Goal: Information Seeking & Learning: Learn about a topic

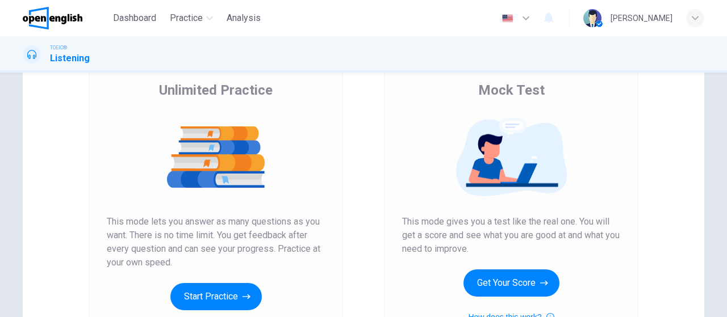
scroll to position [177, 0]
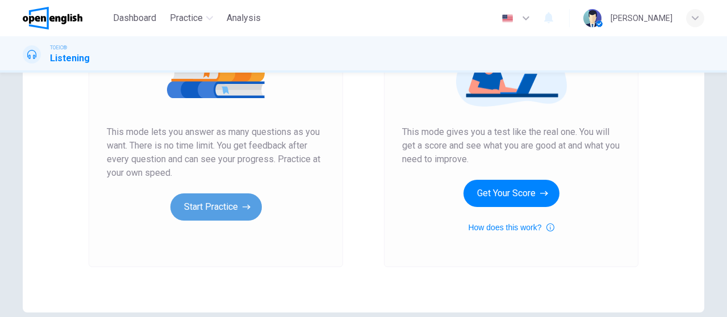
click at [231, 209] on button "Start Practice" at bounding box center [215, 207] width 91 height 27
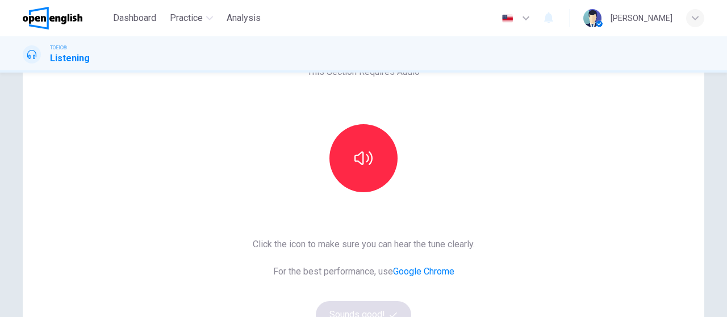
scroll to position [76, 0]
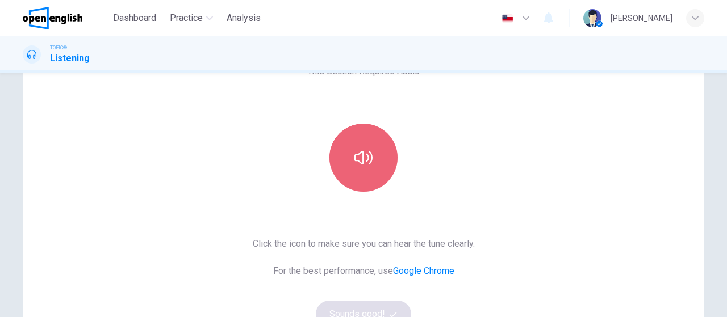
click at [346, 145] on button "button" at bounding box center [363, 158] width 68 height 68
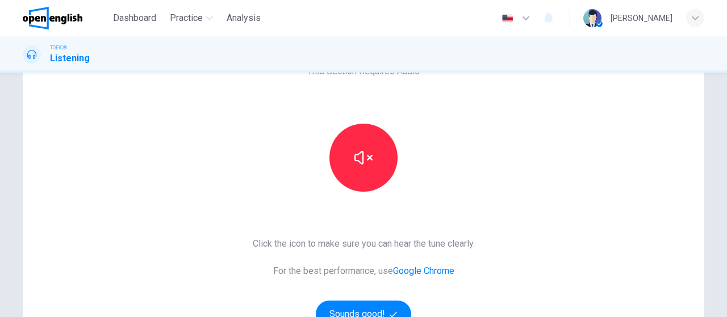
scroll to position [99, 0]
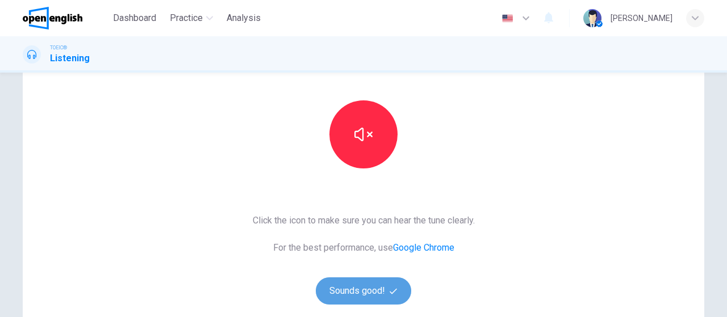
click at [361, 290] on button "Sounds good!" at bounding box center [363, 291] width 95 height 27
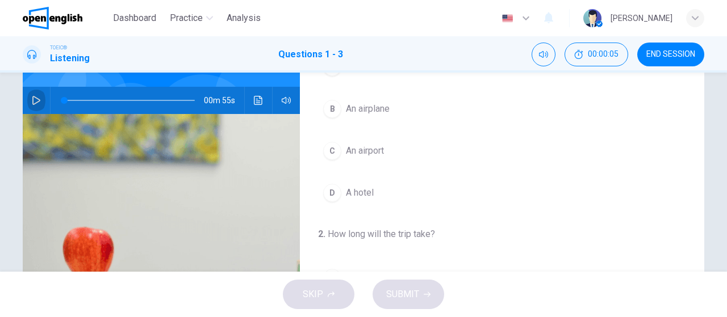
click at [34, 95] on button "button" at bounding box center [36, 100] width 18 height 27
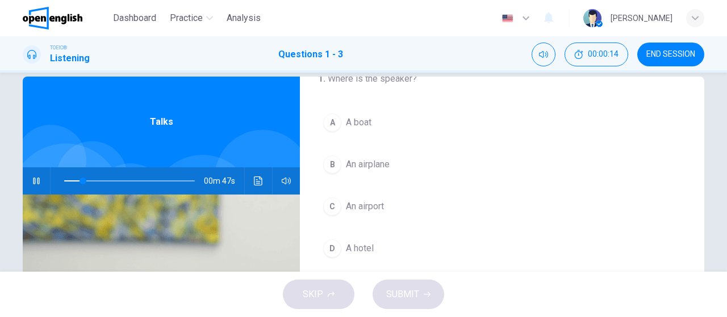
scroll to position [27, 0]
drag, startPoint x: 114, startPoint y: 181, endPoint x: 49, endPoint y: 183, distance: 64.8
click at [61, 183] on span at bounding box center [64, 181] width 7 height 7
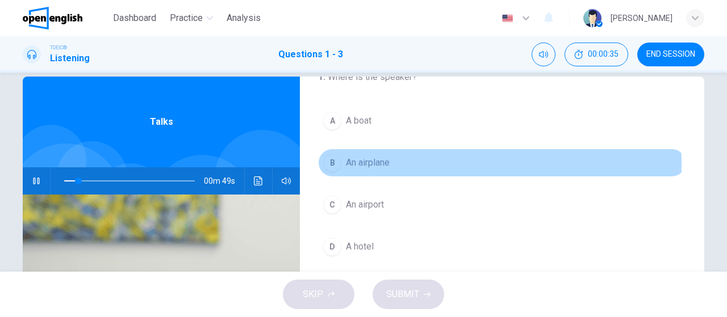
click at [382, 162] on span "An airplane" at bounding box center [368, 163] width 44 height 14
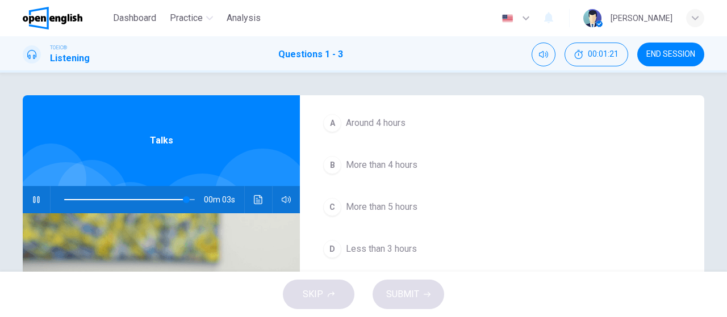
scroll to position [215, 0]
click at [32, 202] on icon "button" at bounding box center [36, 199] width 9 height 9
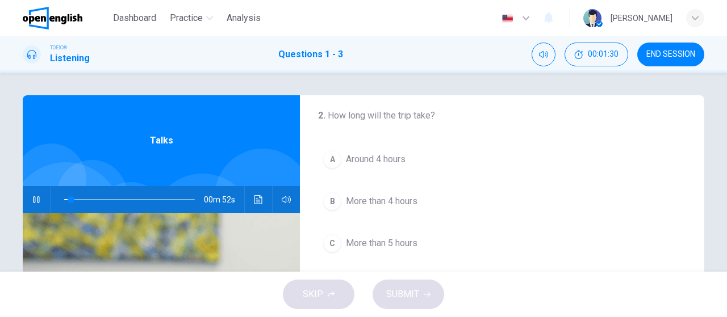
scroll to position [224, 0]
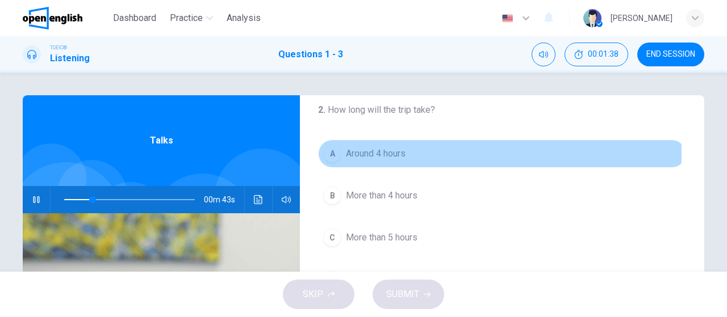
click at [408, 152] on button "A Around 4 hours" at bounding box center [502, 154] width 368 height 28
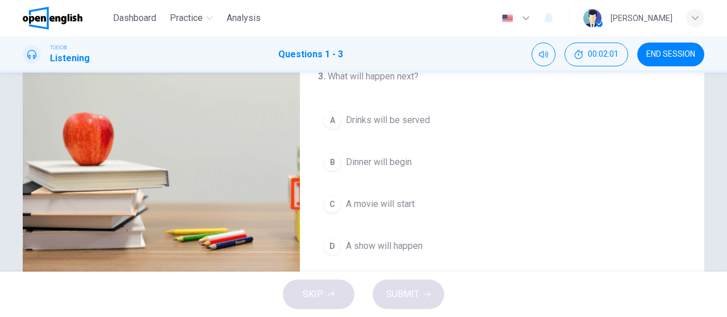
scroll to position [212, 0]
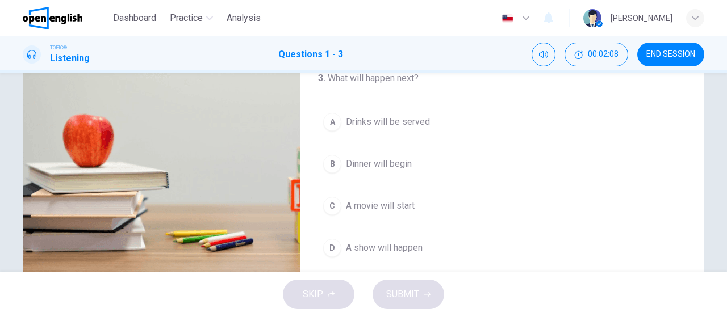
click at [392, 115] on span "Drinks will be served" at bounding box center [388, 122] width 84 height 14
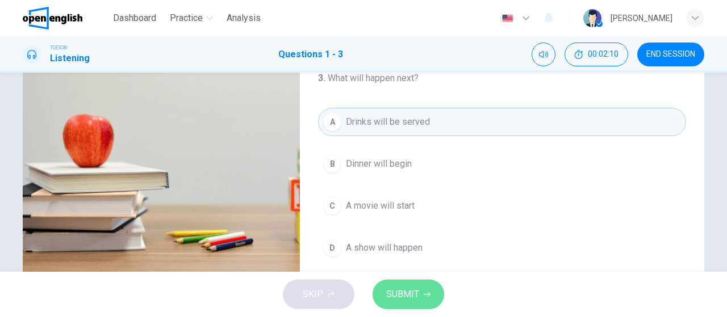
click at [408, 298] on span "SUBMIT" at bounding box center [402, 295] width 33 height 16
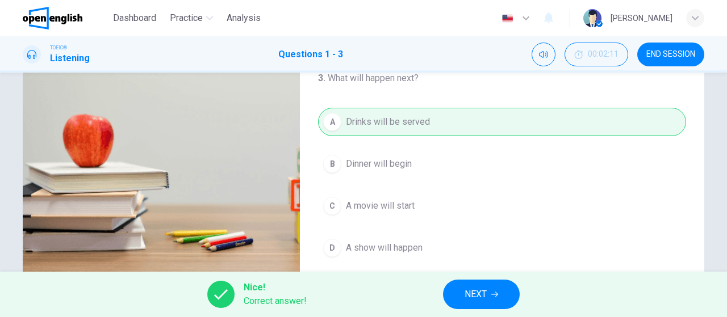
scroll to position [241, 0]
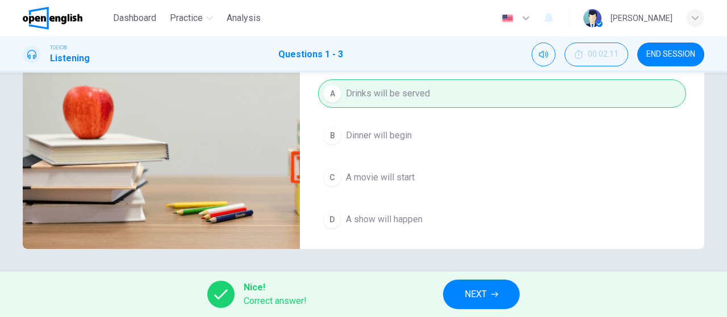
type input "**"
click at [478, 289] on span "NEXT" at bounding box center [475, 295] width 22 height 16
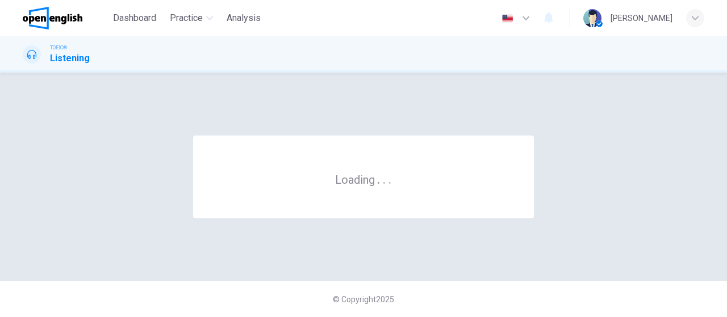
scroll to position [0, 0]
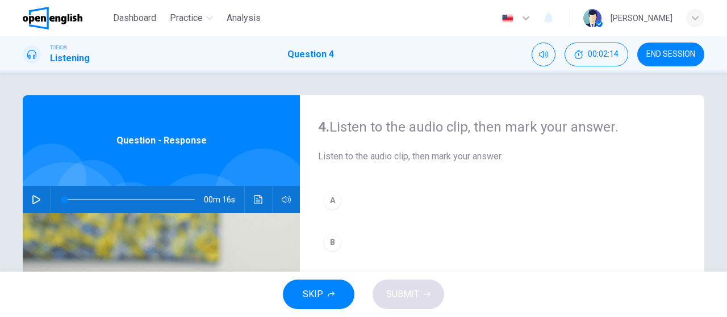
click at [33, 196] on icon "button" at bounding box center [36, 199] width 9 height 9
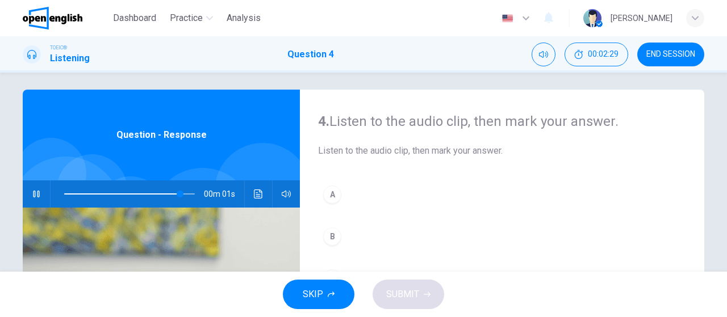
scroll to position [23, 0]
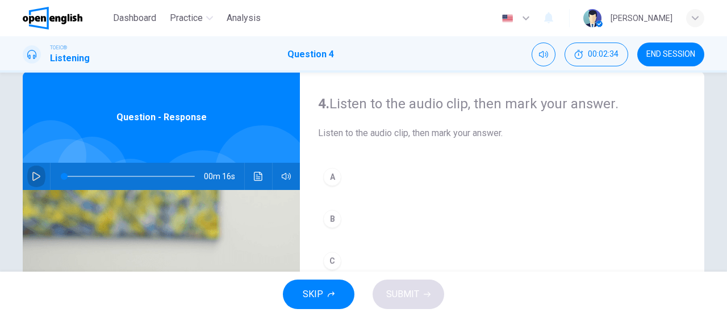
click at [32, 177] on icon "button" at bounding box center [36, 176] width 9 height 9
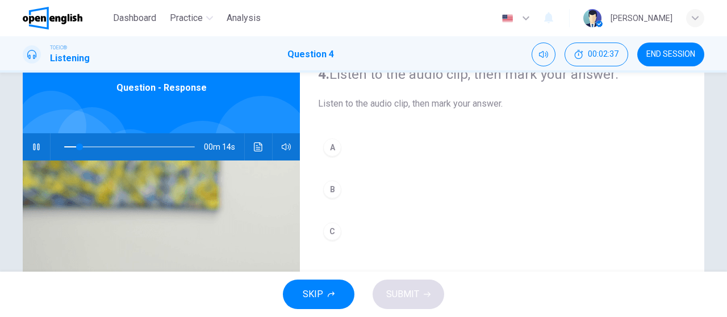
scroll to position [55, 0]
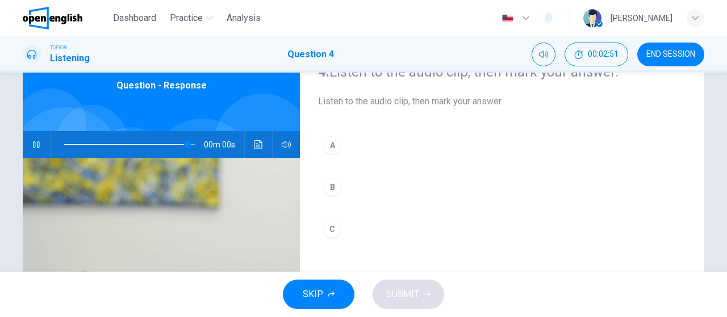
type input "*"
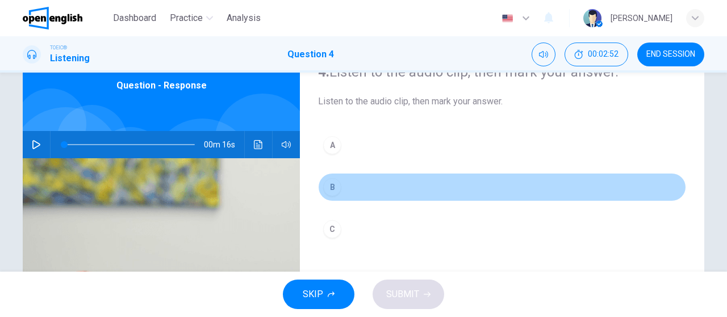
click at [329, 185] on div "B" at bounding box center [332, 187] width 18 height 18
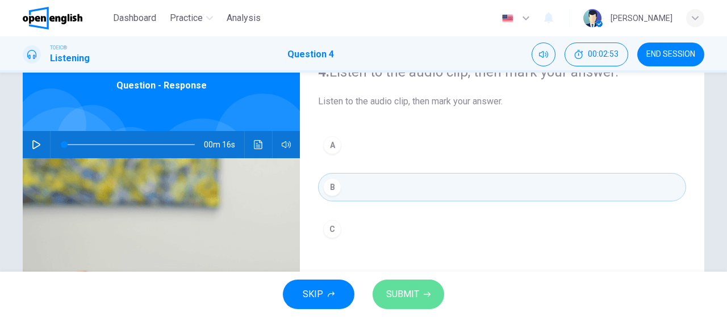
click at [395, 282] on button "SUBMIT" at bounding box center [408, 295] width 72 height 30
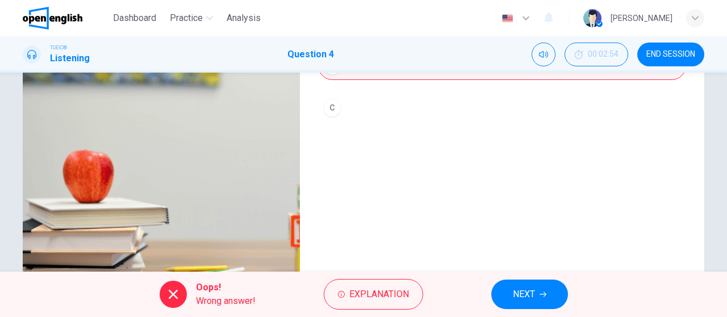
scroll to position [241, 0]
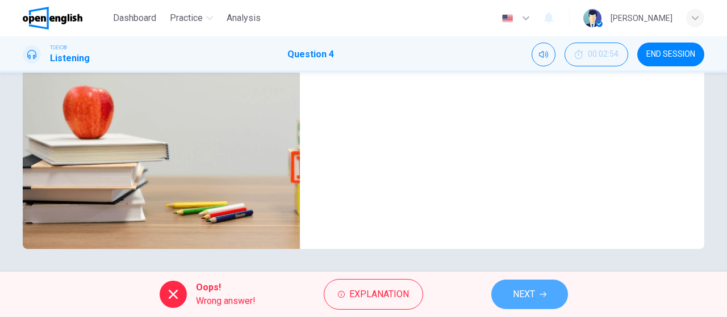
click at [520, 298] on span "NEXT" at bounding box center [524, 295] width 22 height 16
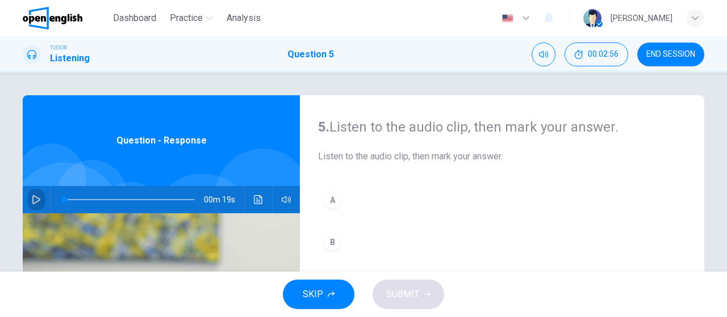
click at [32, 203] on icon "button" at bounding box center [36, 199] width 9 height 9
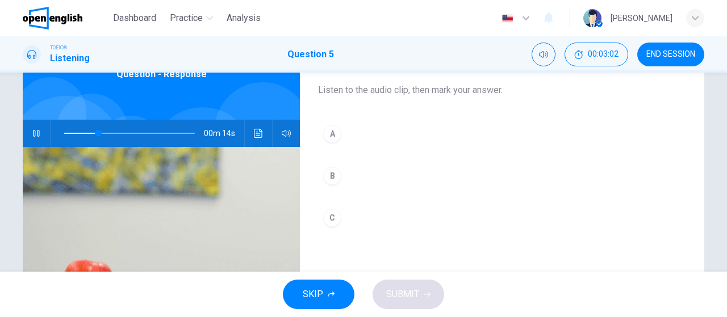
scroll to position [59, 0]
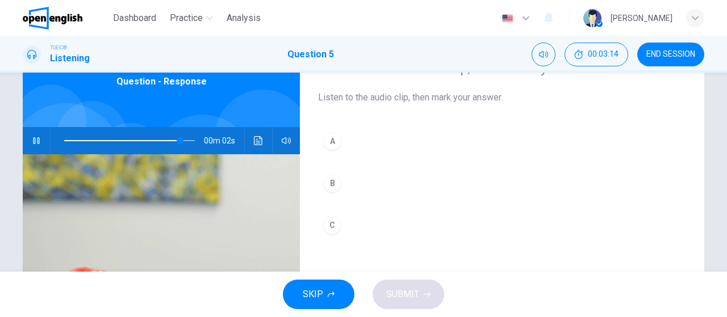
click at [329, 223] on div "C" at bounding box center [332, 225] width 18 height 18
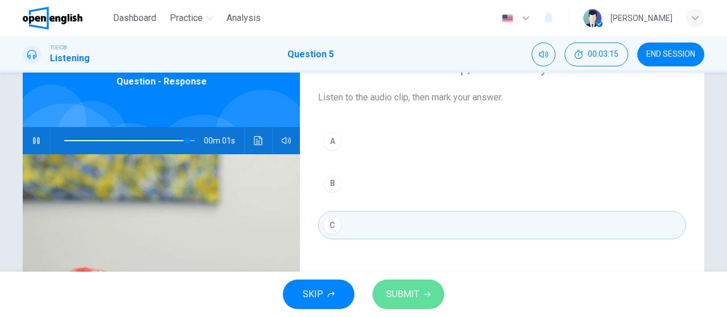
click at [417, 282] on button "SUBMIT" at bounding box center [408, 295] width 72 height 30
type input "*"
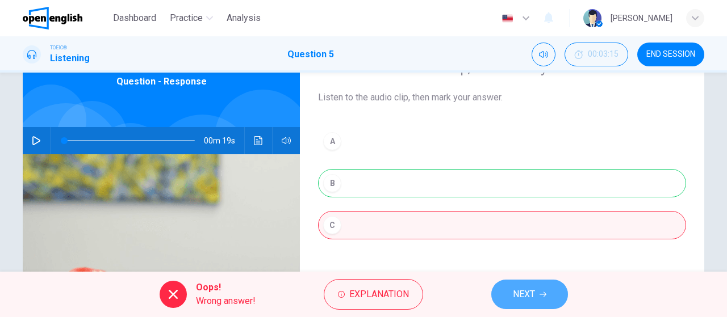
click at [524, 297] on span "NEXT" at bounding box center [524, 295] width 22 height 16
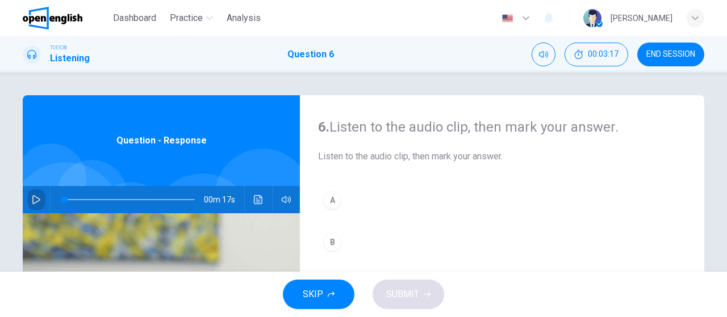
click at [32, 199] on icon "button" at bounding box center [36, 199] width 9 height 9
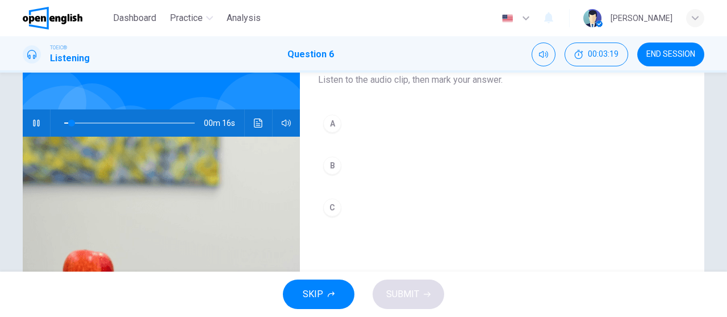
scroll to position [77, 0]
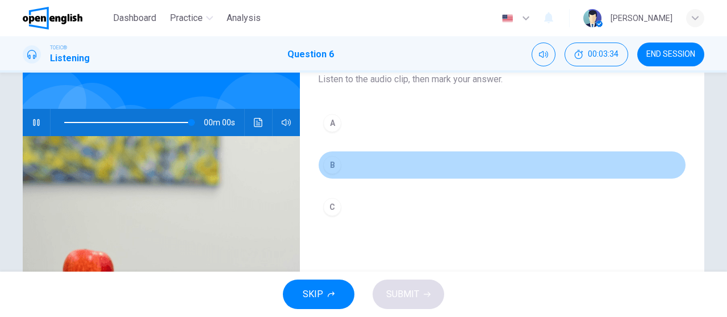
click at [337, 161] on div "B" at bounding box center [332, 165] width 18 height 18
type input "*"
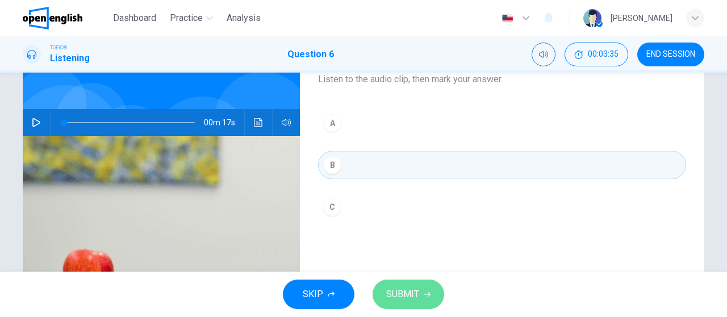
click at [420, 291] on button "SUBMIT" at bounding box center [408, 295] width 72 height 30
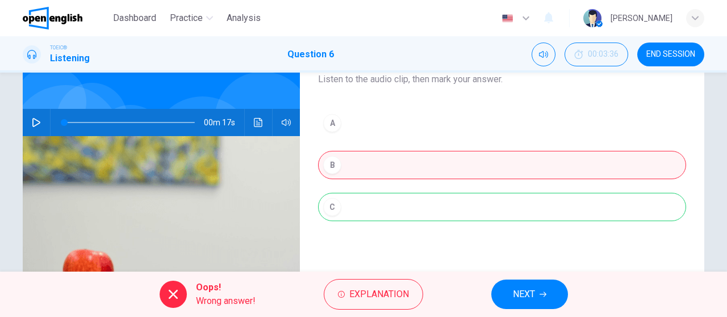
click at [546, 300] on button "NEXT" at bounding box center [529, 295] width 77 height 30
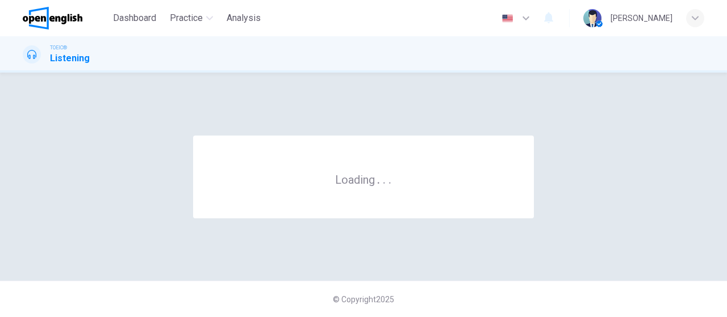
scroll to position [0, 0]
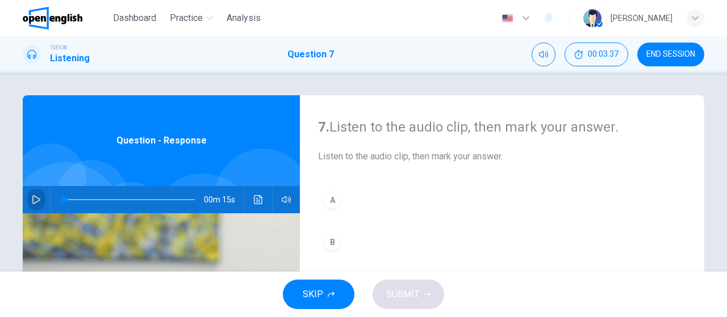
click at [27, 196] on button "button" at bounding box center [36, 199] width 18 height 27
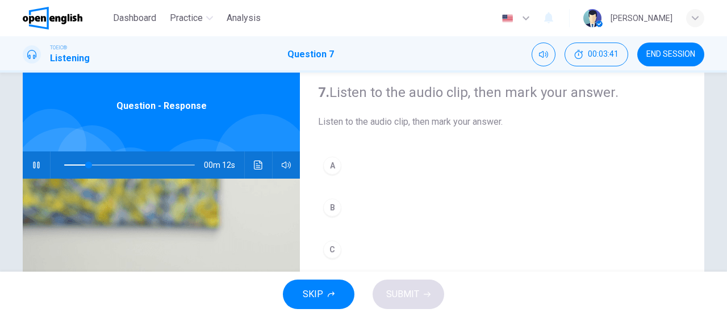
scroll to position [39, 0]
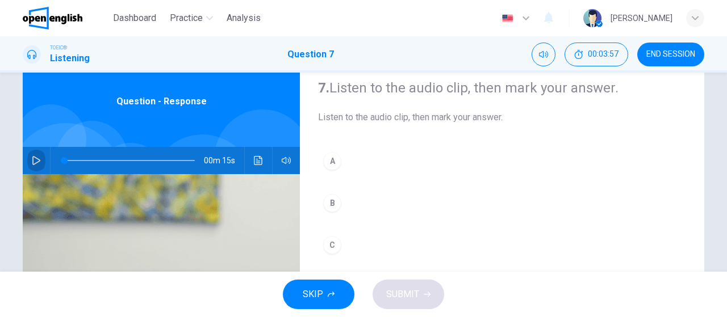
click at [34, 162] on icon "button" at bounding box center [36, 160] width 8 height 9
type input "*"
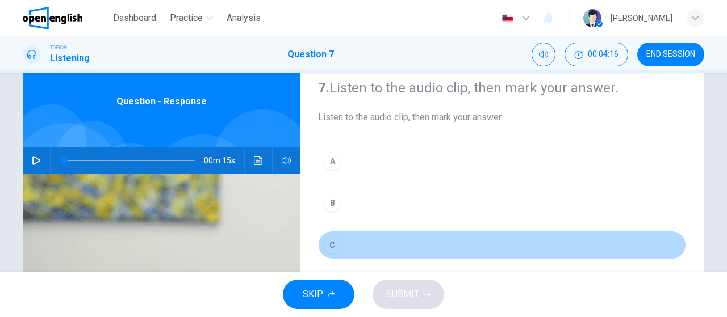
click at [332, 241] on div "C" at bounding box center [332, 245] width 18 height 18
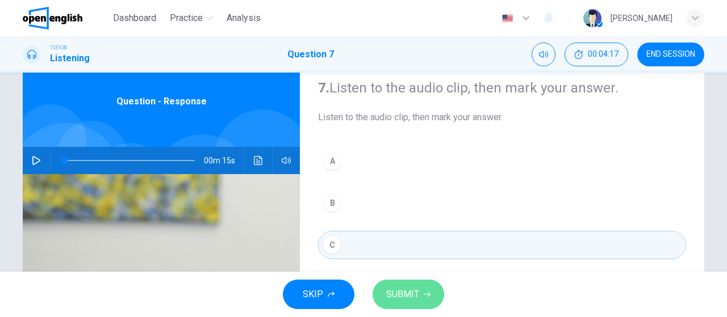
click at [403, 288] on span "SUBMIT" at bounding box center [402, 295] width 33 height 16
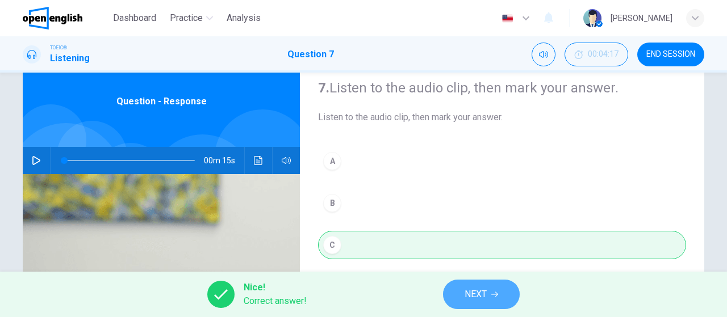
click at [477, 292] on span "NEXT" at bounding box center [475, 295] width 22 height 16
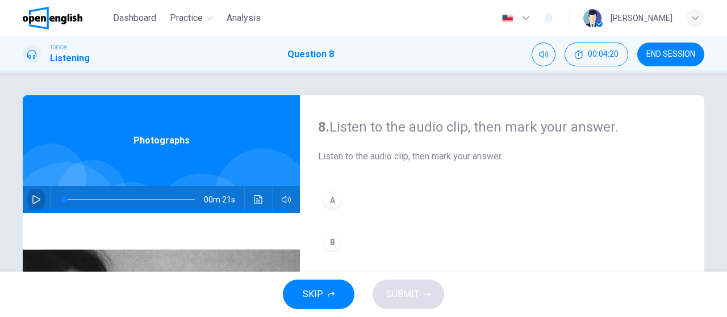
click at [36, 196] on icon "button" at bounding box center [36, 199] width 9 height 9
click at [35, 199] on icon "button" at bounding box center [36, 199] width 8 height 9
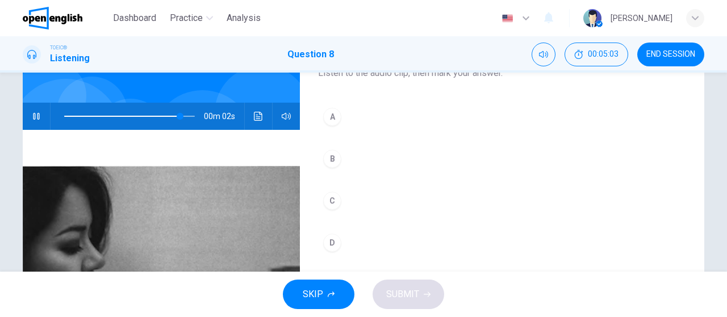
scroll to position [78, 0]
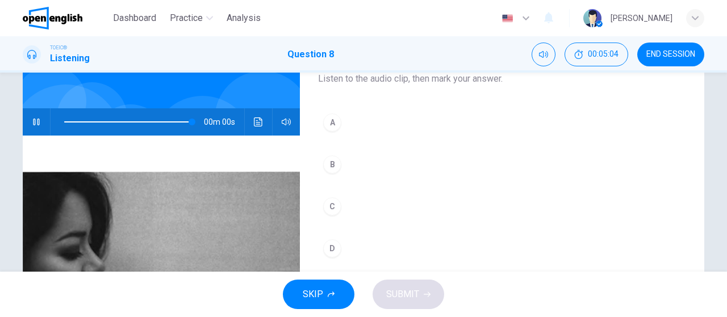
type input "*"
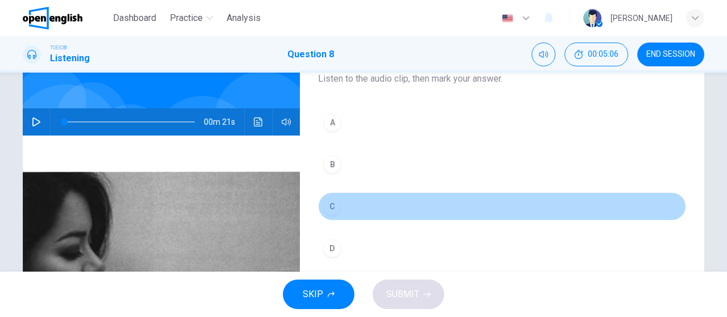
click at [323, 208] on div "C" at bounding box center [332, 207] width 18 height 18
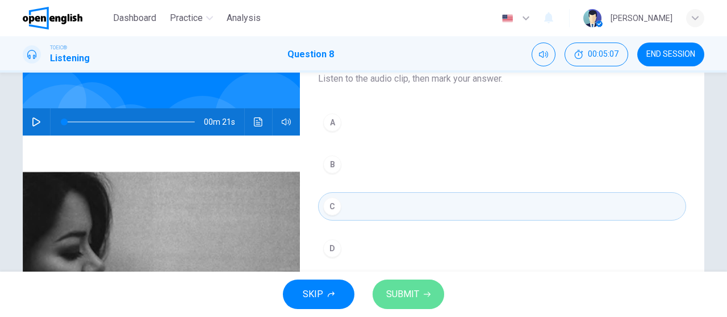
click at [405, 294] on span "SUBMIT" at bounding box center [402, 295] width 33 height 16
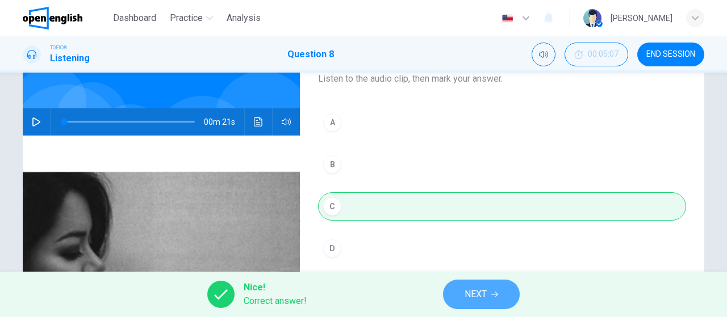
click at [497, 294] on icon "button" at bounding box center [494, 294] width 7 height 7
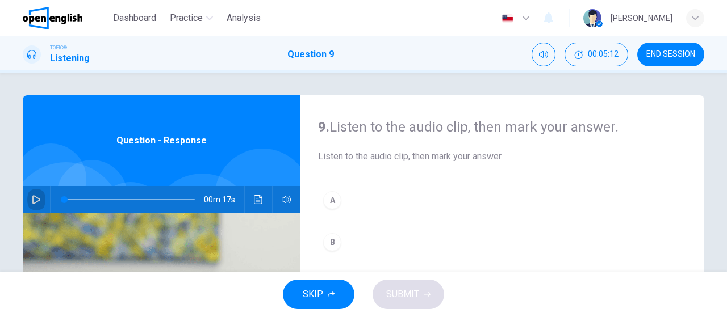
click at [32, 198] on icon "button" at bounding box center [36, 199] width 8 height 9
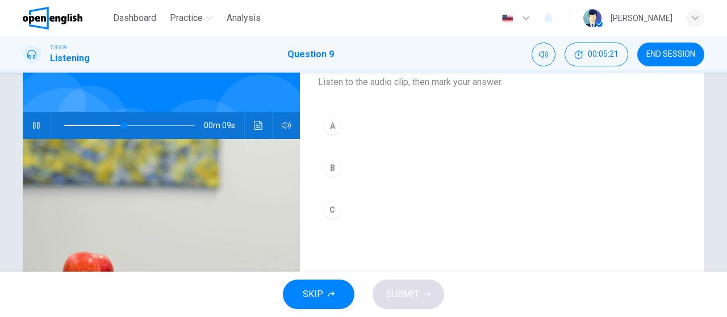
scroll to position [73, 0]
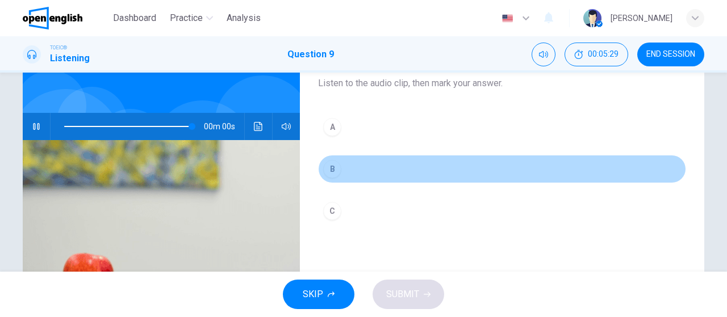
click at [332, 169] on div "B" at bounding box center [332, 169] width 18 height 18
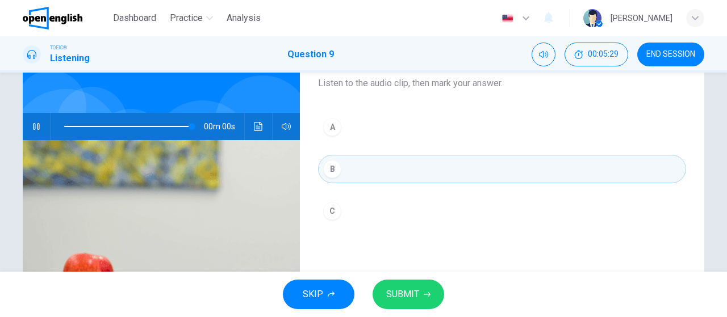
type input "*"
click at [399, 284] on button "SUBMIT" at bounding box center [408, 295] width 72 height 30
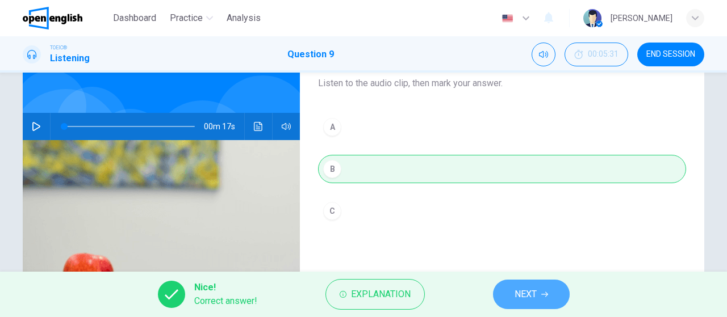
click at [526, 294] on span "NEXT" at bounding box center [525, 295] width 22 height 16
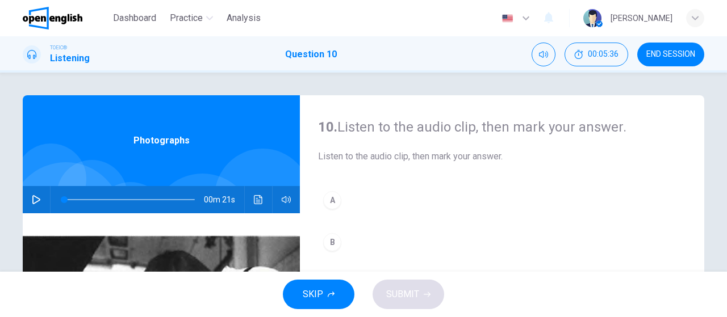
click at [35, 199] on icon "button" at bounding box center [36, 199] width 9 height 9
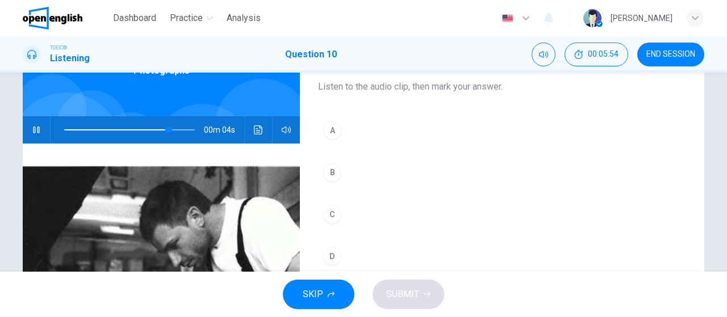
scroll to position [69, 0]
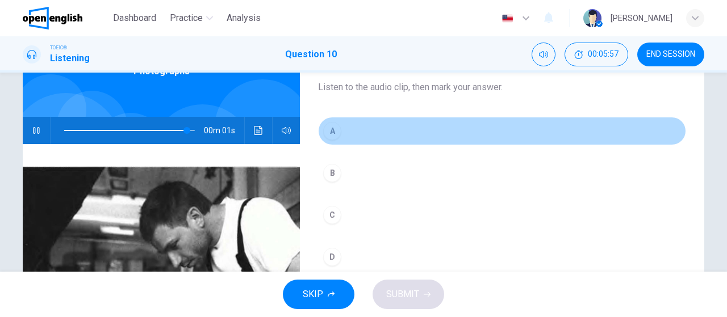
click at [327, 134] on div "A" at bounding box center [332, 131] width 18 height 18
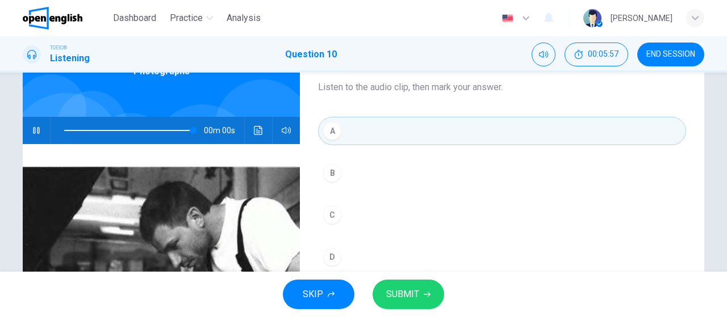
type input "*"
click at [409, 291] on span "SUBMIT" at bounding box center [402, 295] width 33 height 16
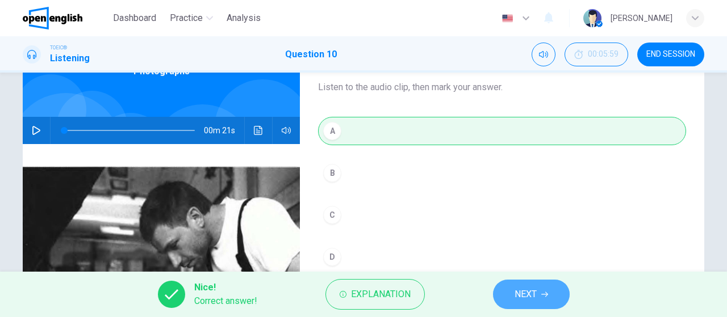
click at [541, 298] on button "NEXT" at bounding box center [531, 295] width 77 height 30
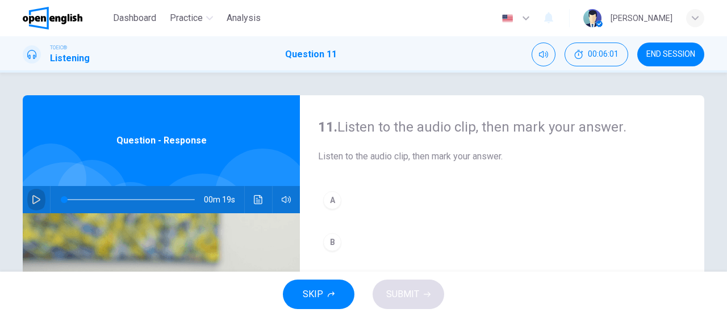
click at [33, 197] on icon "button" at bounding box center [36, 199] width 8 height 9
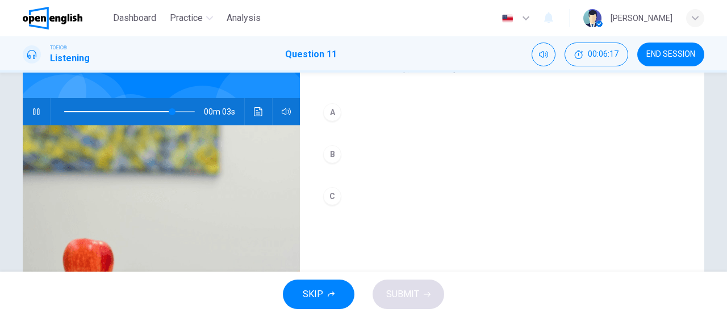
scroll to position [101, 0]
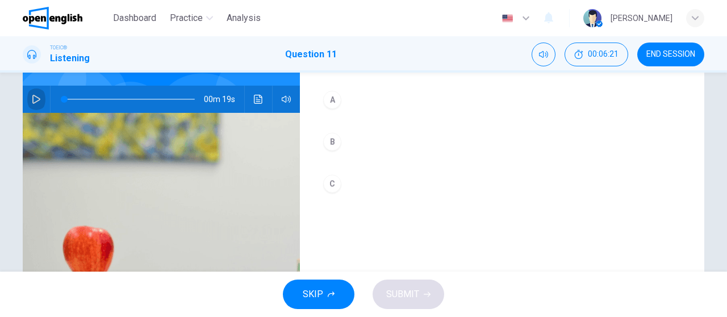
click at [28, 99] on button "button" at bounding box center [36, 99] width 18 height 27
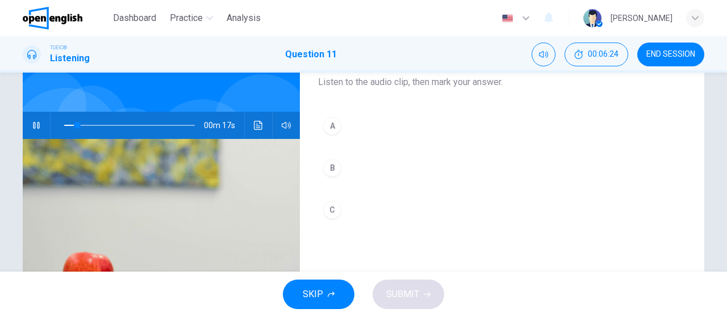
scroll to position [75, 0]
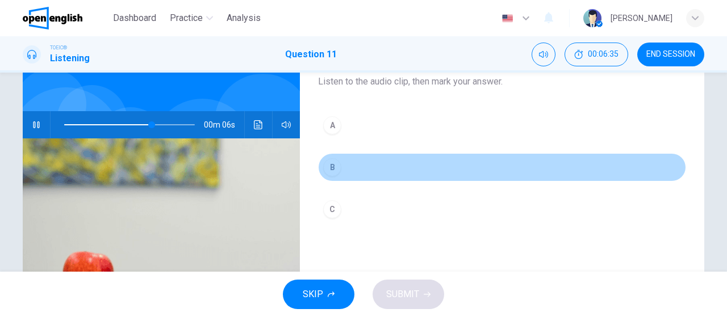
click at [332, 166] on div "B" at bounding box center [332, 167] width 18 height 18
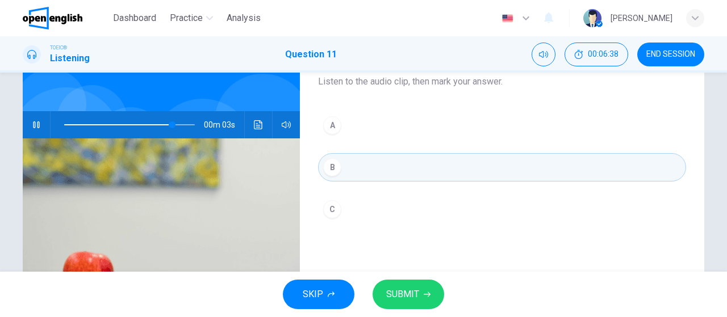
click at [405, 290] on span "SUBMIT" at bounding box center [402, 295] width 33 height 16
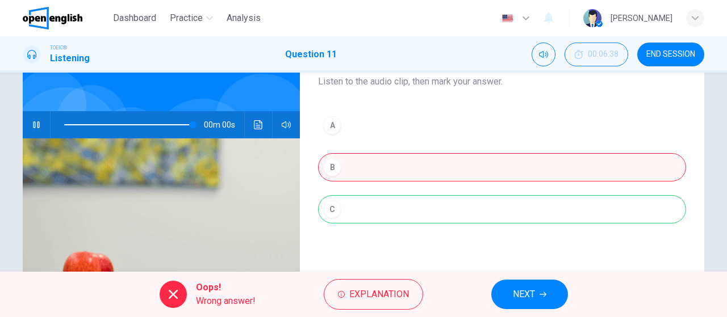
type input "*"
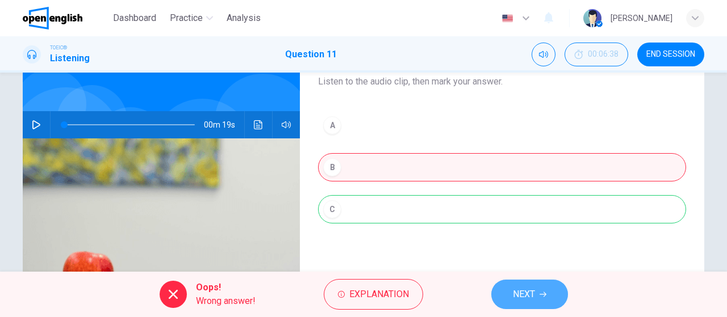
click at [521, 289] on span "NEXT" at bounding box center [524, 295] width 22 height 16
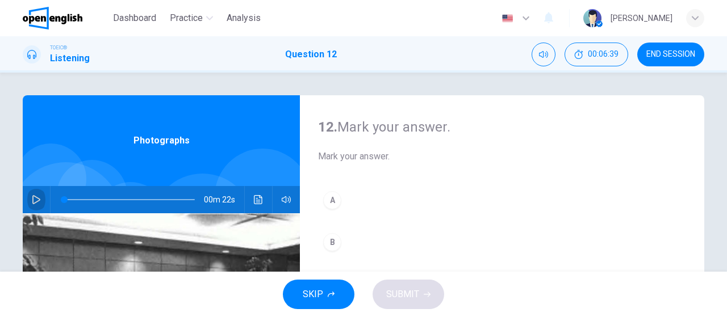
click at [32, 195] on icon "button" at bounding box center [36, 199] width 9 height 9
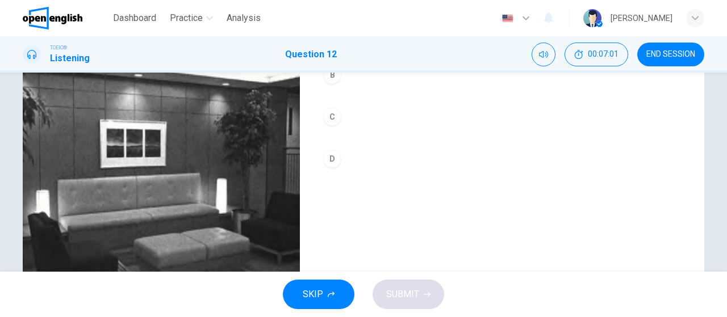
scroll to position [168, 0]
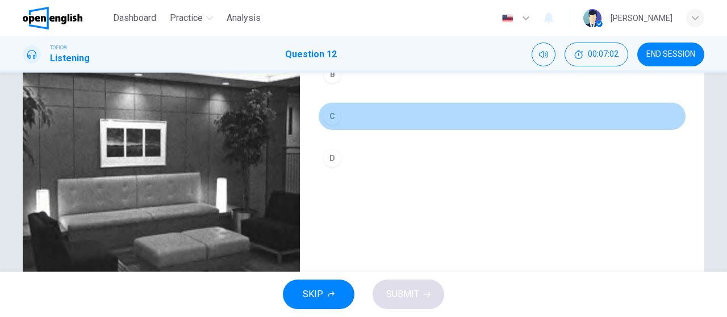
click at [353, 115] on button "C" at bounding box center [502, 116] width 368 height 28
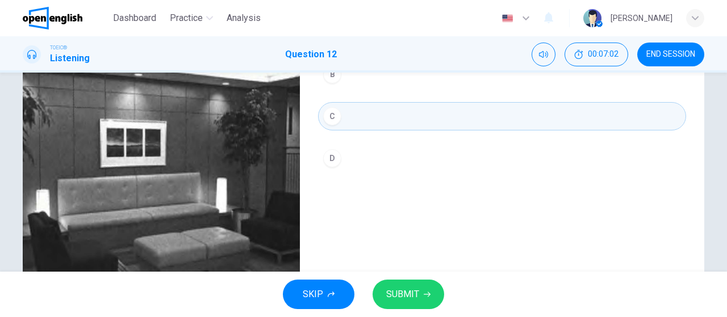
type input "*"
click at [425, 291] on icon "button" at bounding box center [427, 294] width 7 height 7
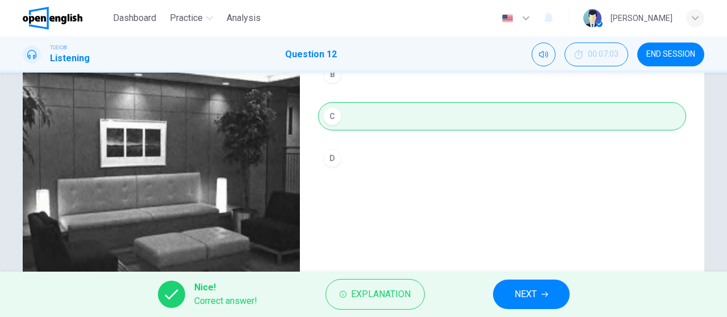
click at [529, 288] on span "NEXT" at bounding box center [525, 295] width 22 height 16
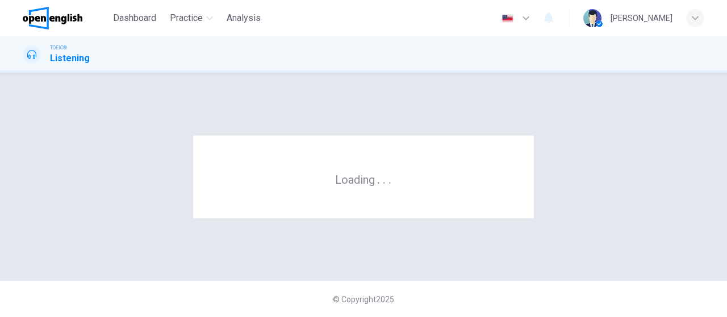
scroll to position [0, 0]
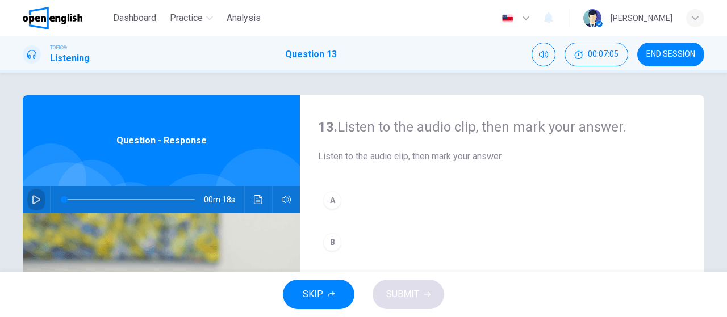
click at [37, 200] on icon "button" at bounding box center [36, 199] width 9 height 9
click at [34, 200] on icon "button" at bounding box center [36, 199] width 9 height 9
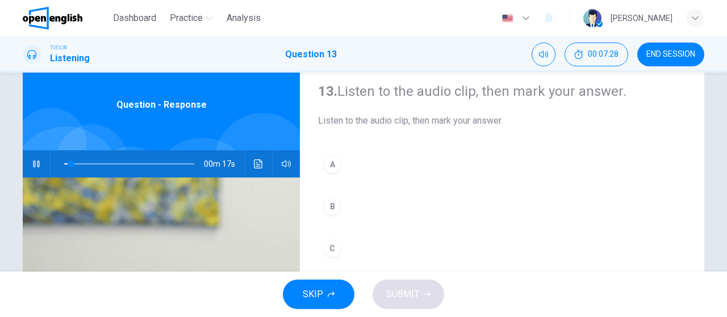
scroll to position [37, 0]
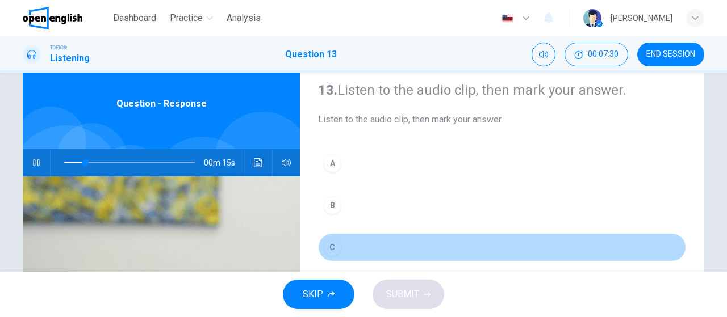
click at [387, 249] on button "C" at bounding box center [502, 247] width 368 height 28
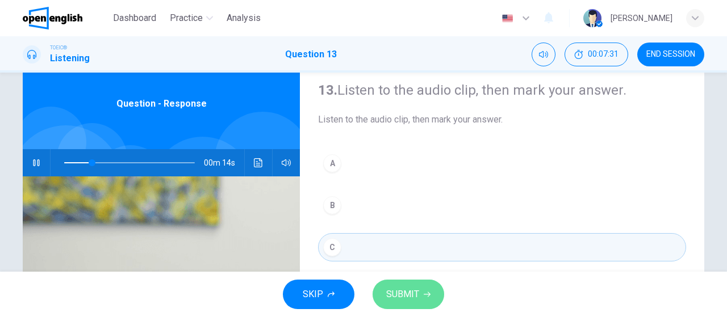
click at [415, 299] on span "SUBMIT" at bounding box center [402, 295] width 33 height 16
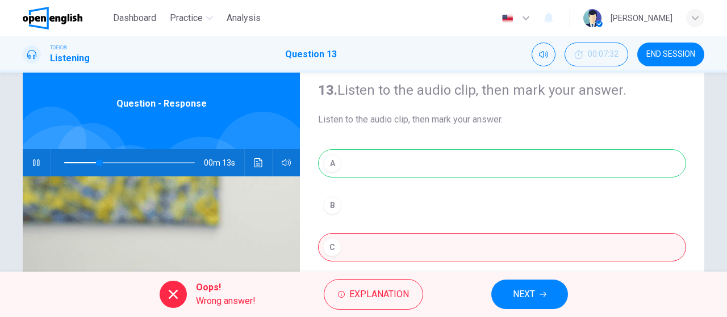
type input "**"
click at [525, 291] on span "NEXT" at bounding box center [524, 295] width 22 height 16
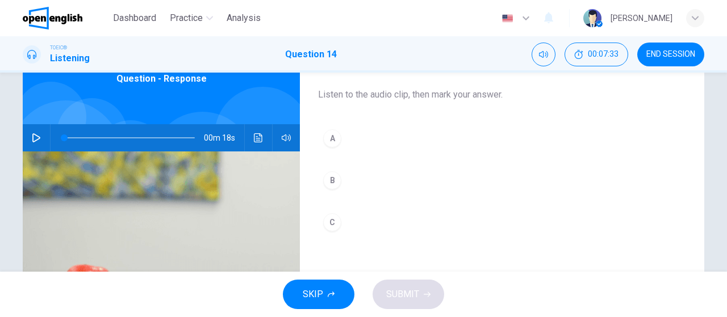
scroll to position [62, 0]
click at [33, 139] on icon "button" at bounding box center [36, 137] width 9 height 9
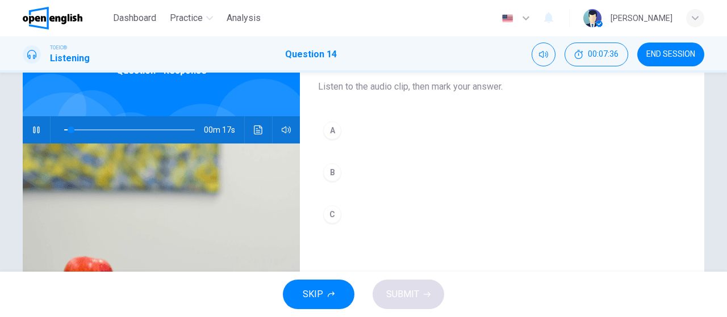
scroll to position [70, 0]
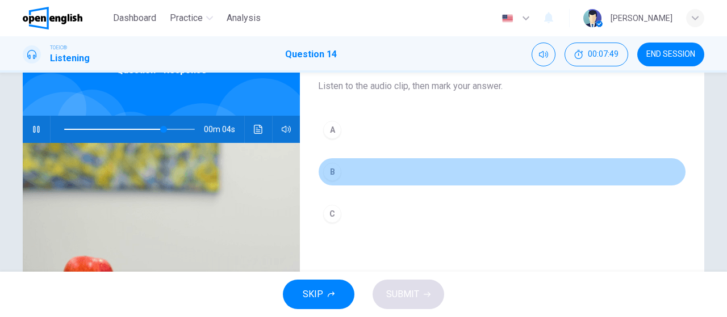
click at [440, 168] on button "B" at bounding box center [502, 172] width 368 height 28
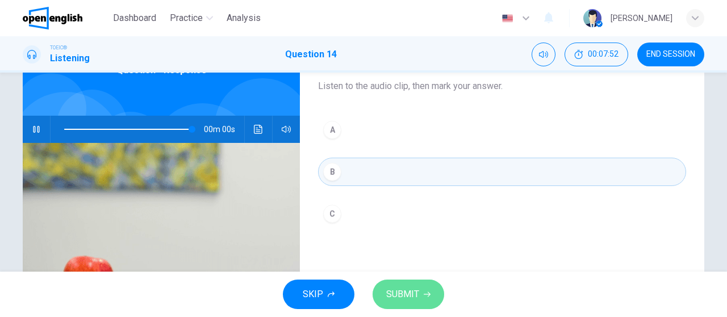
click at [416, 287] on span "SUBMIT" at bounding box center [402, 295] width 33 height 16
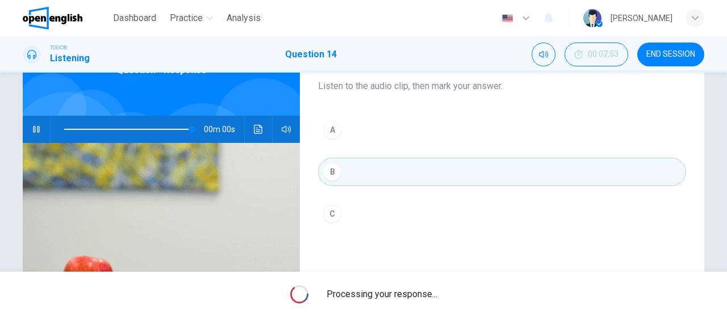
type input "*"
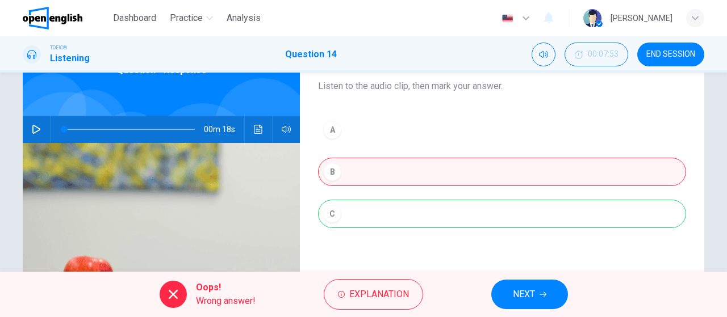
click at [531, 292] on span "NEXT" at bounding box center [524, 295] width 22 height 16
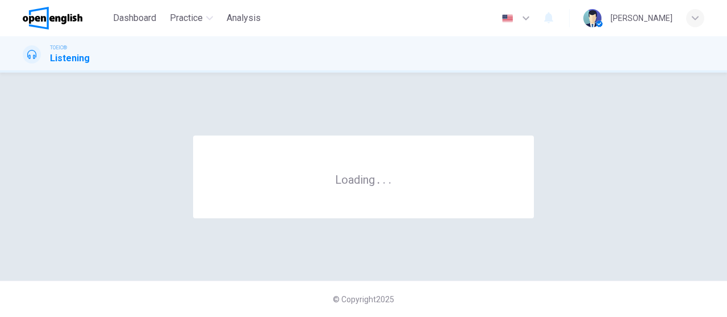
scroll to position [0, 0]
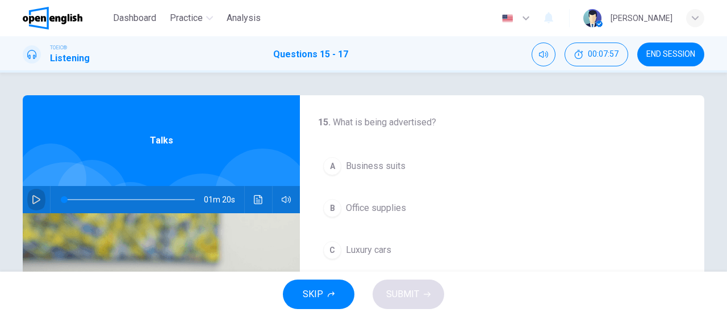
click at [28, 203] on button "button" at bounding box center [36, 199] width 18 height 27
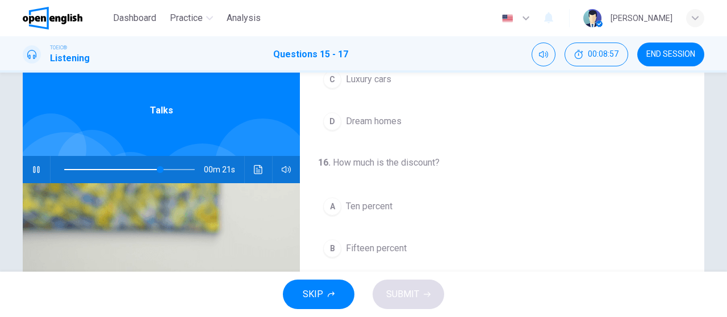
scroll to position [97, 0]
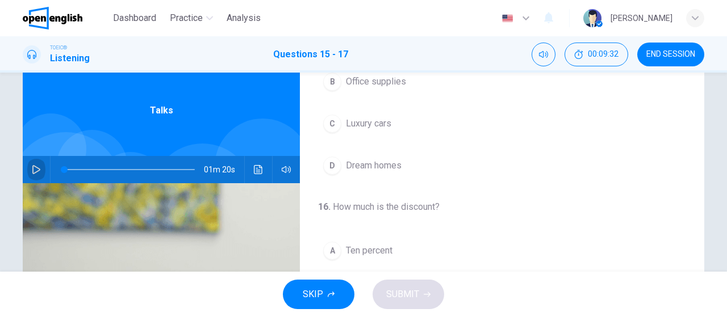
click at [36, 170] on icon "button" at bounding box center [36, 169] width 9 height 9
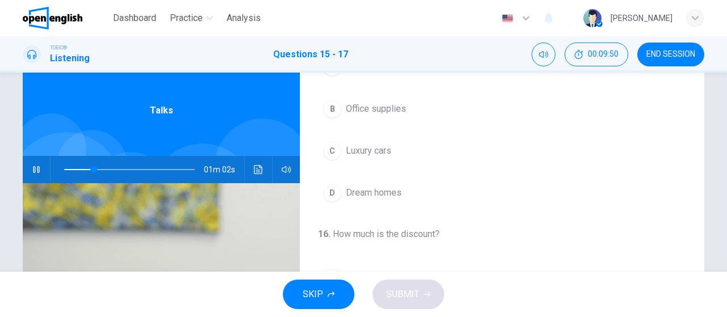
scroll to position [55, 0]
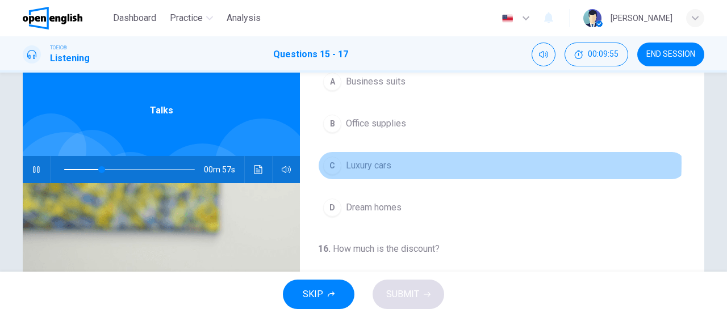
click at [413, 162] on button "C Luxury cars" at bounding box center [502, 166] width 368 height 28
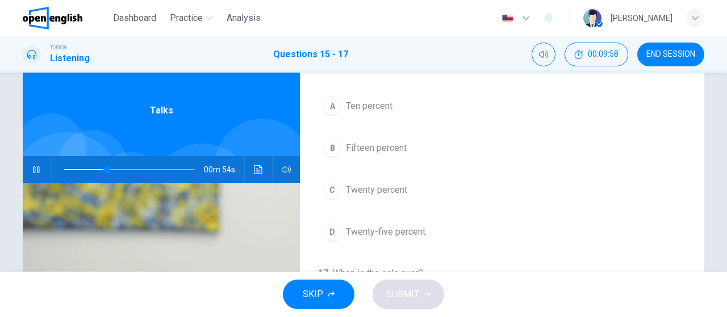
scroll to position [242, 0]
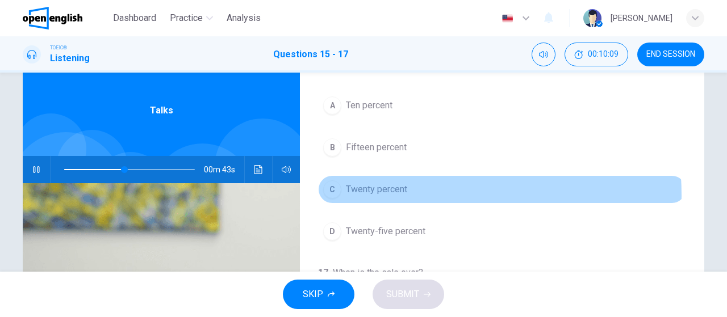
click at [395, 192] on span "Twenty percent" at bounding box center [376, 190] width 61 height 14
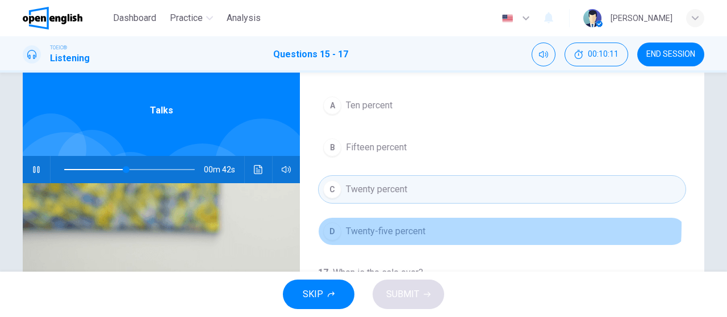
click at [404, 225] on span "Twenty-five percent" at bounding box center [385, 232] width 79 height 14
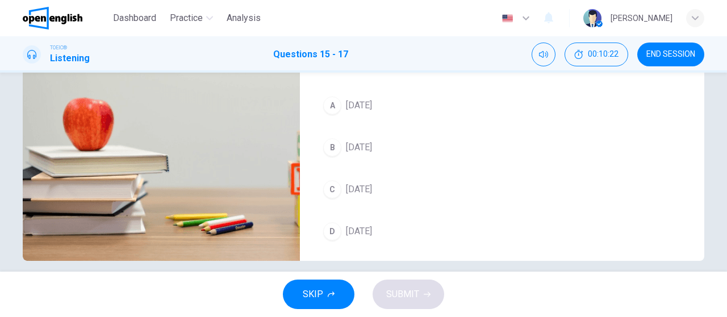
scroll to position [177, 0]
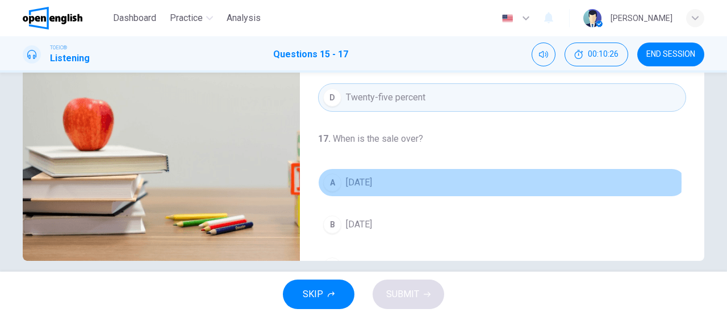
click at [394, 179] on button "A [DATE]" at bounding box center [502, 183] width 368 height 28
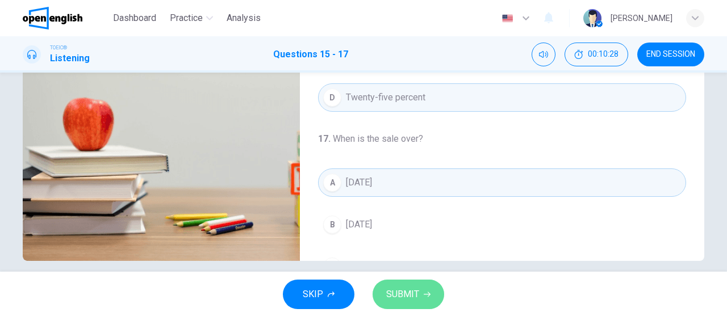
click at [422, 296] on button "SUBMIT" at bounding box center [408, 295] width 72 height 30
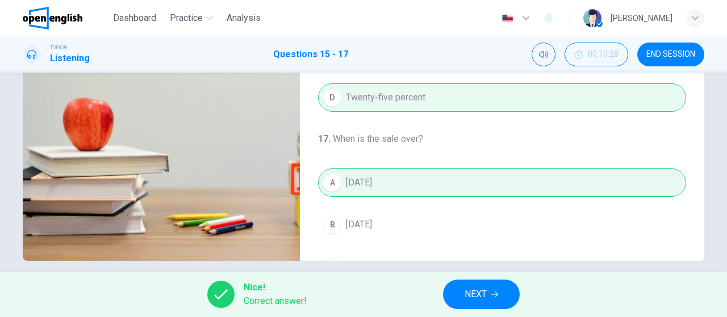
type input "**"
click at [479, 288] on span "NEXT" at bounding box center [475, 295] width 22 height 16
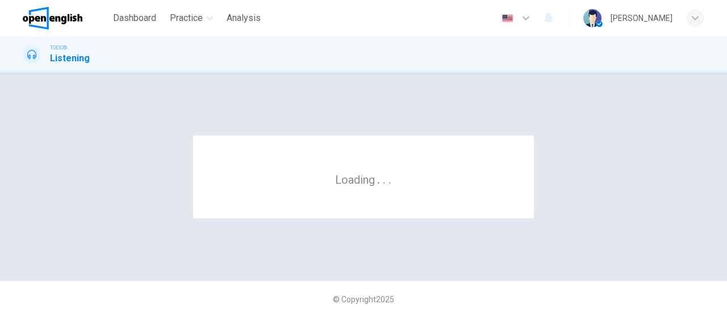
scroll to position [0, 0]
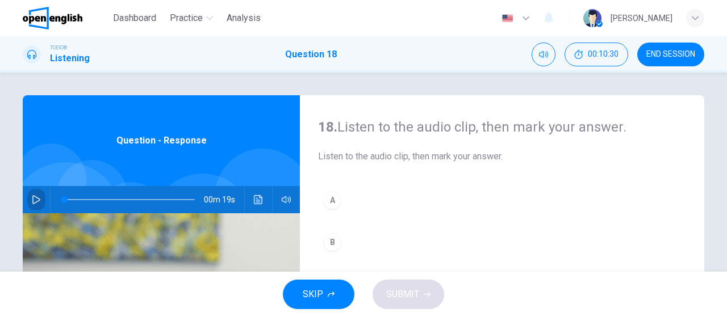
click at [32, 202] on icon "button" at bounding box center [36, 199] width 9 height 9
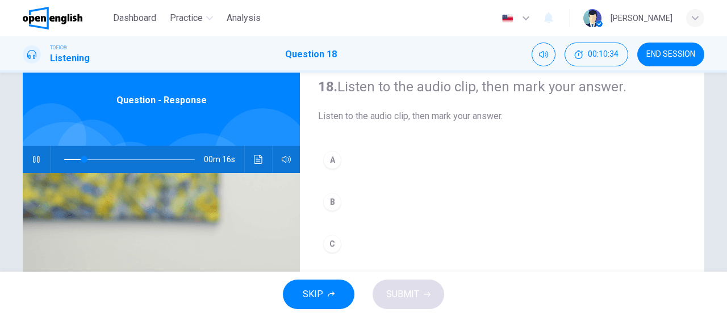
scroll to position [35, 0]
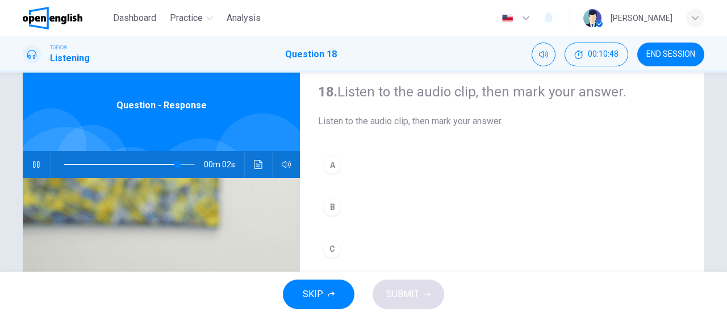
click at [378, 169] on button "A" at bounding box center [502, 165] width 368 height 28
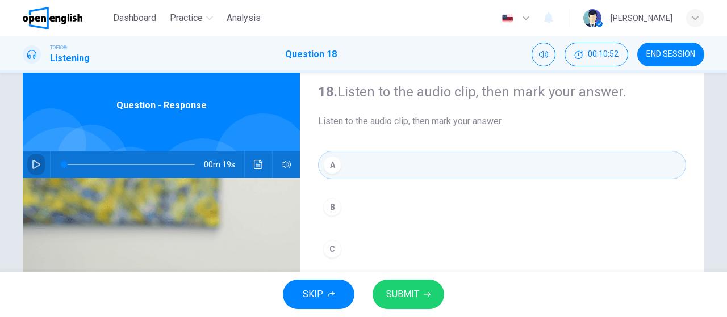
click at [32, 168] on icon "button" at bounding box center [36, 164] width 9 height 9
click at [411, 294] on span "SUBMIT" at bounding box center [402, 295] width 33 height 16
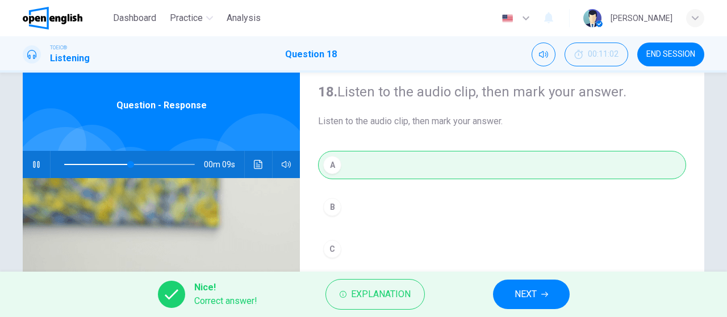
type input "**"
click at [533, 290] on span "NEXT" at bounding box center [525, 295] width 22 height 16
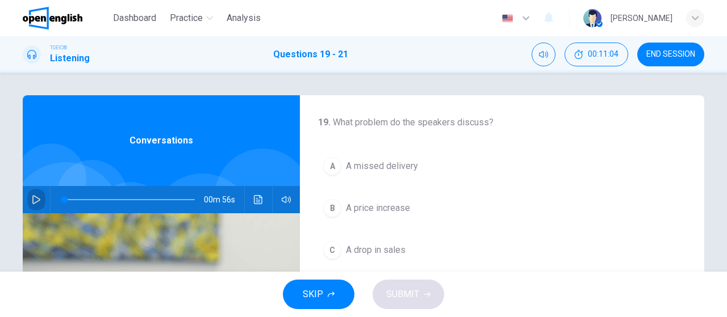
click at [31, 204] on button "button" at bounding box center [36, 199] width 18 height 27
drag, startPoint x: 141, startPoint y: 201, endPoint x: 31, endPoint y: 204, distance: 110.2
click at [31, 204] on div "00m 51s" at bounding box center [161, 199] width 277 height 27
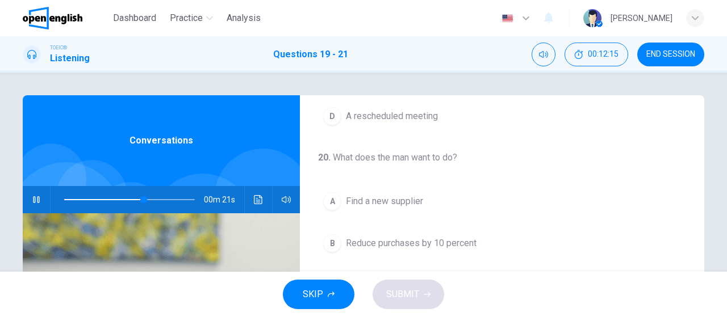
scroll to position [196, 0]
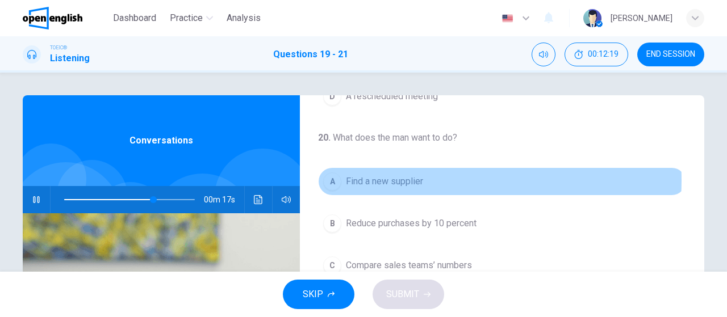
click at [416, 179] on span "Find a new supplier" at bounding box center [384, 182] width 77 height 14
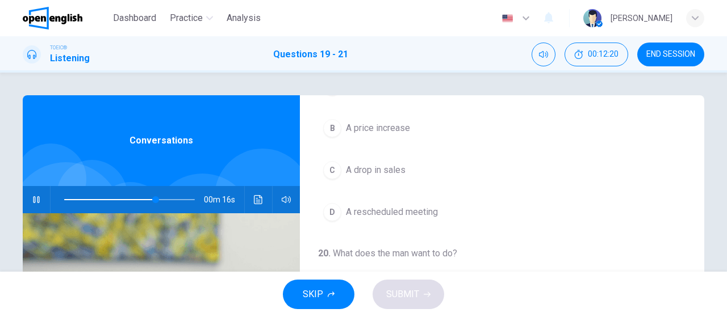
scroll to position [44, 0]
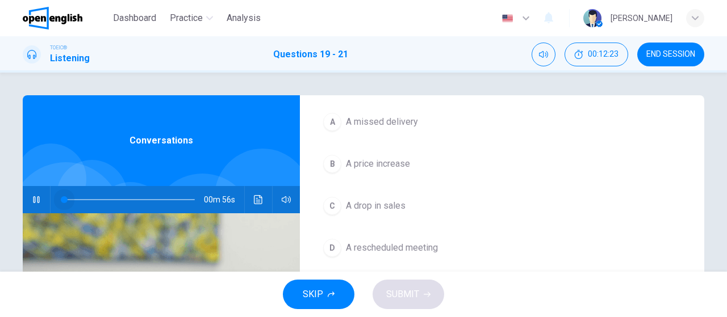
drag, startPoint x: 162, startPoint y: 201, endPoint x: 58, endPoint y: 198, distance: 104.0
click at [61, 198] on span at bounding box center [64, 199] width 7 height 7
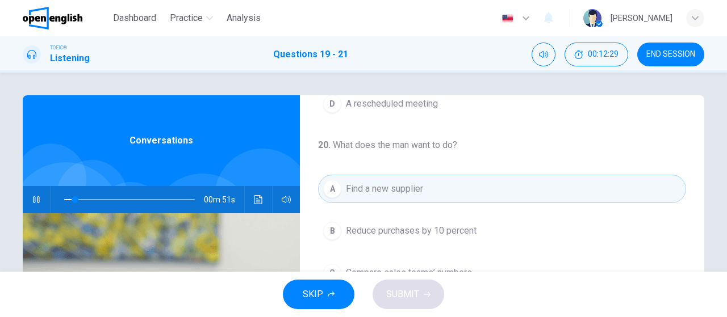
scroll to position [233, 0]
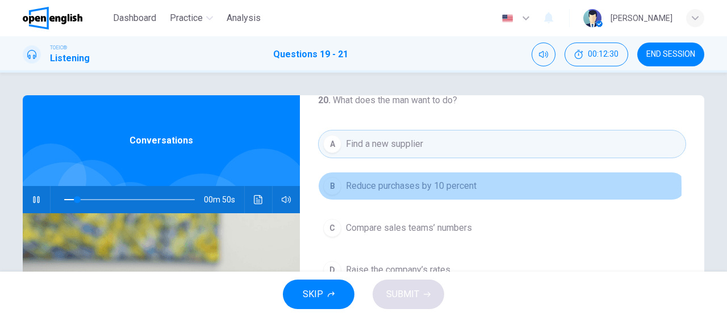
click at [380, 186] on span "Reduce purchases by 10 percent" at bounding box center [411, 186] width 131 height 14
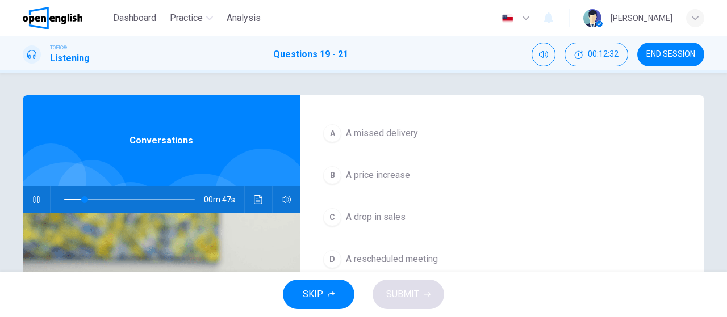
scroll to position [32, 0]
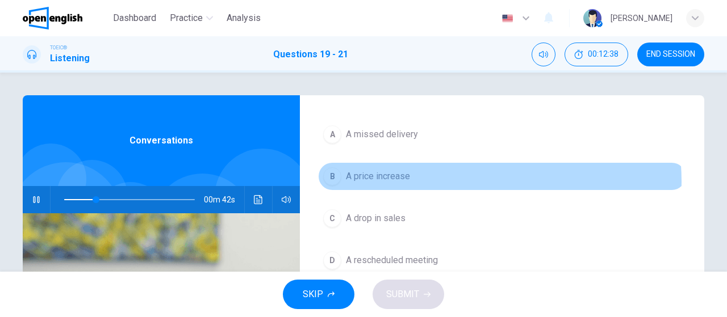
click at [441, 181] on button "B A price increase" at bounding box center [502, 176] width 368 height 28
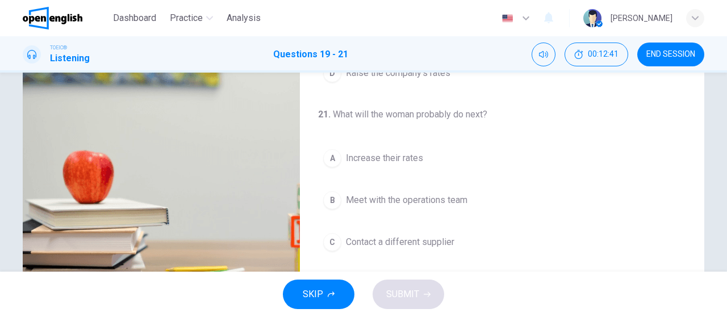
scroll to position [178, 0]
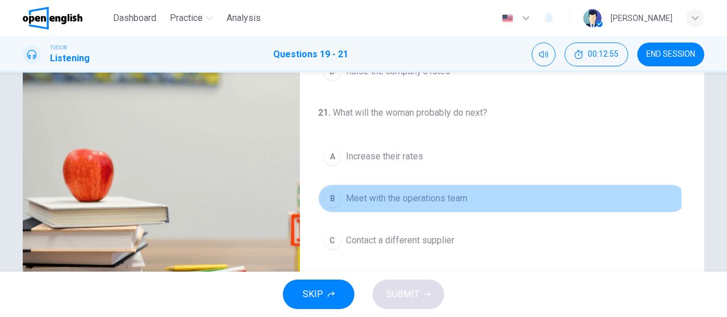
click at [415, 199] on span "Meet with the operations team" at bounding box center [407, 199] width 122 height 14
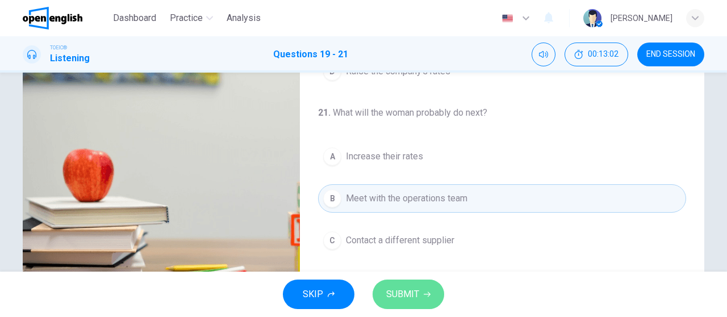
click at [411, 289] on span "SUBMIT" at bounding box center [402, 295] width 33 height 16
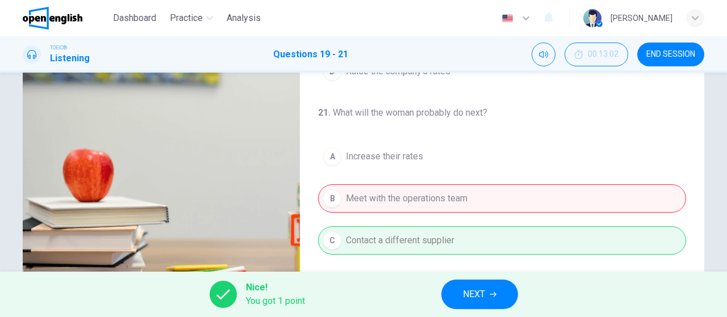
type input "**"
click at [469, 297] on span "NEXT" at bounding box center [474, 295] width 22 height 16
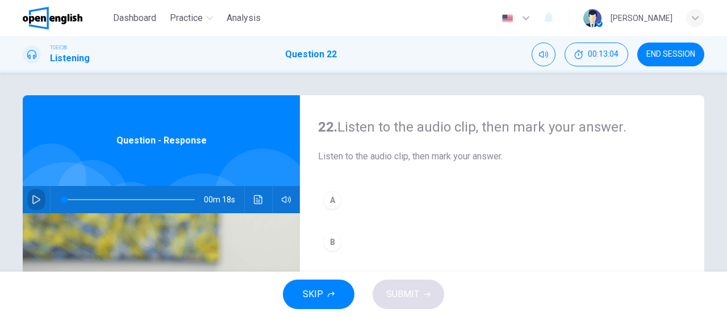
click at [35, 201] on icon "button" at bounding box center [36, 199] width 8 height 9
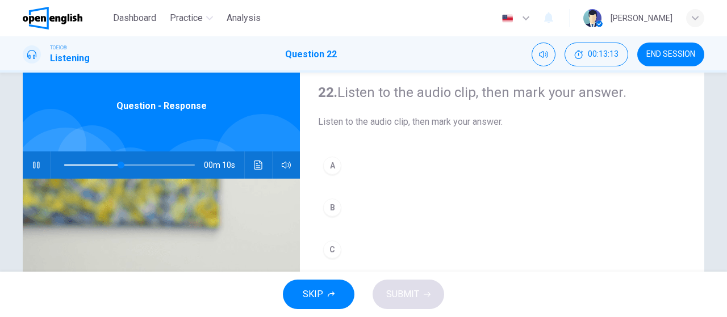
scroll to position [34, 0]
click at [31, 171] on button "button" at bounding box center [36, 165] width 18 height 27
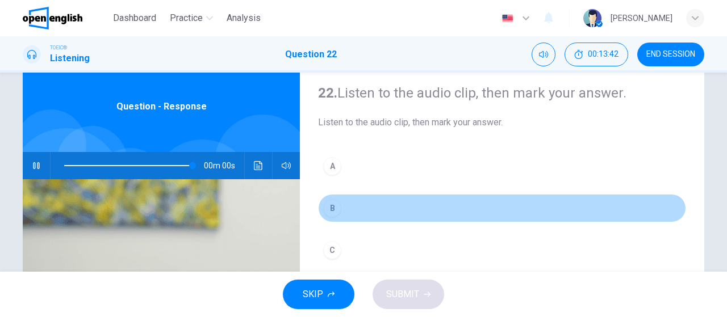
click at [422, 203] on button "B" at bounding box center [502, 208] width 368 height 28
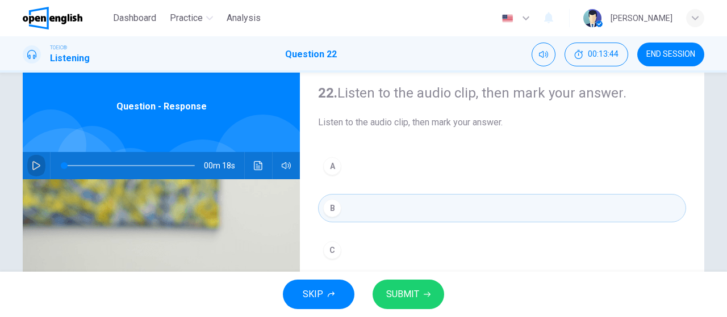
click at [39, 164] on button "button" at bounding box center [36, 165] width 18 height 27
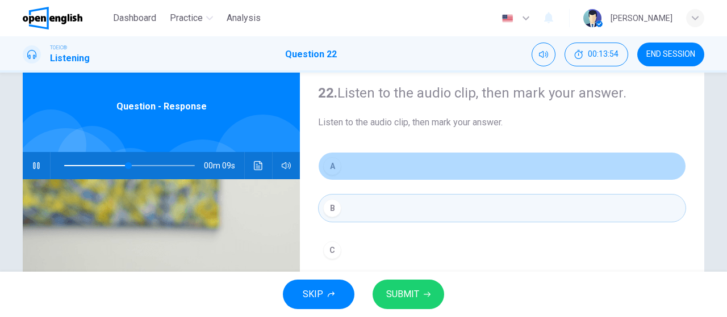
click at [437, 171] on button "A" at bounding box center [502, 166] width 368 height 28
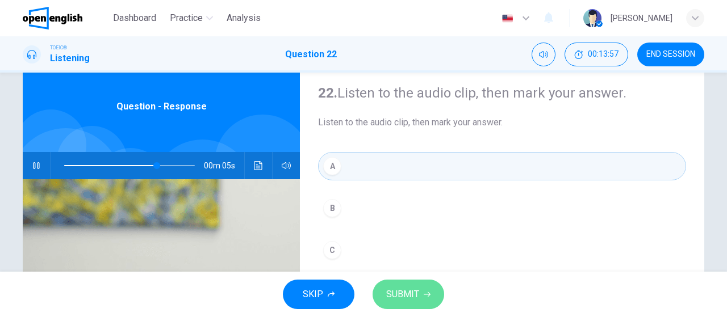
click at [417, 296] on span "SUBMIT" at bounding box center [402, 295] width 33 height 16
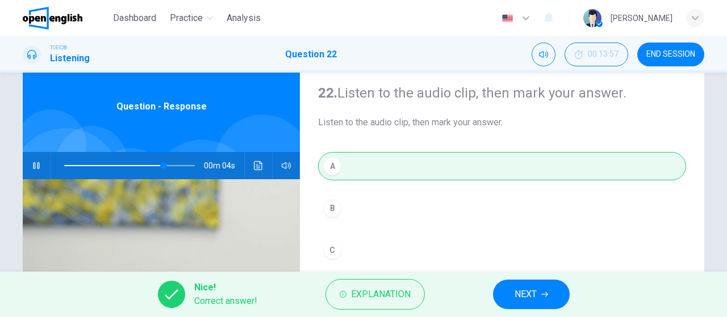
type input "**"
click at [554, 289] on button "NEXT" at bounding box center [531, 295] width 77 height 30
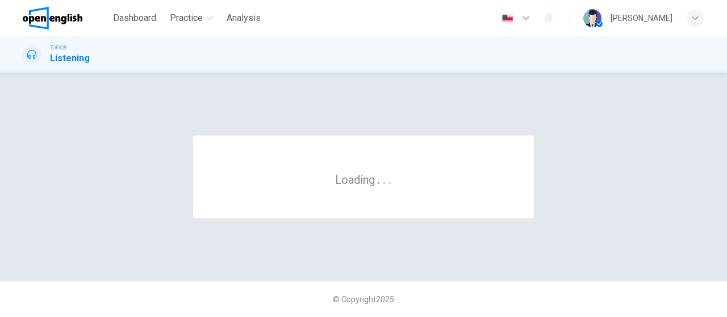
scroll to position [0, 0]
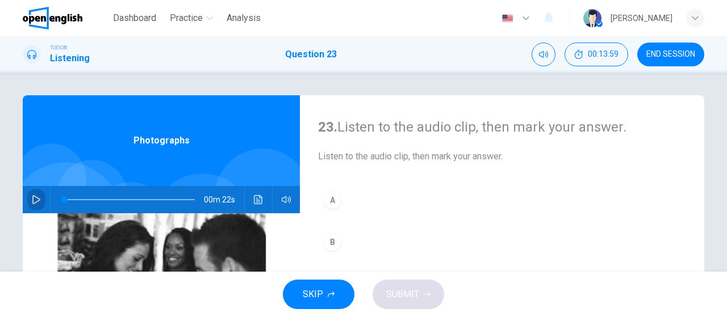
click at [34, 202] on icon "button" at bounding box center [36, 199] width 9 height 9
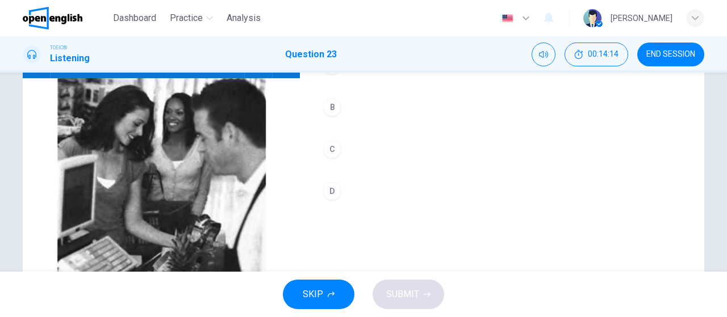
scroll to position [135, 0]
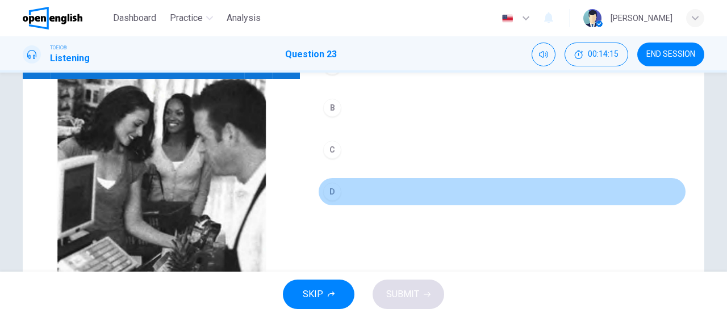
click at [426, 187] on button "D" at bounding box center [502, 192] width 368 height 28
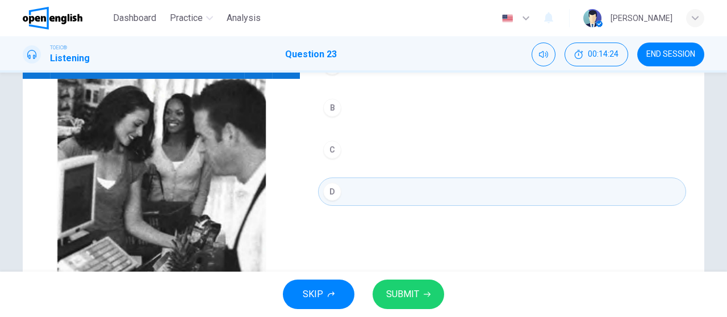
scroll to position [0, 0]
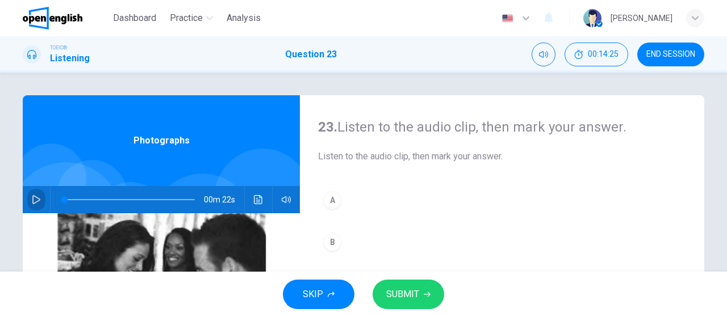
click at [32, 199] on icon "button" at bounding box center [36, 199] width 9 height 9
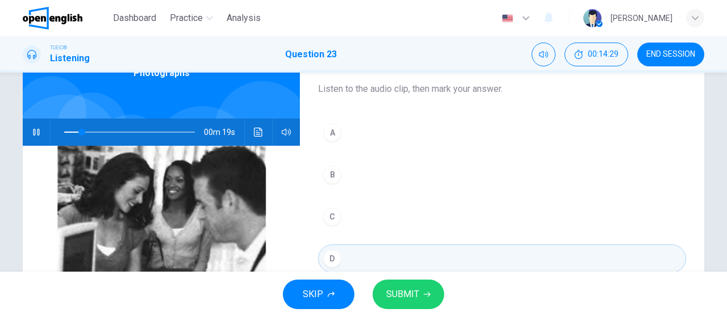
scroll to position [66, 0]
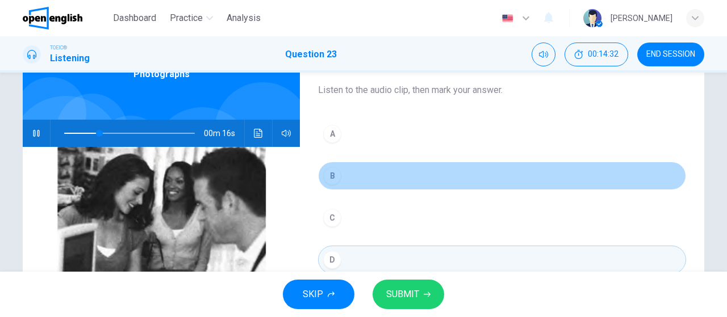
click at [402, 186] on button "B" at bounding box center [502, 176] width 368 height 28
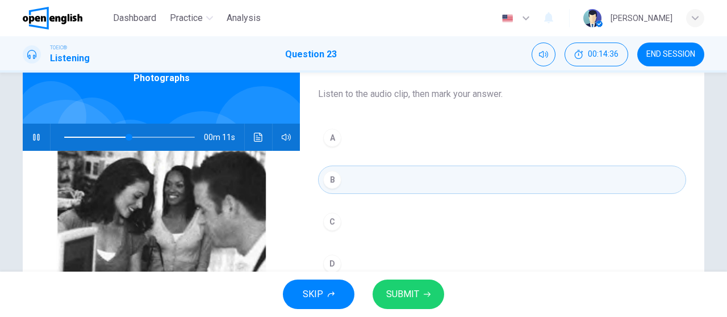
scroll to position [62, 0]
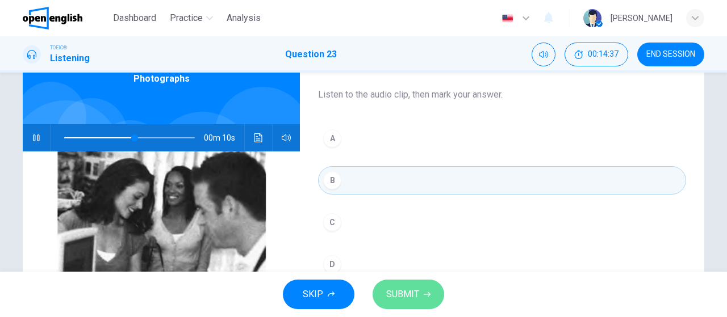
click at [413, 291] on span "SUBMIT" at bounding box center [402, 295] width 33 height 16
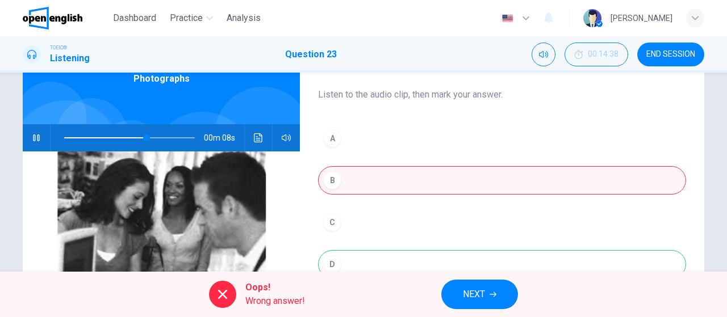
type input "**"
click at [490, 298] on icon "button" at bounding box center [492, 294] width 7 height 7
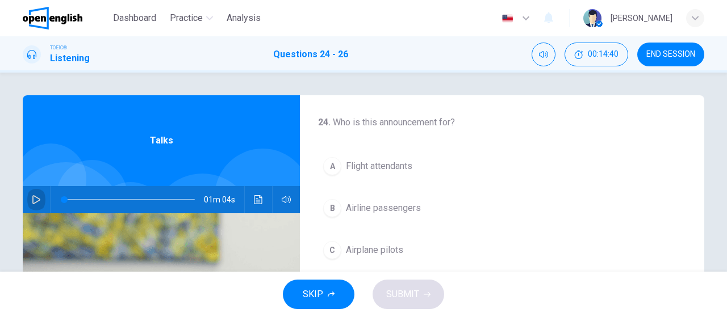
click at [28, 194] on button "button" at bounding box center [36, 199] width 18 height 27
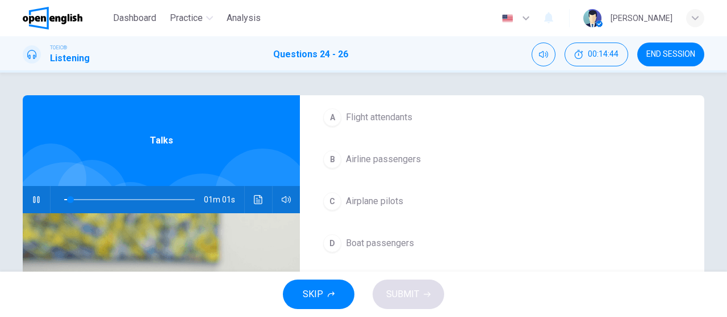
scroll to position [49, 0]
click at [543, 56] on icon "Mute" at bounding box center [543, 54] width 9 height 9
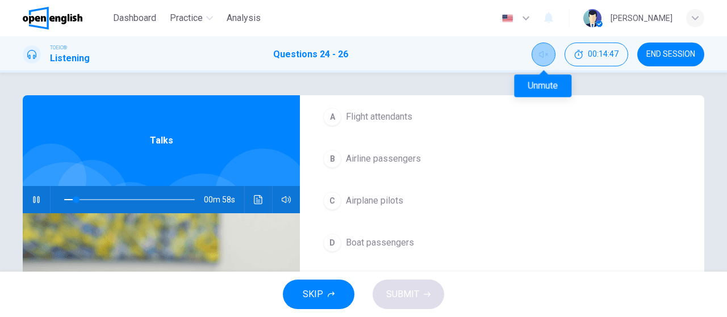
click at [543, 56] on icon "Unmute" at bounding box center [543, 54] width 9 height 9
click at [541, 53] on icon "Mute" at bounding box center [543, 54] width 9 height 9
click at [541, 53] on icon "Unmute" at bounding box center [543, 54] width 9 height 9
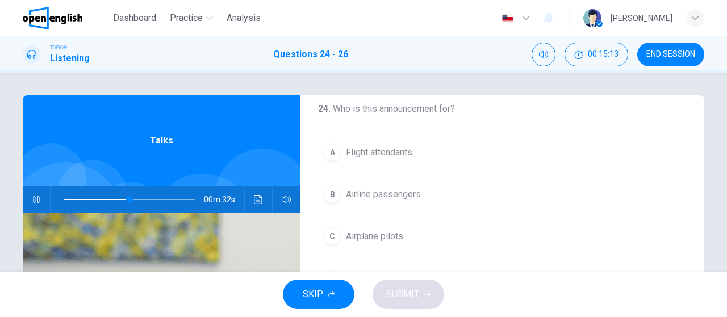
scroll to position [12, 0]
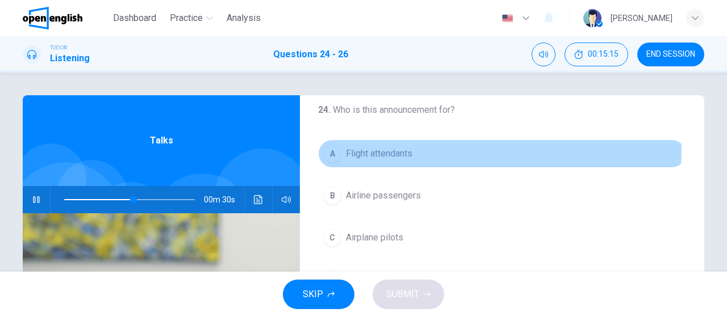
click at [417, 148] on button "A Flight attendants" at bounding box center [502, 154] width 368 height 28
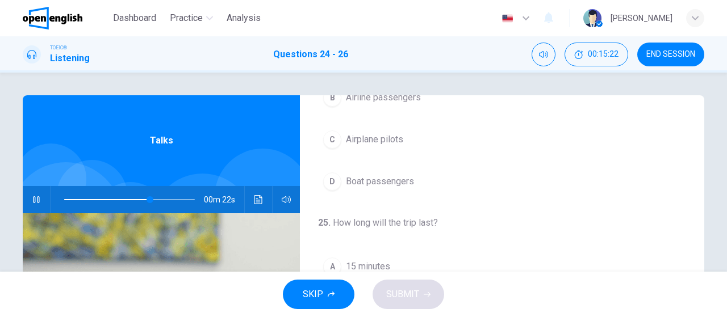
scroll to position [113, 0]
drag, startPoint x: 152, startPoint y: 200, endPoint x: 63, endPoint y: 203, distance: 88.6
click at [63, 203] on span at bounding box center [65, 199] width 7 height 7
drag, startPoint x: 63, startPoint y: 203, endPoint x: 45, endPoint y: 202, distance: 17.6
click at [45, 202] on div "01m 04s" at bounding box center [161, 199] width 277 height 27
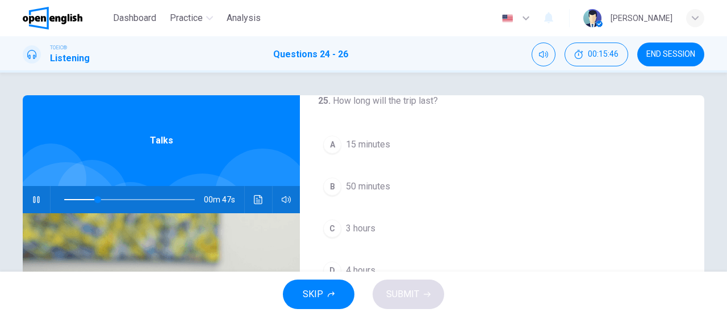
scroll to position [233, 0]
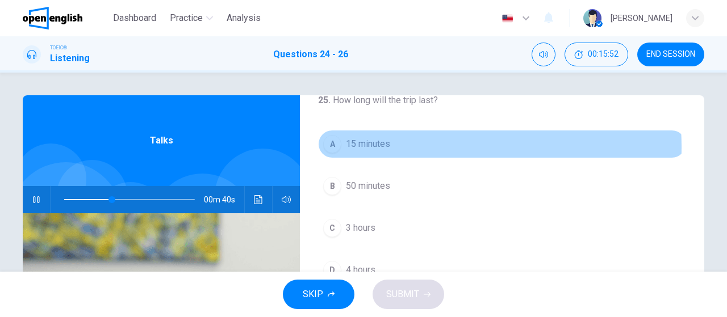
click at [396, 145] on button "A 15 minutes" at bounding box center [502, 144] width 368 height 28
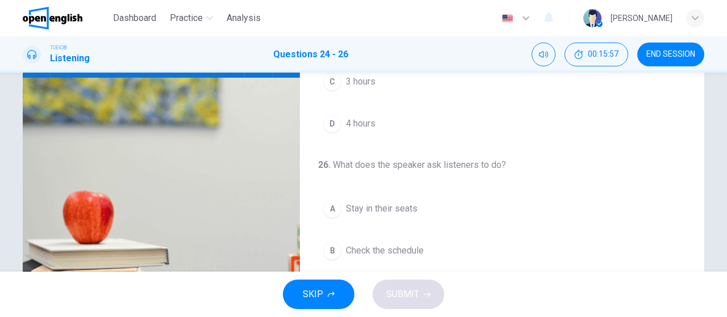
scroll to position [254, 0]
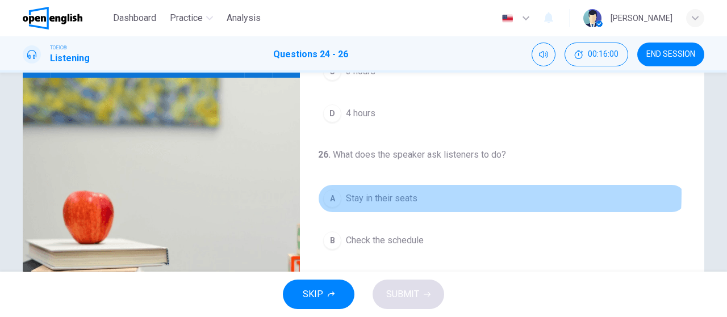
click at [401, 192] on span "Stay in their seats" at bounding box center [382, 199] width 72 height 14
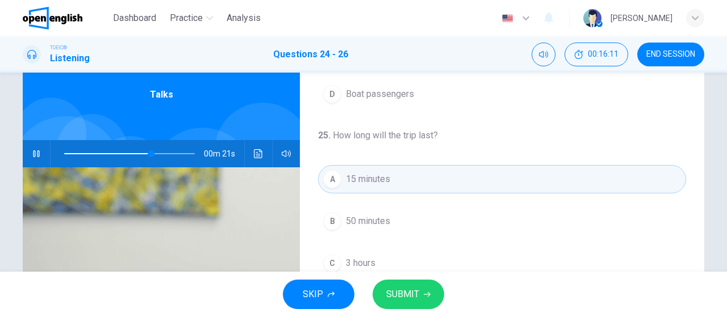
scroll to position [45, 0]
click at [105, 154] on span at bounding box center [129, 155] width 131 height 16
click at [93, 152] on span at bounding box center [129, 155] width 131 height 16
click at [94, 152] on span at bounding box center [97, 154] width 7 height 7
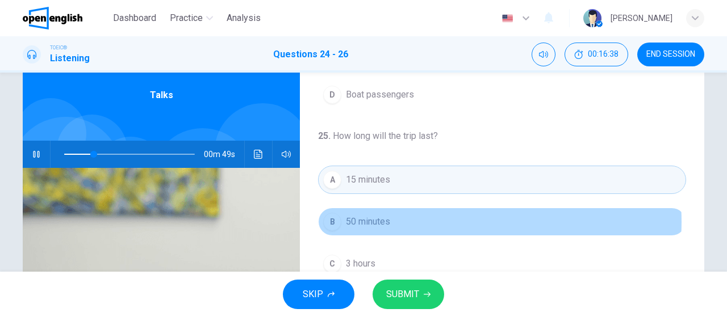
click at [448, 220] on button "B 50 minutes" at bounding box center [502, 222] width 368 height 28
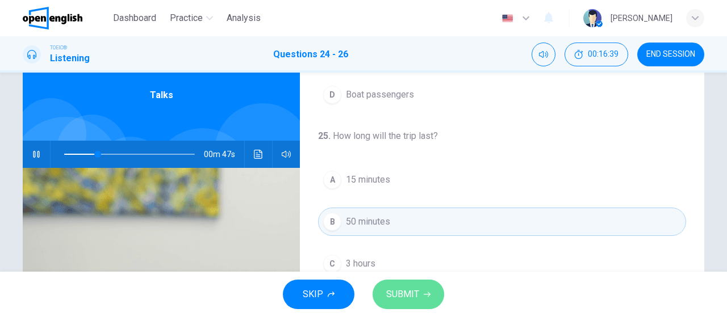
click at [418, 288] on span "SUBMIT" at bounding box center [402, 295] width 33 height 16
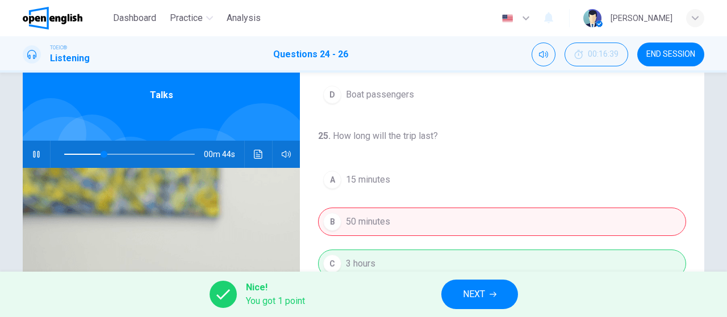
scroll to position [185, 0]
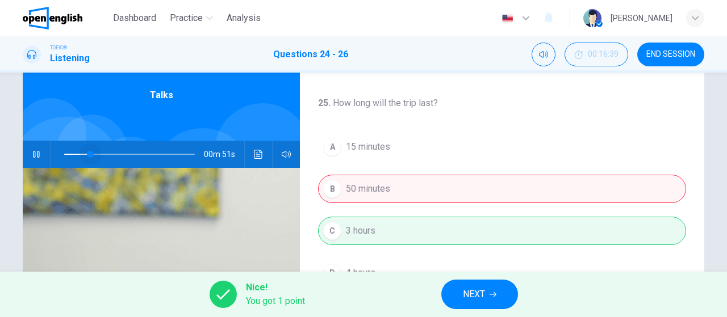
click at [88, 152] on span at bounding box center [129, 155] width 131 height 16
click at [79, 153] on span at bounding box center [82, 154] width 7 height 7
type input "**"
click at [494, 302] on button "NEXT" at bounding box center [479, 295] width 77 height 30
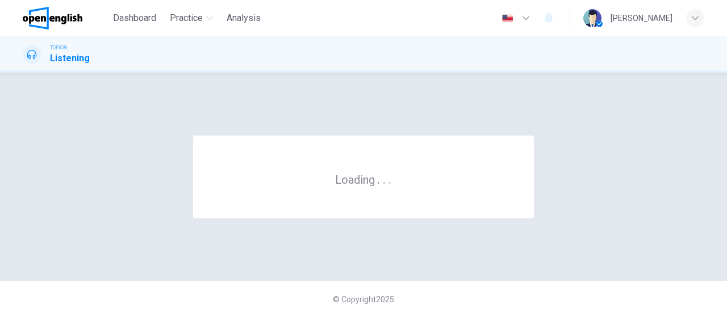
scroll to position [0, 0]
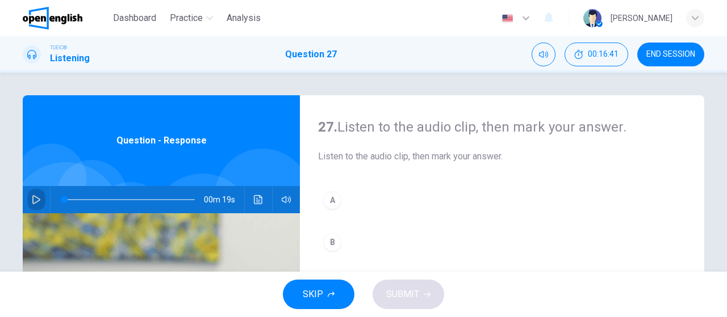
click at [32, 197] on icon "button" at bounding box center [36, 199] width 9 height 9
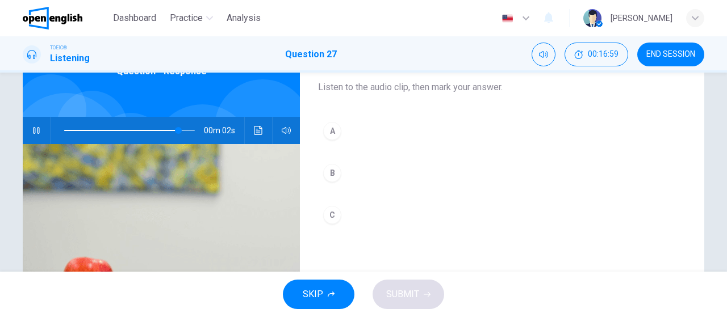
scroll to position [70, 0]
type input "*"
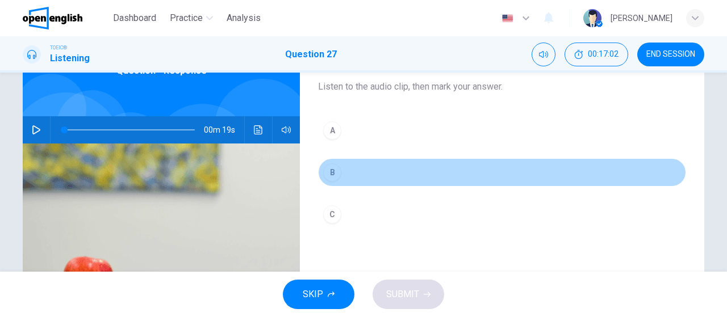
click at [379, 170] on button "B" at bounding box center [502, 172] width 368 height 28
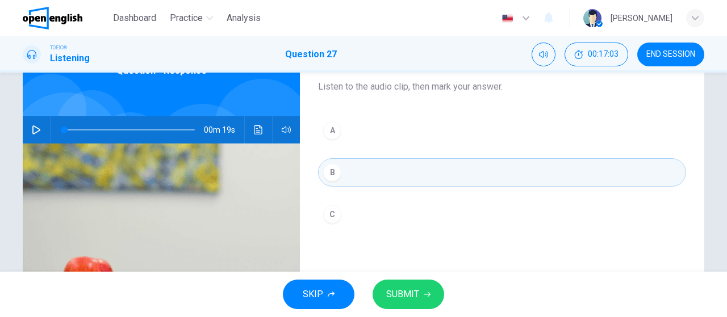
click at [416, 287] on span "SUBMIT" at bounding box center [402, 295] width 33 height 16
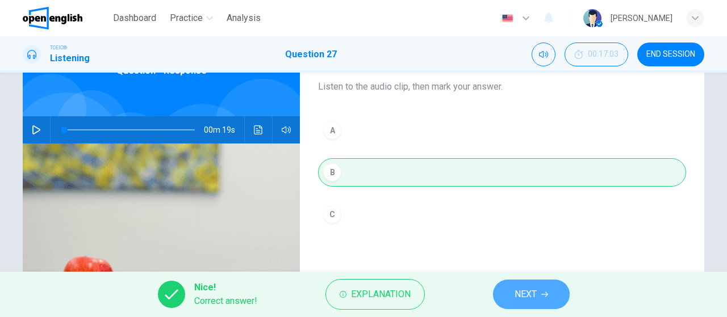
click at [519, 294] on span "NEXT" at bounding box center [525, 295] width 22 height 16
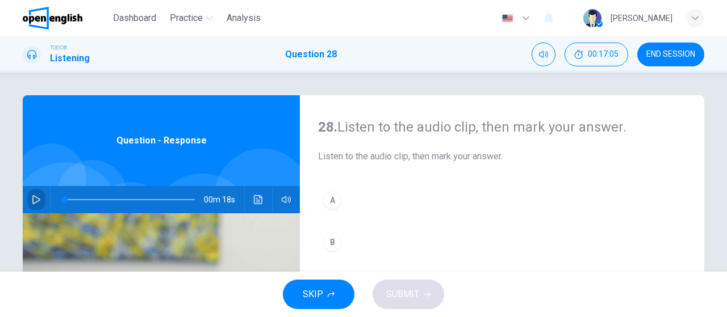
click at [27, 203] on button "button" at bounding box center [36, 199] width 18 height 27
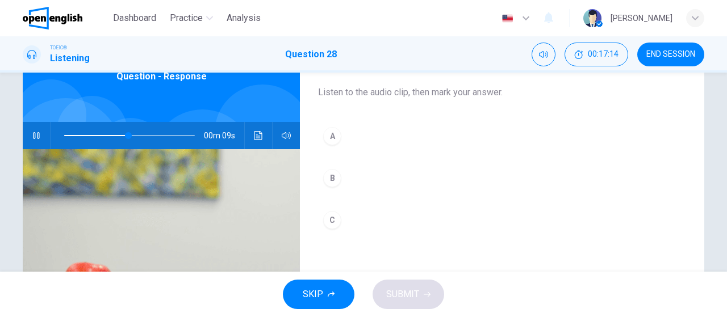
scroll to position [65, 0]
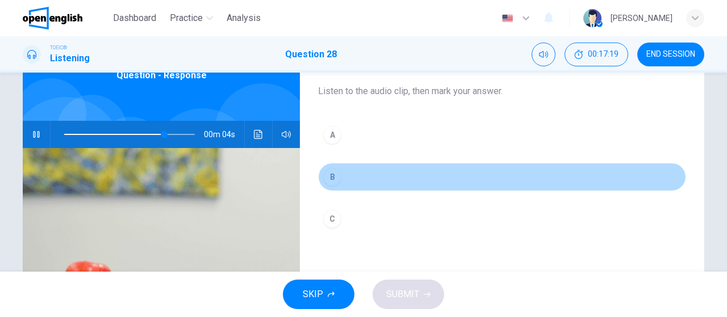
click at [381, 175] on button "B" at bounding box center [502, 177] width 368 height 28
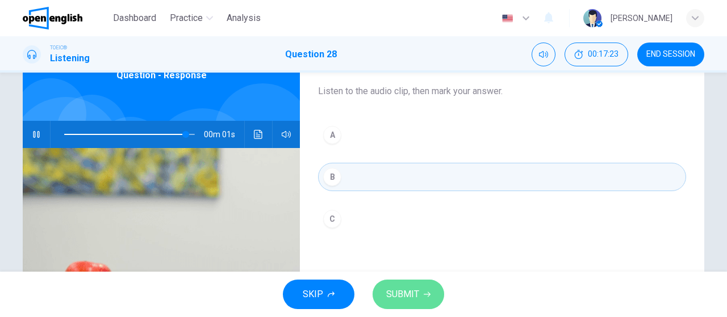
click at [413, 300] on span "SUBMIT" at bounding box center [402, 295] width 33 height 16
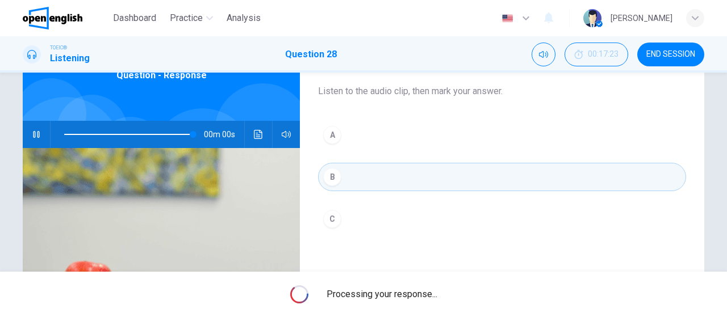
type input "*"
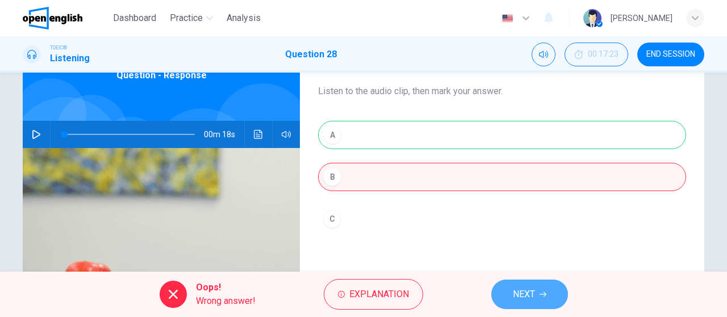
click at [530, 303] on span "NEXT" at bounding box center [524, 295] width 22 height 16
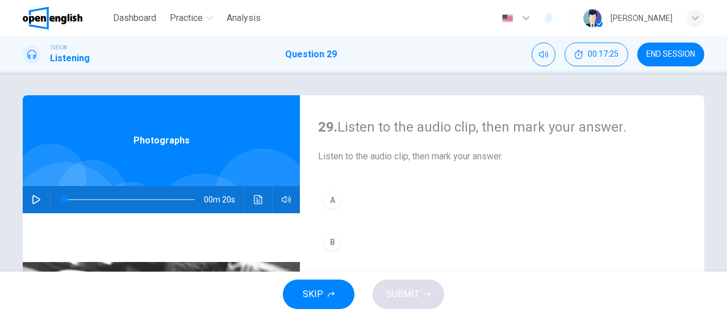
click at [35, 204] on icon "button" at bounding box center [36, 199] width 9 height 9
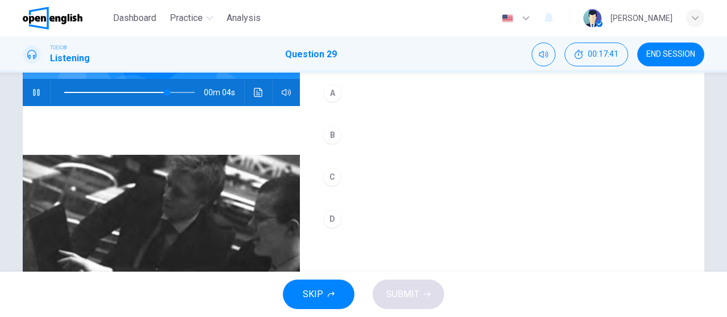
scroll to position [107, 0]
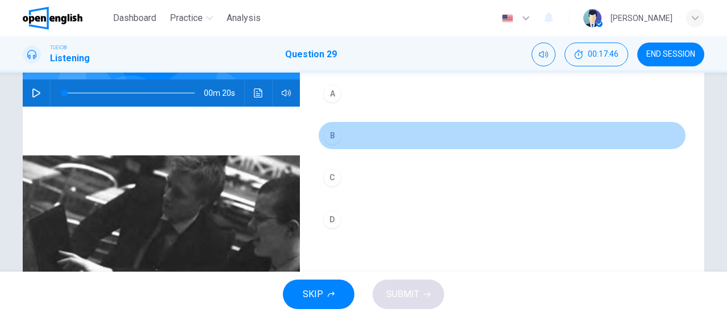
click at [395, 129] on button "B" at bounding box center [502, 136] width 368 height 28
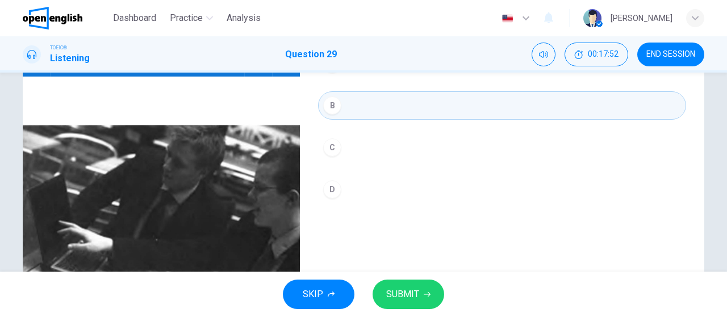
scroll to position [98, 0]
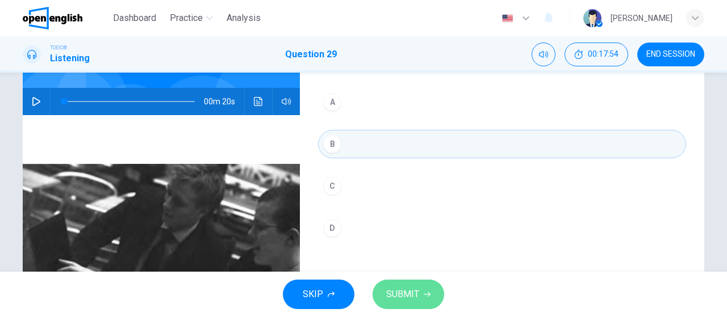
click at [401, 306] on button "SUBMIT" at bounding box center [408, 295] width 72 height 30
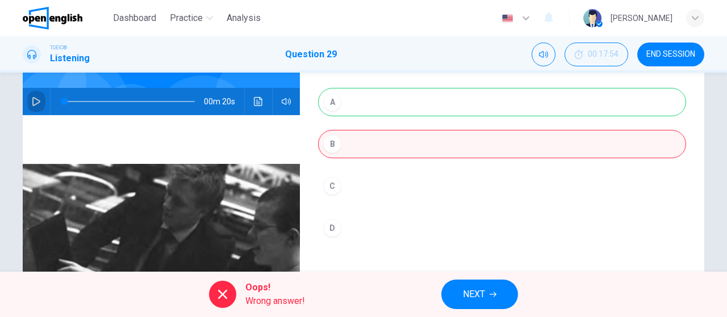
click at [32, 103] on icon "button" at bounding box center [36, 101] width 9 height 9
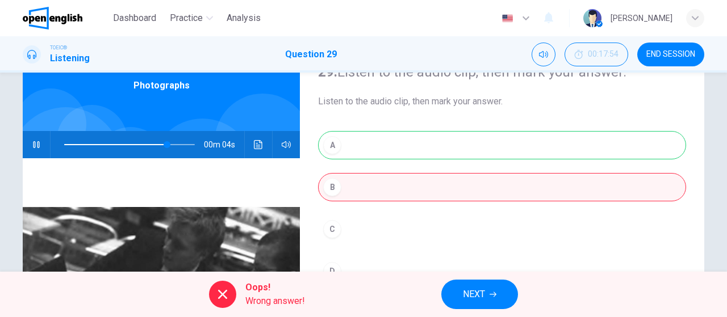
scroll to position [54, 0]
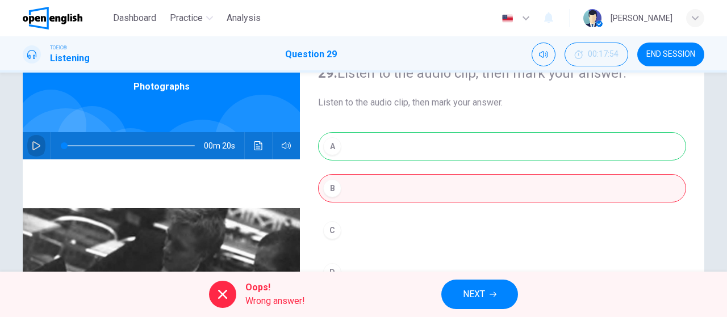
click at [27, 143] on button "button" at bounding box center [36, 145] width 18 height 27
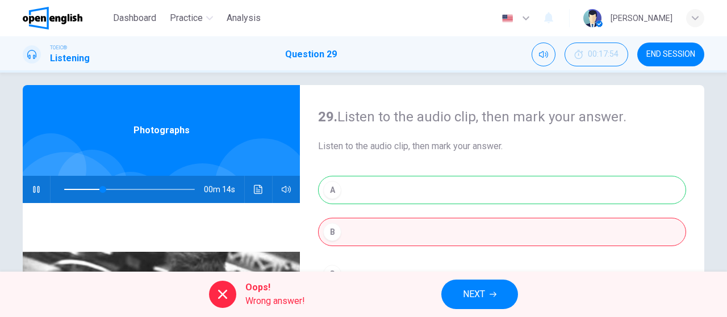
scroll to position [9, 0]
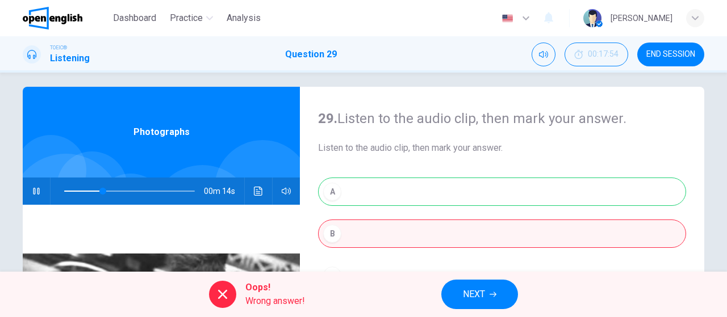
type input "**"
click at [477, 309] on button "NEXT" at bounding box center [479, 295] width 77 height 30
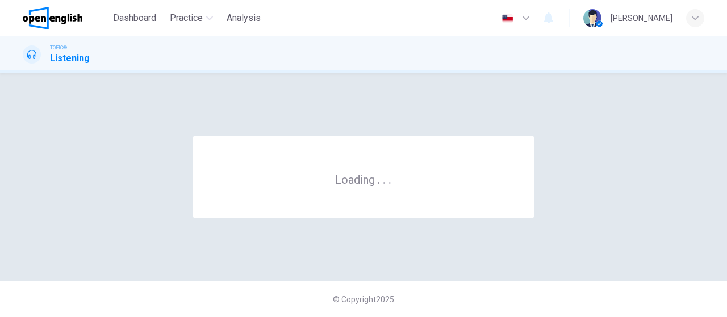
scroll to position [0, 0]
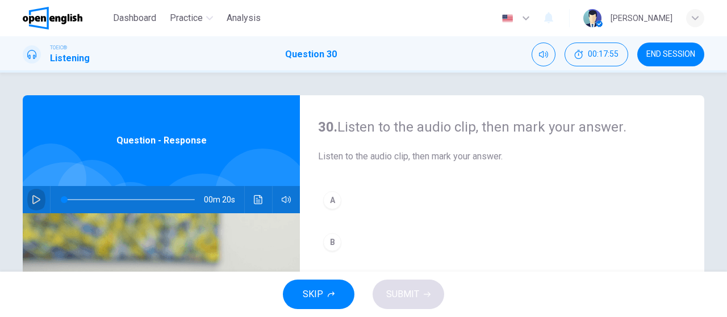
click at [35, 198] on icon "button" at bounding box center [36, 199] width 8 height 9
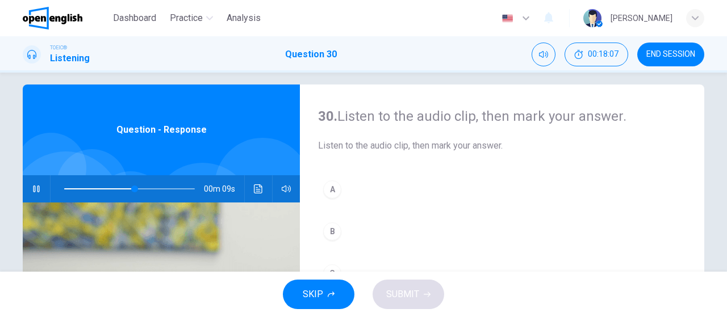
scroll to position [55, 0]
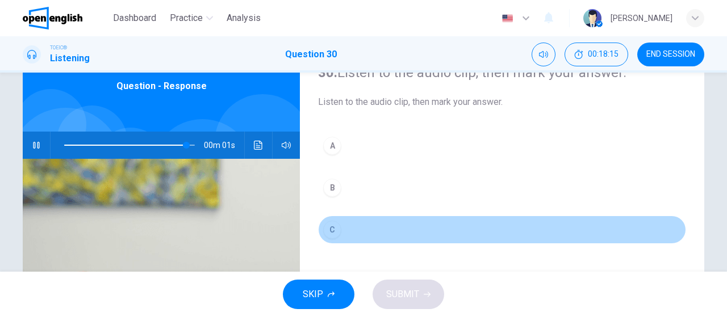
click at [400, 229] on button "C" at bounding box center [502, 230] width 368 height 28
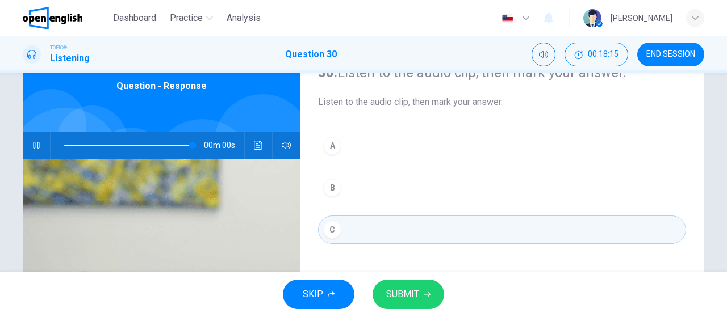
type input "*"
click at [408, 286] on button "SUBMIT" at bounding box center [408, 295] width 72 height 30
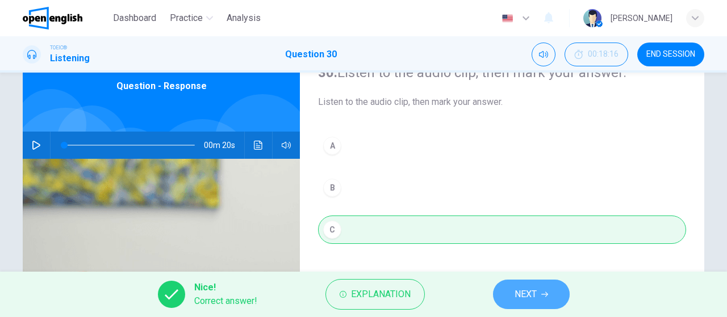
click at [509, 295] on button "NEXT" at bounding box center [531, 295] width 77 height 30
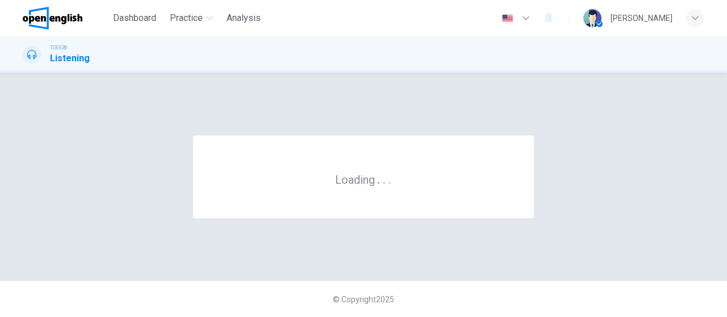
scroll to position [0, 0]
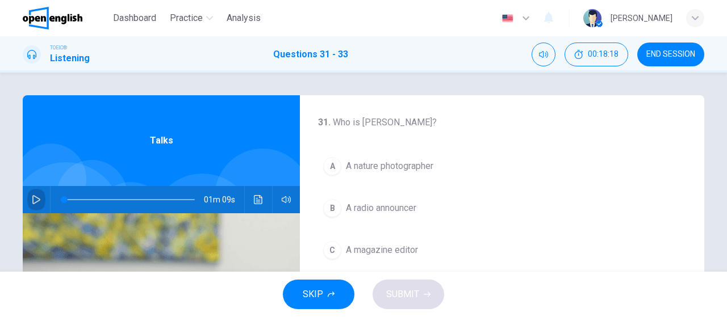
click at [34, 203] on icon "button" at bounding box center [36, 199] width 9 height 9
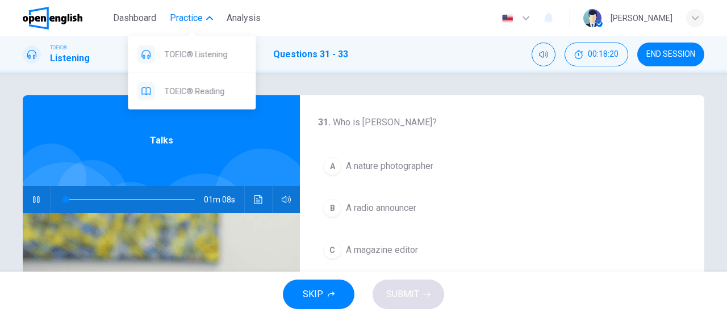
click at [208, 22] on button "Practice" at bounding box center [191, 18] width 52 height 20
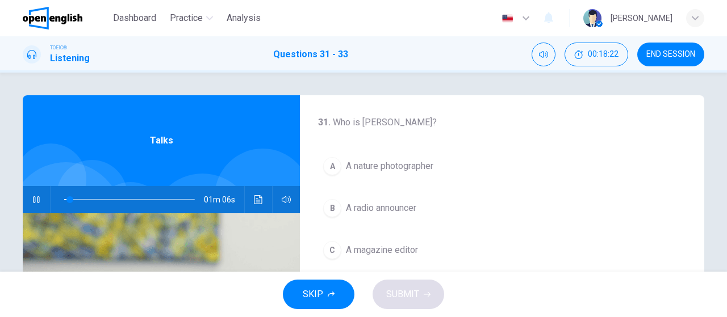
click at [346, 27] on div "Dashboard Practice Analysis English ** ​ [PERSON_NAME]" at bounding box center [363, 18] width 681 height 36
click at [32, 198] on icon "button" at bounding box center [36, 199] width 9 height 9
drag, startPoint x: 157, startPoint y: 198, endPoint x: 60, endPoint y: 197, distance: 97.1
click at [61, 197] on span at bounding box center [64, 199] width 7 height 7
click at [32, 203] on icon "button" at bounding box center [36, 199] width 9 height 9
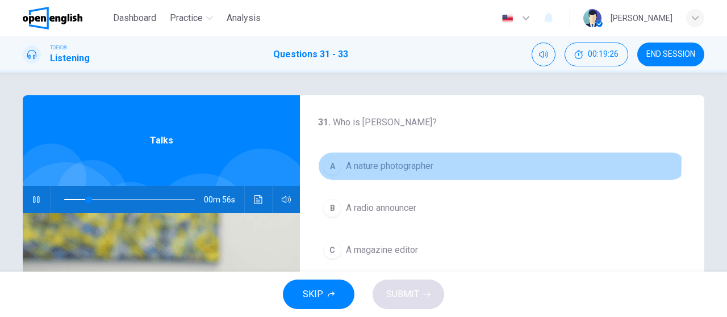
click at [444, 162] on button "A A nature photographer" at bounding box center [502, 166] width 368 height 28
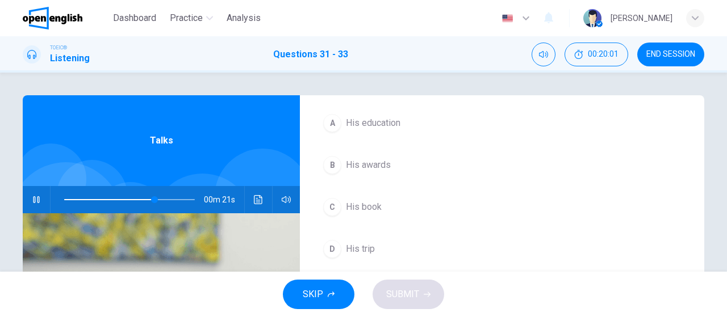
scroll to position [254, 0]
drag, startPoint x: 160, startPoint y: 199, endPoint x: 58, endPoint y: 204, distance: 102.3
click at [61, 203] on span at bounding box center [64, 199] width 7 height 7
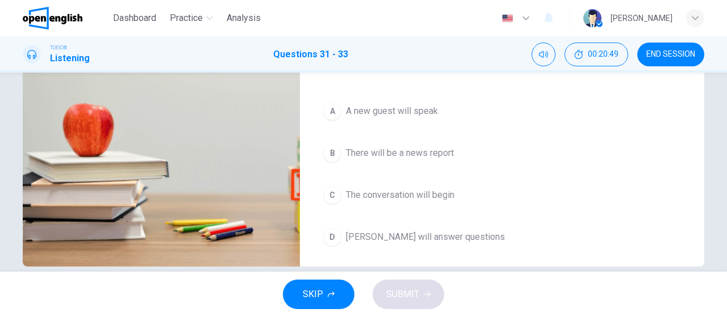
scroll to position [224, 0]
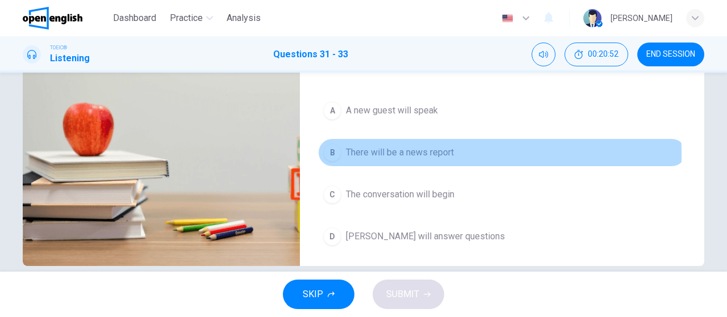
click at [424, 150] on span "There will be a news report" at bounding box center [400, 153] width 108 height 14
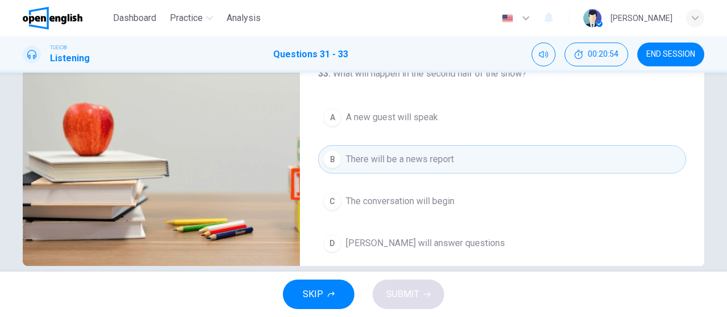
scroll to position [248, 0]
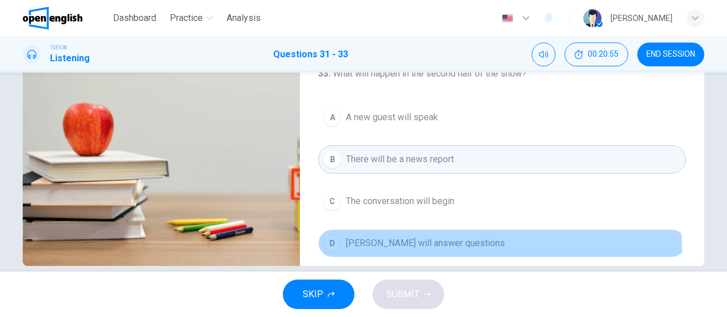
click at [428, 249] on button "D [PERSON_NAME] will answer questions" at bounding box center [502, 243] width 368 height 28
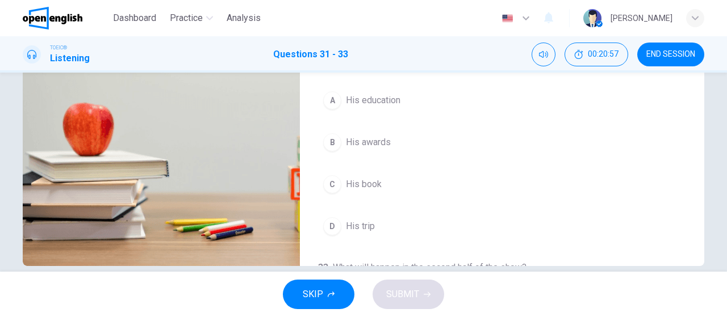
scroll to position [50, 0]
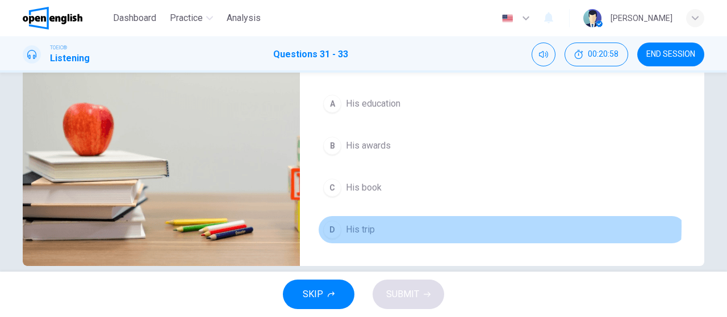
click at [403, 223] on button "D His trip" at bounding box center [502, 230] width 368 height 28
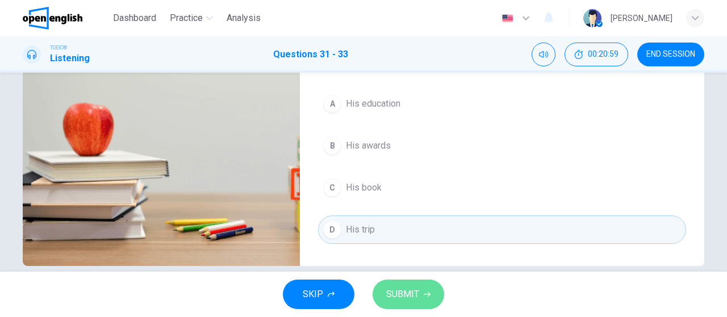
click at [405, 290] on span "SUBMIT" at bounding box center [402, 295] width 33 height 16
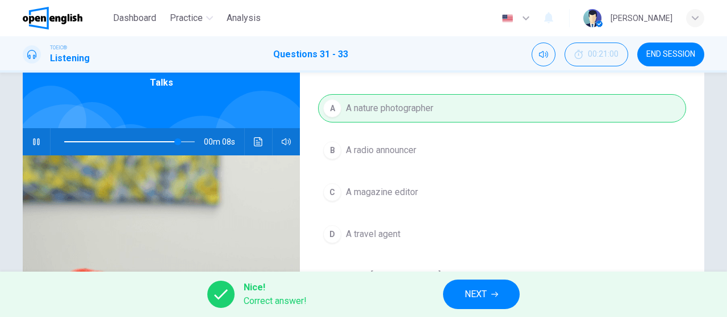
scroll to position [57, 0]
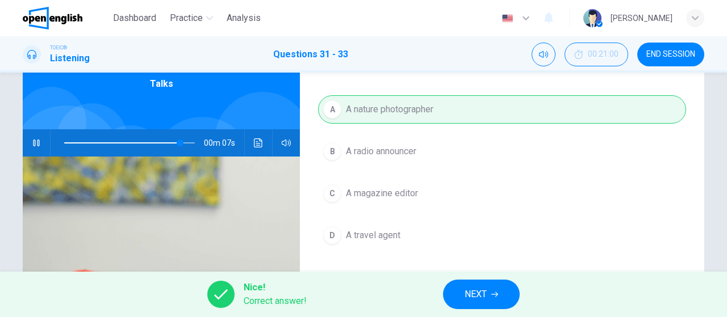
type input "**"
click at [482, 291] on span "NEXT" at bounding box center [475, 295] width 22 height 16
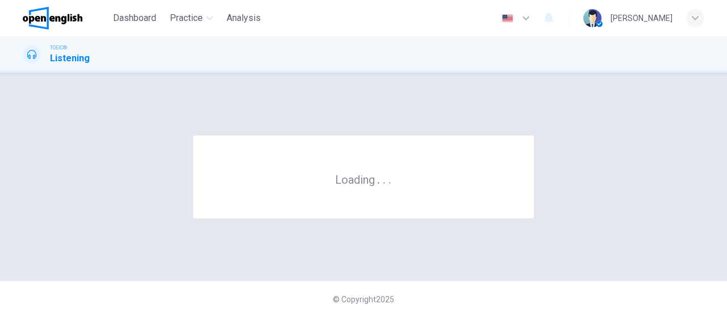
scroll to position [0, 0]
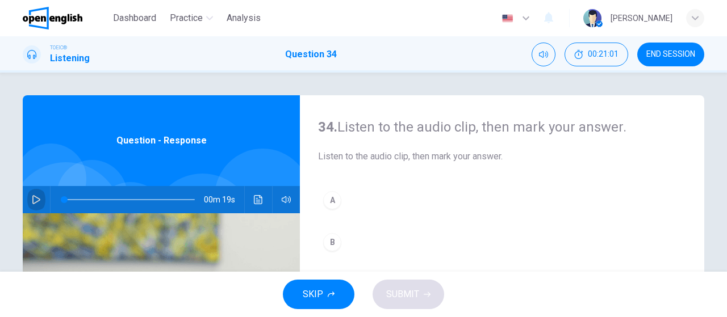
click at [30, 193] on button "button" at bounding box center [36, 199] width 18 height 27
click at [32, 199] on icon "button" at bounding box center [36, 199] width 9 height 9
type input "*"
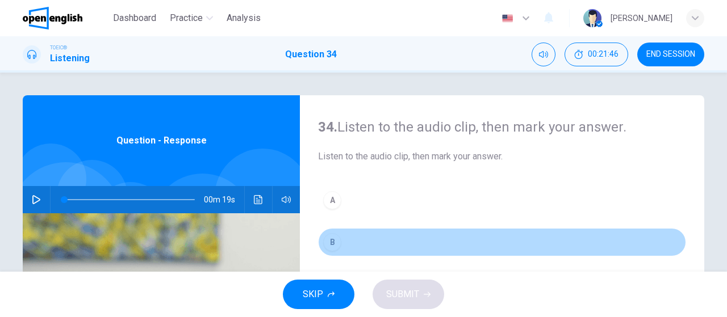
click at [379, 240] on button "B" at bounding box center [502, 242] width 368 height 28
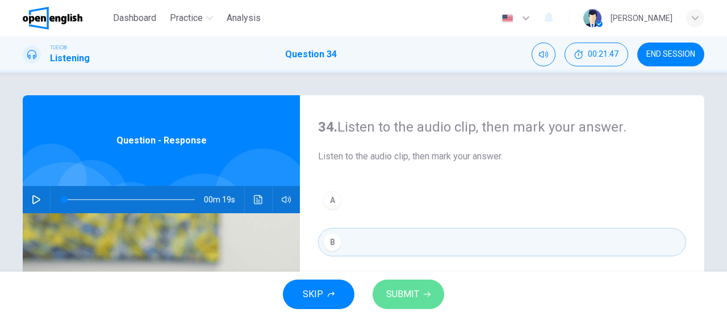
click at [403, 284] on button "SUBMIT" at bounding box center [408, 295] width 72 height 30
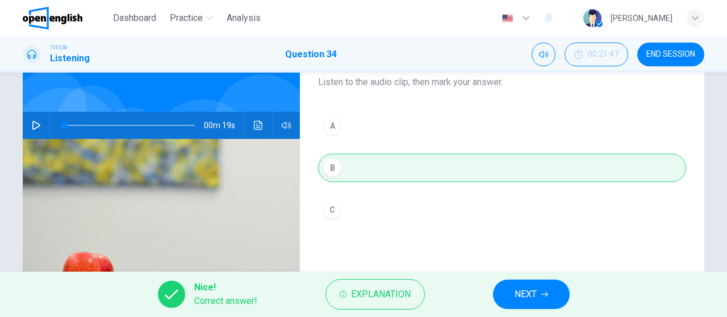
scroll to position [75, 0]
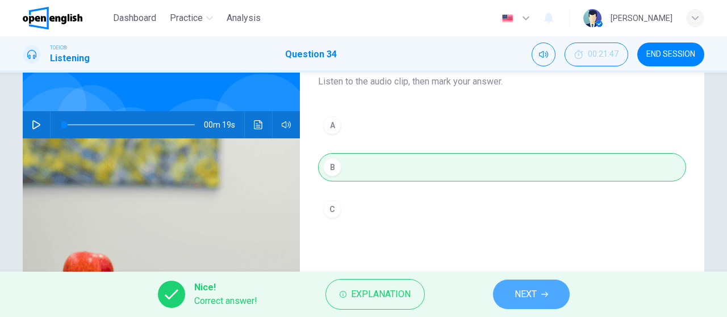
click at [526, 284] on button "NEXT" at bounding box center [531, 295] width 77 height 30
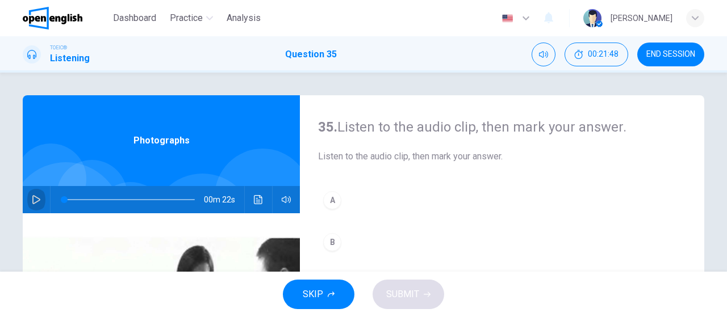
click at [32, 196] on icon "button" at bounding box center [36, 199] width 9 height 9
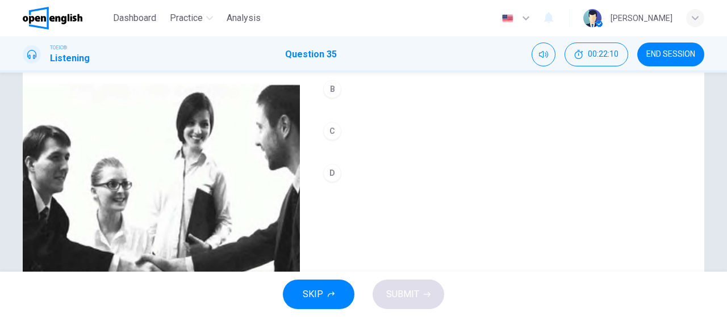
scroll to position [153, 0]
type input "*"
drag, startPoint x: 408, startPoint y: 168, endPoint x: 396, endPoint y: 177, distance: 14.9
click at [396, 177] on button "D" at bounding box center [502, 174] width 368 height 28
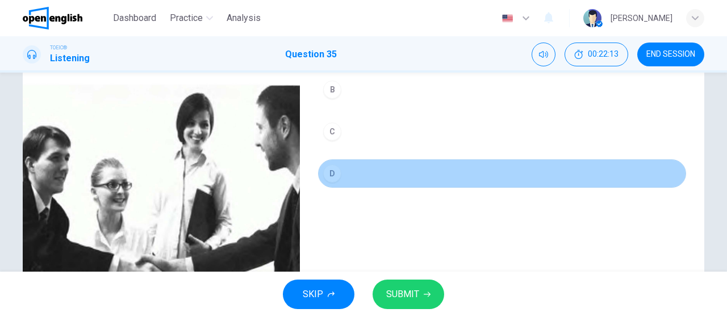
click at [396, 177] on button "D" at bounding box center [502, 174] width 368 height 28
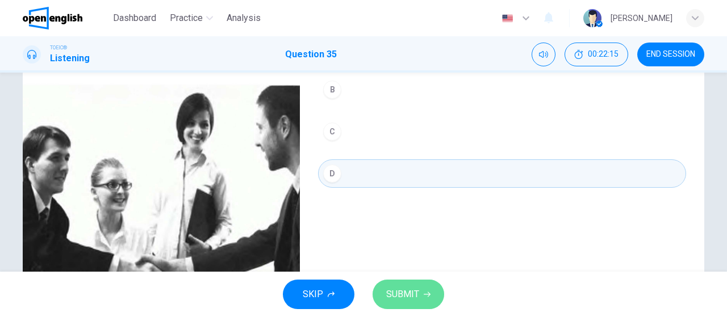
click at [424, 299] on button "SUBMIT" at bounding box center [408, 295] width 72 height 30
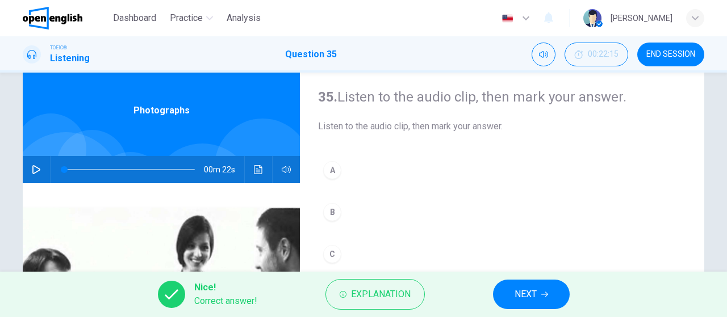
scroll to position [0, 0]
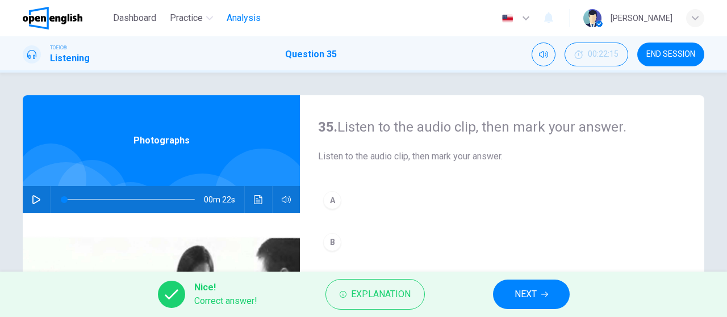
click at [242, 14] on span "Analysis" at bounding box center [244, 18] width 34 height 14
click at [518, 287] on span "NEXT" at bounding box center [525, 295] width 22 height 16
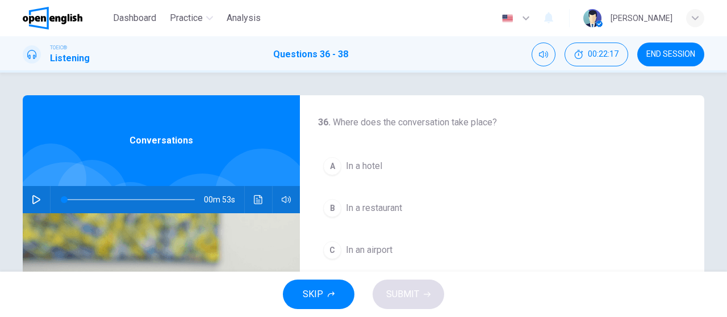
drag, startPoint x: 23, startPoint y: 204, endPoint x: 26, endPoint y: 199, distance: 5.8
click at [26, 199] on div "00m 53s" at bounding box center [161, 199] width 277 height 27
click at [27, 199] on button "button" at bounding box center [36, 199] width 18 height 27
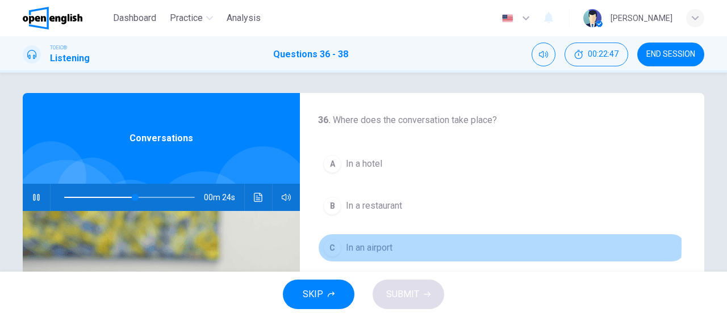
click at [384, 245] on span "In an airport" at bounding box center [369, 248] width 47 height 14
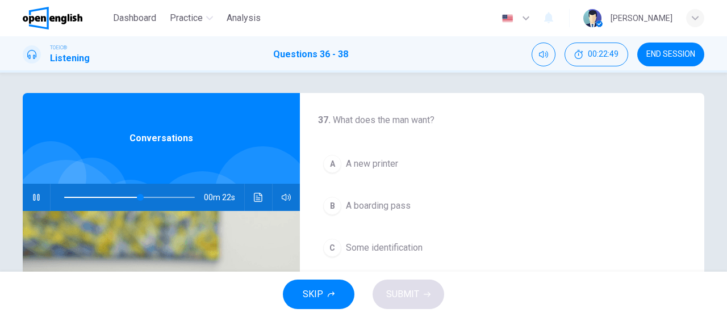
scroll to position [212, 0]
drag, startPoint x: 142, startPoint y: 195, endPoint x: 55, endPoint y: 202, distance: 87.1
click at [61, 201] on span at bounding box center [64, 197] width 7 height 7
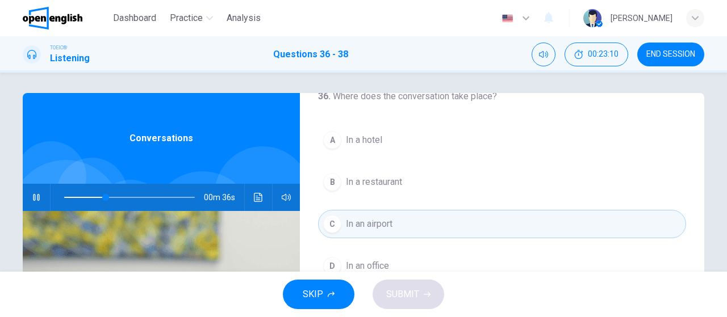
scroll to position [23, 0]
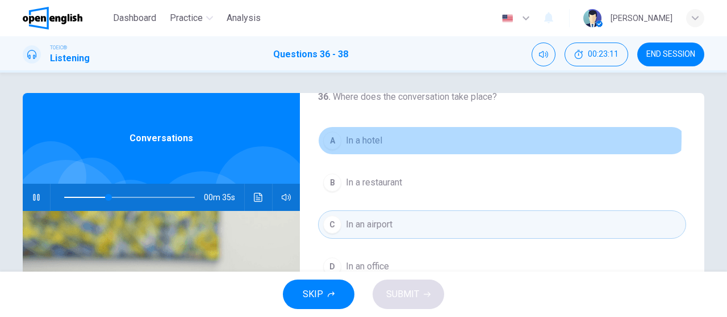
click at [396, 136] on button "A In a hotel" at bounding box center [502, 141] width 368 height 28
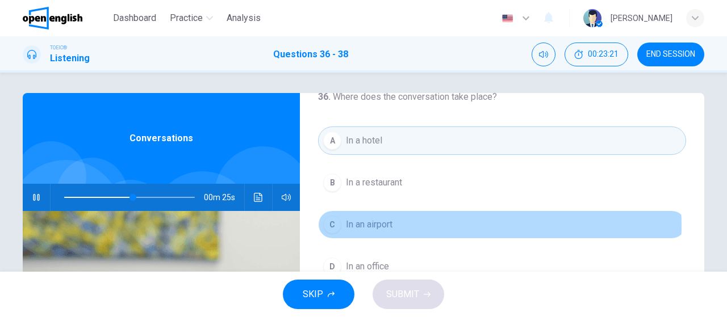
click at [424, 225] on button "C In an airport" at bounding box center [502, 225] width 368 height 28
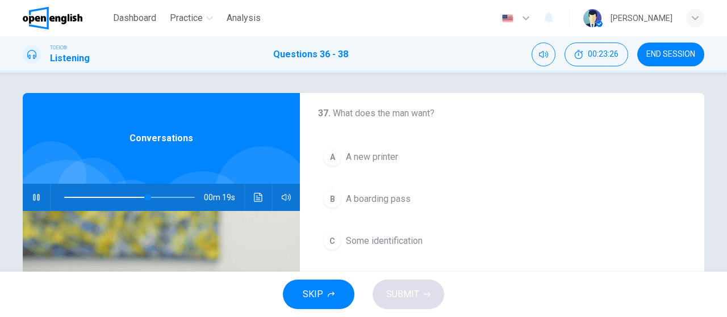
scroll to position [217, 0]
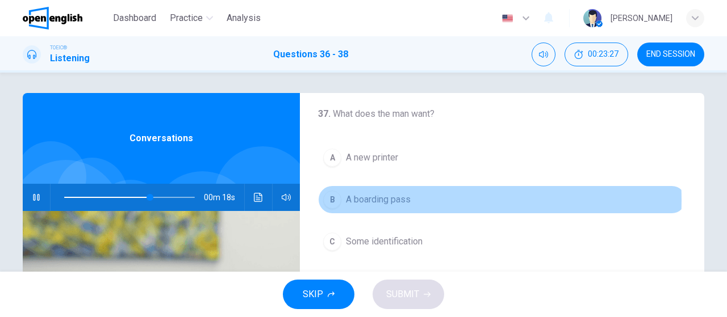
click at [393, 198] on span "A boarding pass" at bounding box center [378, 200] width 65 height 14
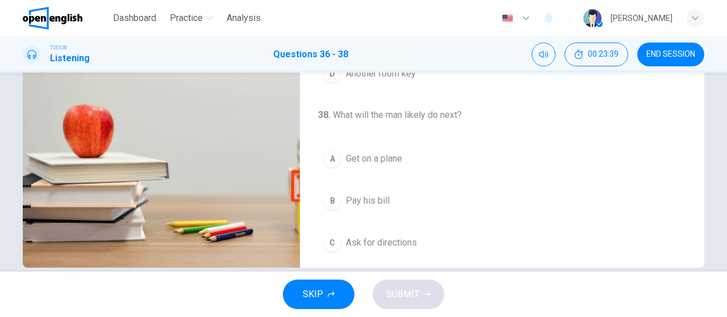
scroll to position [217, 0]
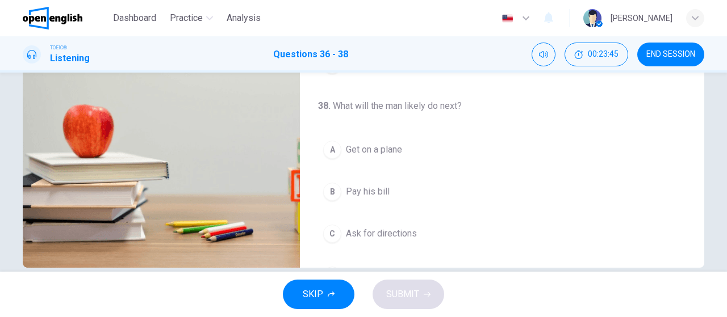
type input "*"
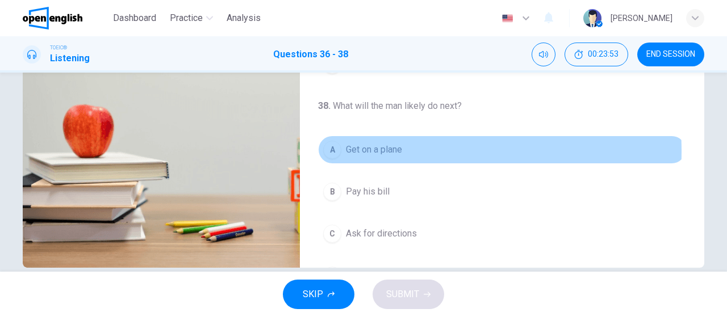
click at [372, 148] on span "Get on a plane" at bounding box center [374, 150] width 56 height 14
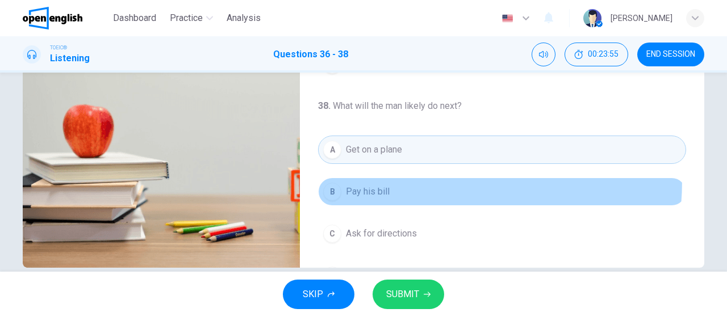
click at [371, 178] on button "B Pay his bill" at bounding box center [502, 192] width 368 height 28
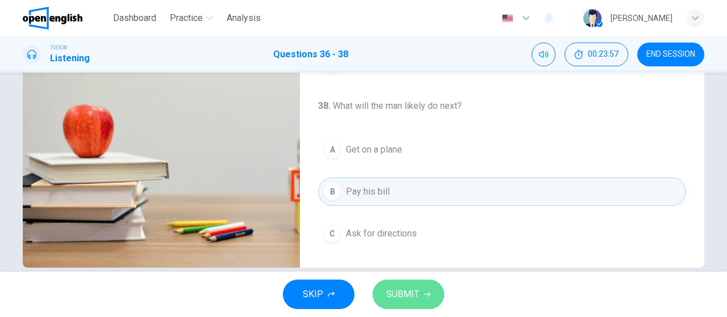
click at [412, 291] on span "SUBMIT" at bounding box center [402, 295] width 33 height 16
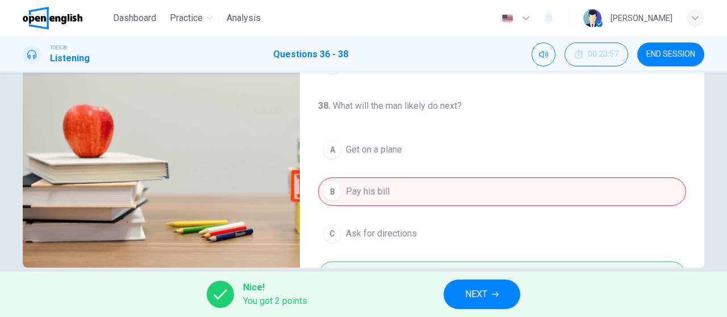
scroll to position [254, 0]
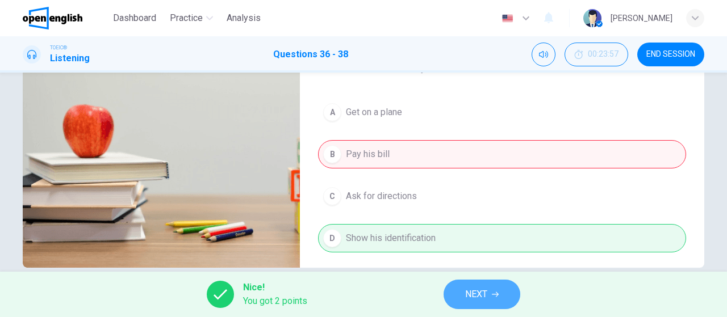
click at [499, 294] on icon "button" at bounding box center [495, 294] width 7 height 7
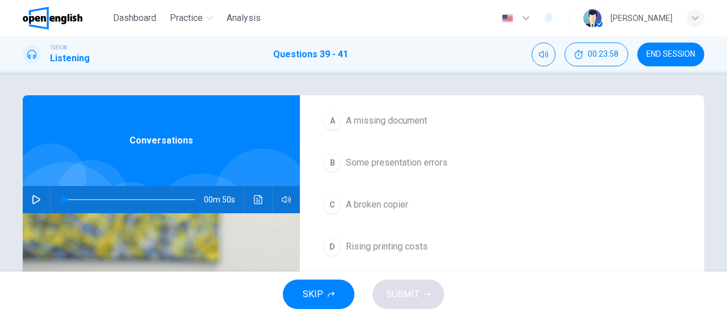
scroll to position [0, 0]
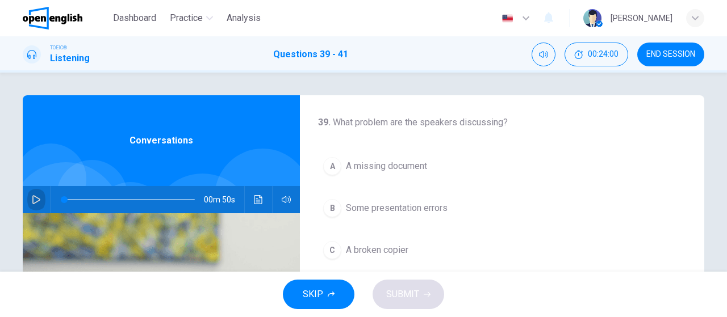
click at [27, 199] on button "button" at bounding box center [36, 199] width 18 height 27
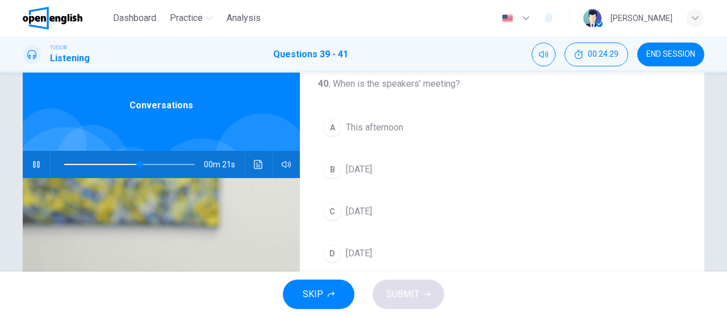
scroll to position [34, 0]
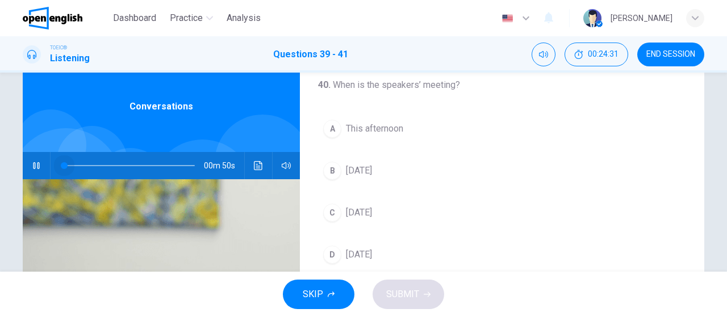
drag, startPoint x: 137, startPoint y: 167, endPoint x: 40, endPoint y: 166, distance: 96.5
click at [40, 166] on div "00m 50s" at bounding box center [161, 165] width 277 height 27
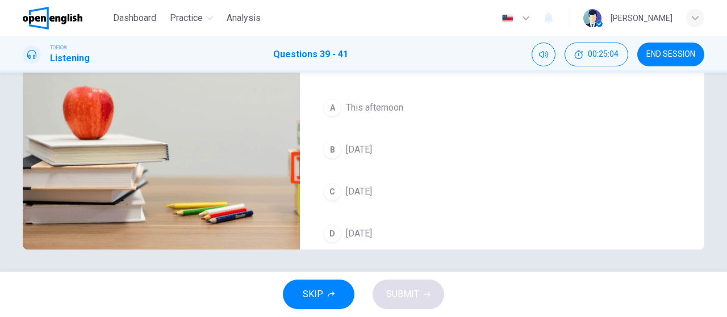
scroll to position [0, 0]
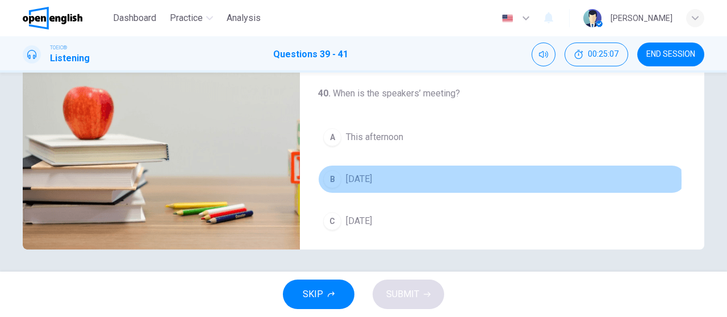
click at [404, 178] on button "B [DATE]" at bounding box center [502, 179] width 368 height 28
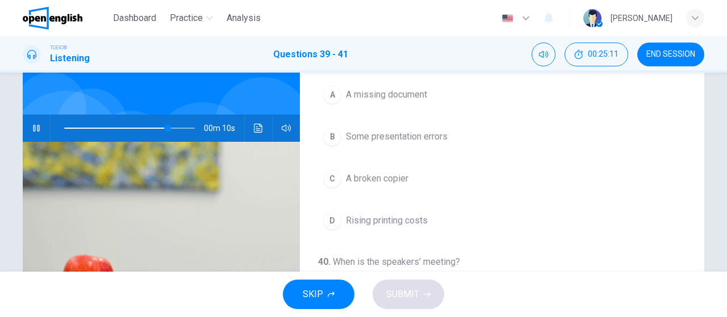
scroll to position [62, 0]
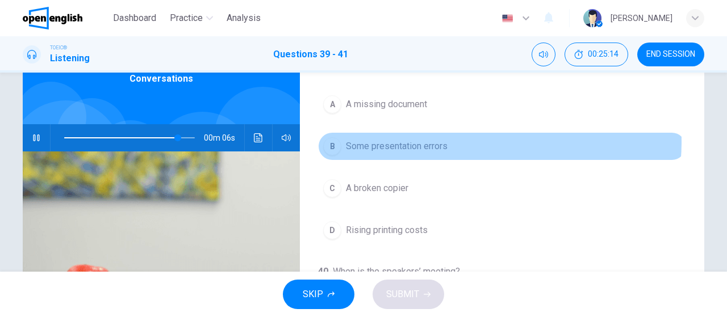
click at [453, 141] on button "B Some presentation errors" at bounding box center [502, 146] width 368 height 28
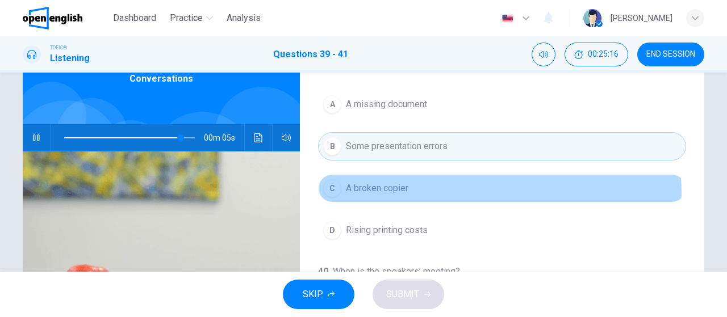
click at [463, 191] on button "C A broken copier" at bounding box center [502, 188] width 368 height 28
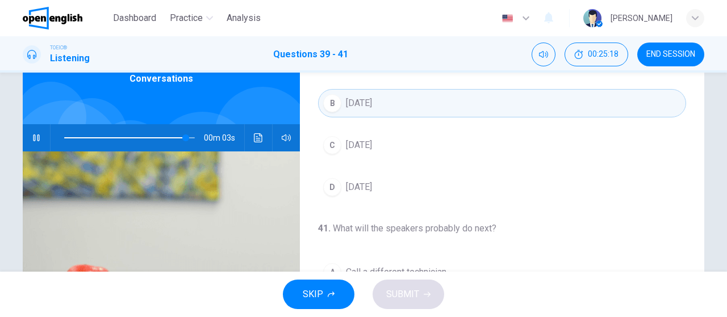
scroll to position [128, 0]
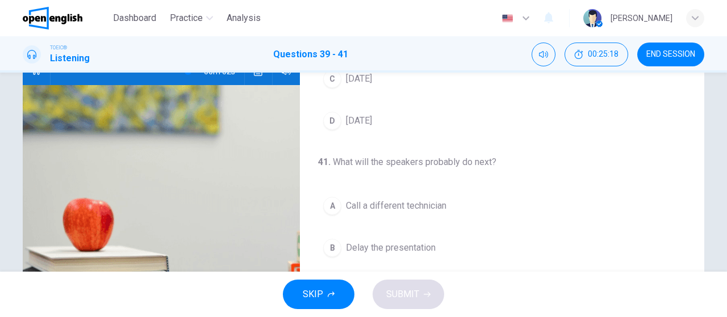
click at [432, 217] on div "A Call a different technician B Delay the presentation C Pay for a new printer …" at bounding box center [502, 269] width 368 height 154
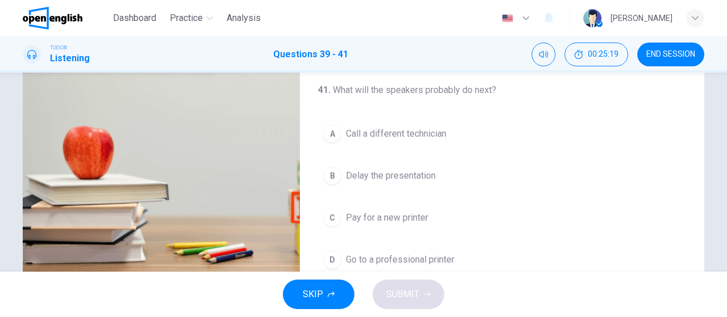
scroll to position [201, 0]
type input "*"
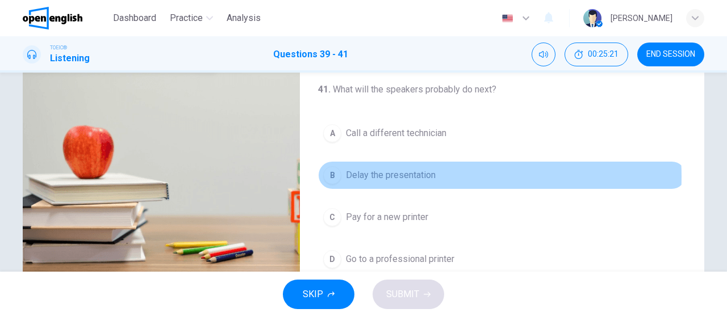
click at [422, 173] on span "Delay the presentation" at bounding box center [391, 176] width 90 height 14
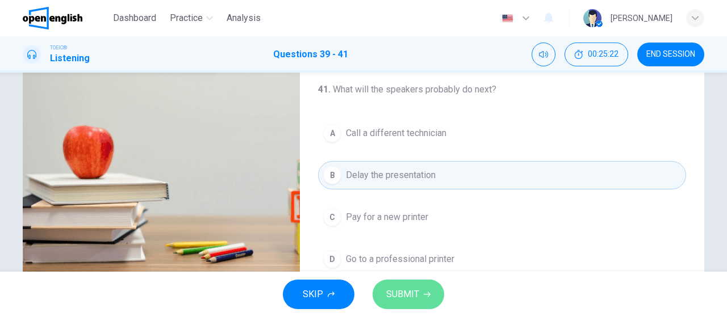
click at [424, 298] on icon "button" at bounding box center [427, 294] width 7 height 7
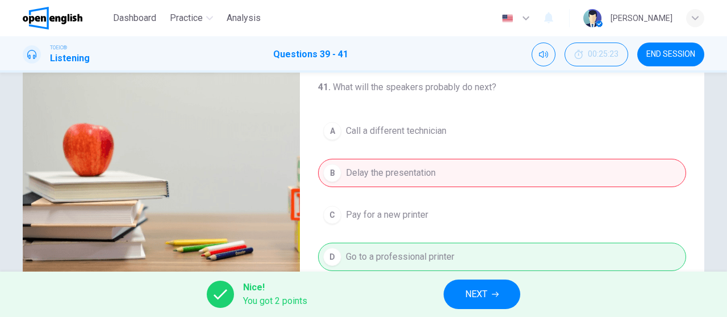
scroll to position [206, 0]
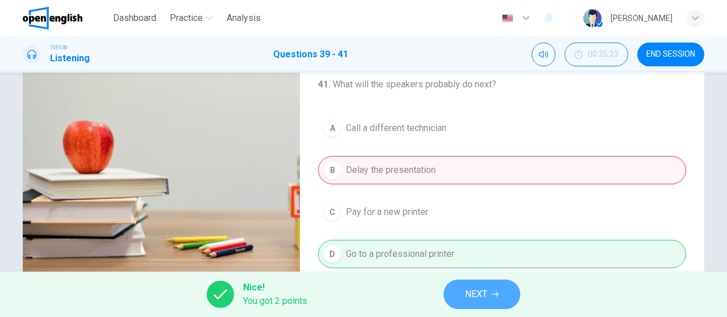
click at [489, 295] on button "NEXT" at bounding box center [481, 295] width 77 height 30
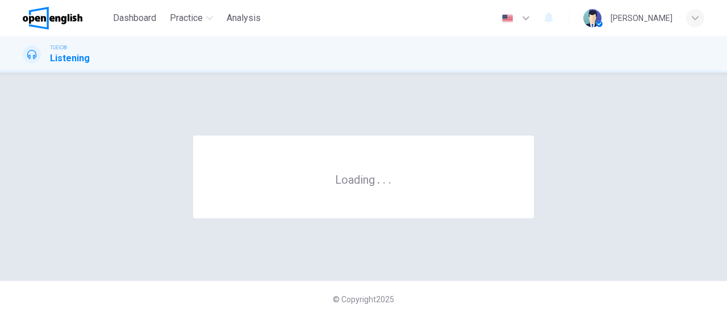
scroll to position [0, 0]
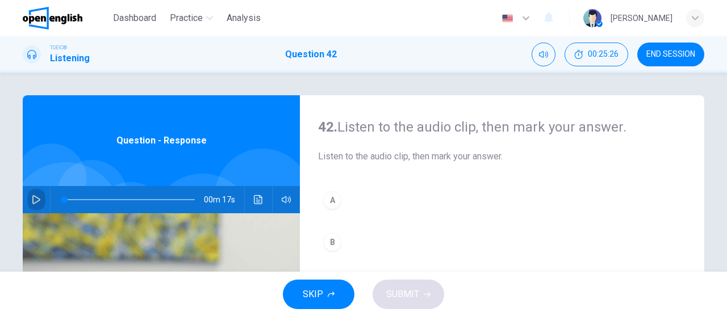
click at [35, 196] on icon "button" at bounding box center [36, 199] width 9 height 9
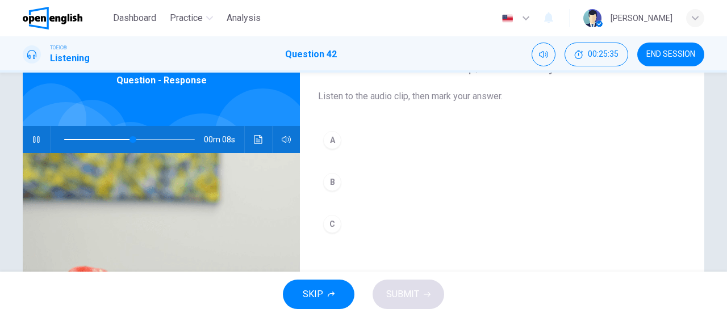
scroll to position [58, 0]
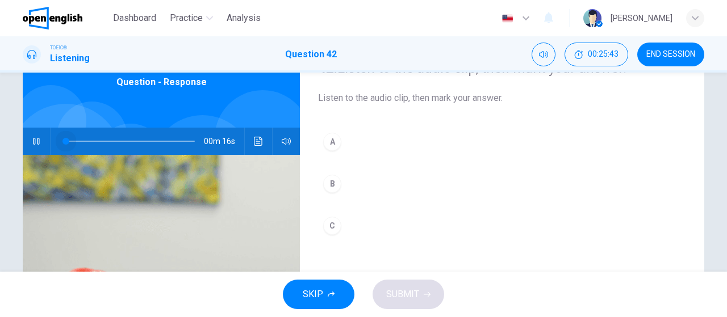
drag, startPoint x: 178, startPoint y: 141, endPoint x: 39, endPoint y: 135, distance: 139.3
click at [39, 135] on div "00m 16s" at bounding box center [161, 141] width 277 height 27
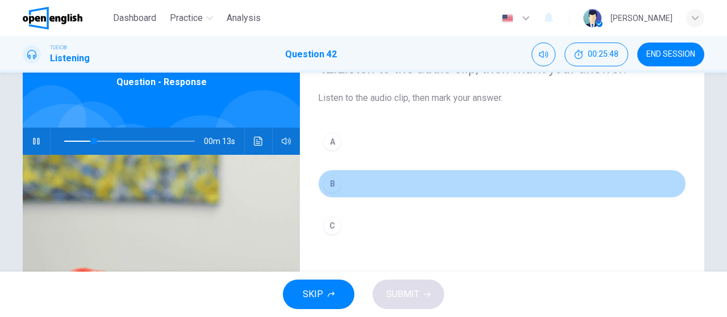
click at [359, 196] on button "B" at bounding box center [502, 184] width 368 height 28
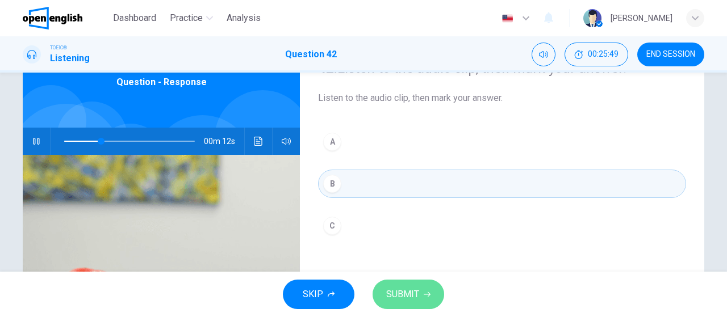
click at [419, 296] on button "SUBMIT" at bounding box center [408, 295] width 72 height 30
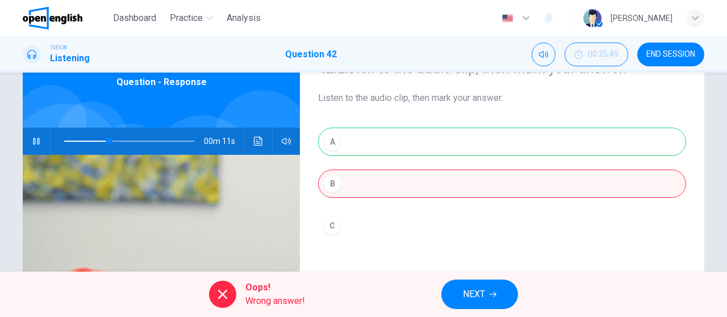
type input "**"
click at [484, 298] on span "NEXT" at bounding box center [474, 295] width 22 height 16
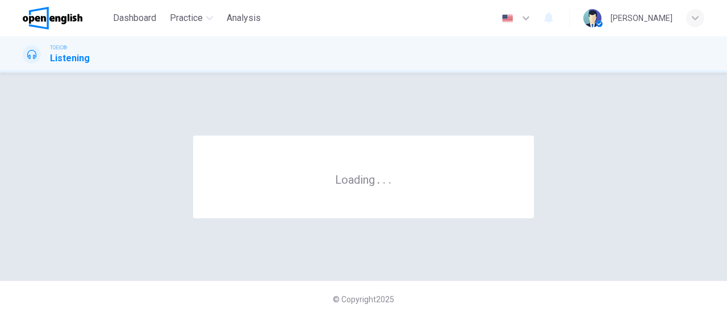
scroll to position [0, 0]
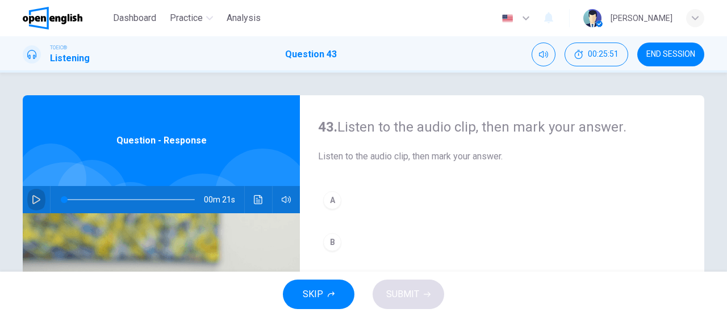
click at [32, 199] on icon "button" at bounding box center [36, 199] width 9 height 9
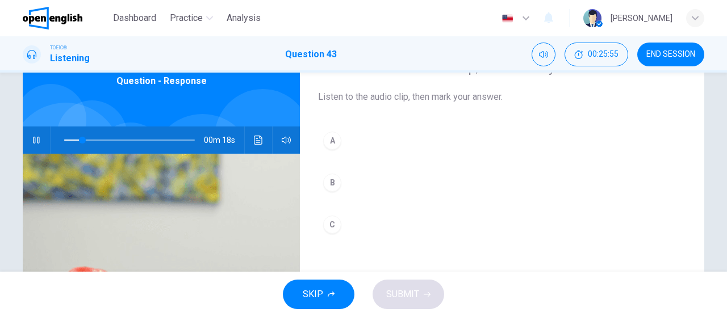
scroll to position [59, 0]
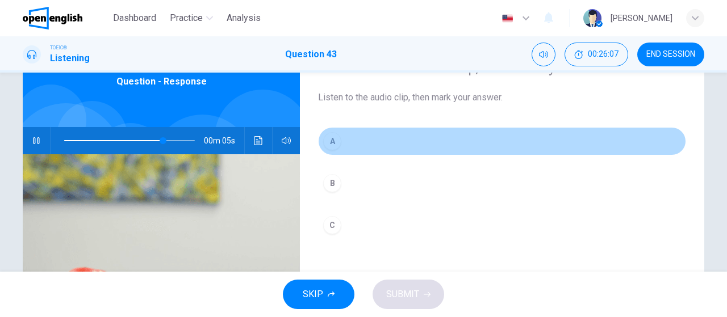
click at [400, 145] on button "A" at bounding box center [502, 141] width 368 height 28
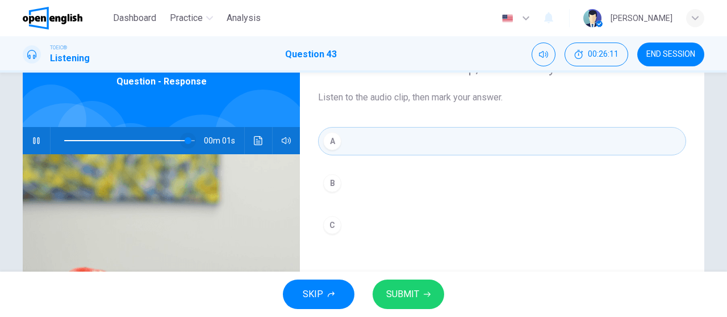
click at [185, 144] on span at bounding box center [188, 140] width 7 height 7
drag, startPoint x: 178, startPoint y: 144, endPoint x: 65, endPoint y: 140, distance: 113.6
click at [65, 140] on span at bounding box center [68, 140] width 7 height 7
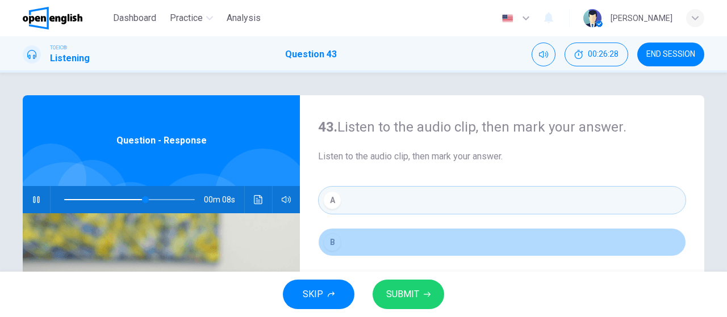
click at [637, 244] on button "B" at bounding box center [502, 242] width 368 height 28
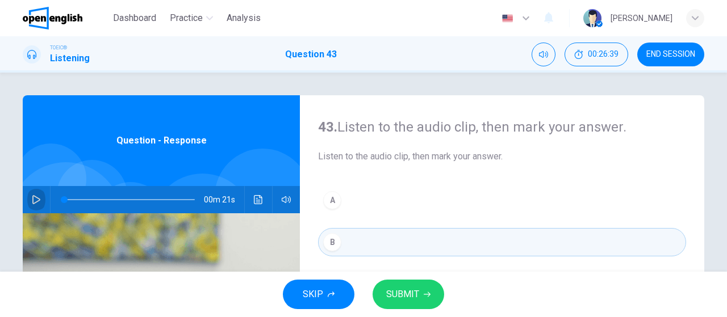
click at [33, 203] on icon "button" at bounding box center [36, 199] width 8 height 9
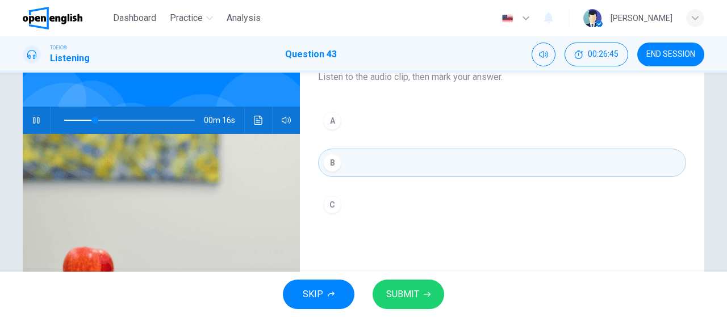
scroll to position [81, 0]
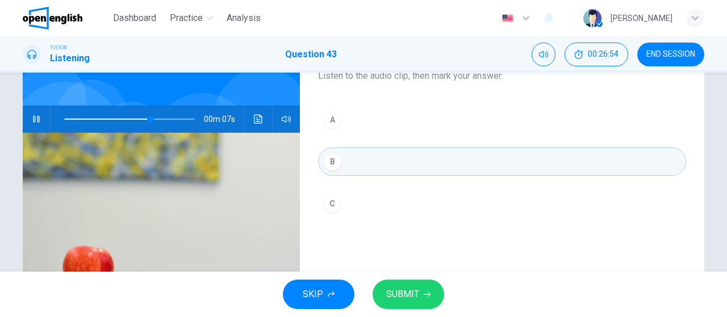
click at [459, 131] on button "A" at bounding box center [502, 120] width 368 height 28
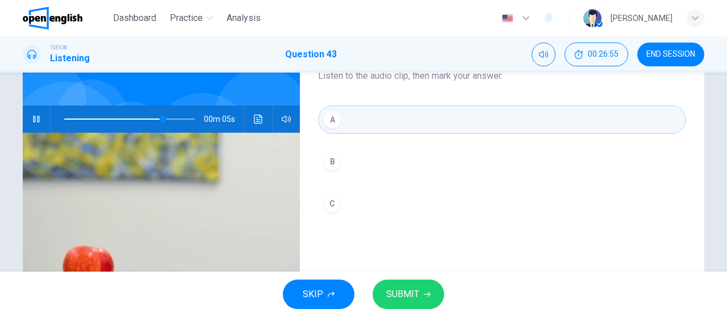
click at [412, 299] on span "SUBMIT" at bounding box center [402, 295] width 33 height 16
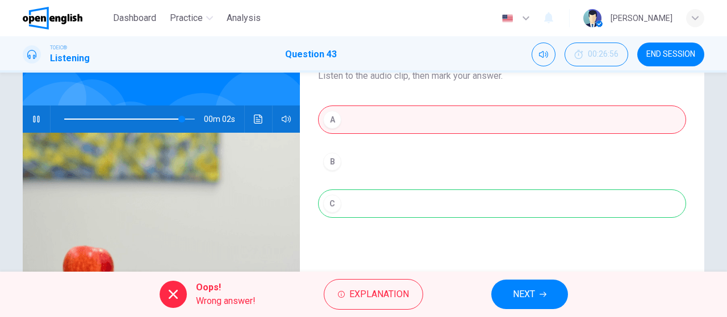
type input "**"
click at [543, 297] on icon "button" at bounding box center [542, 294] width 7 height 7
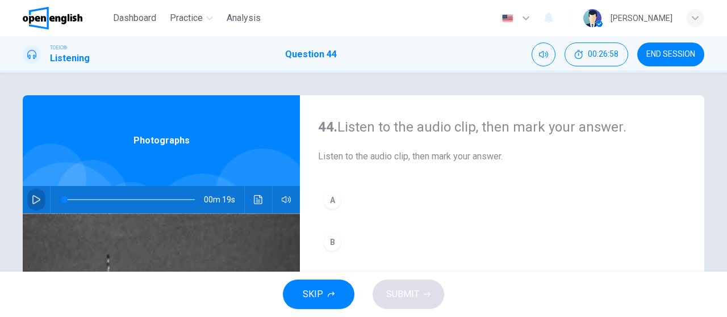
click at [32, 203] on icon "button" at bounding box center [36, 199] width 8 height 9
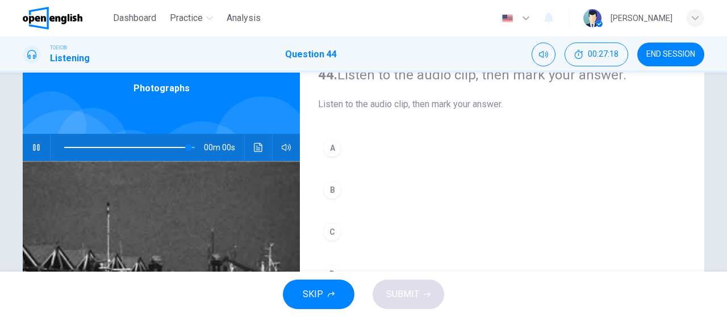
scroll to position [122, 0]
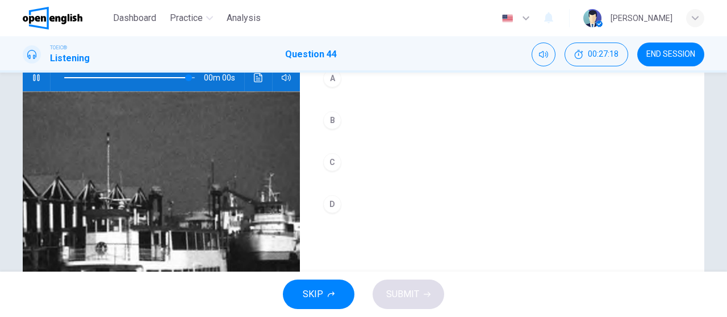
type input "*"
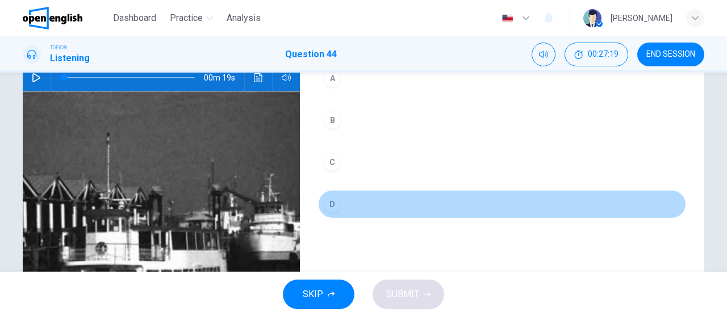
click at [411, 210] on button "D" at bounding box center [502, 204] width 368 height 28
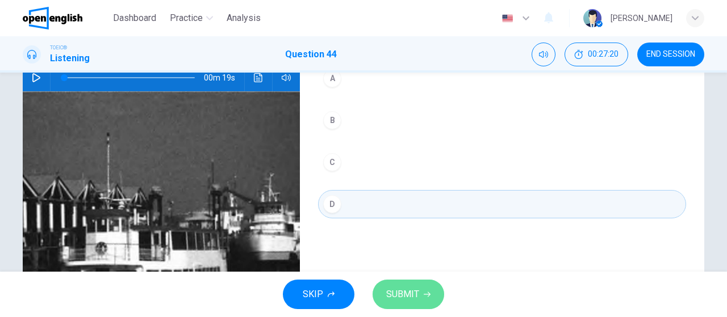
click at [411, 295] on span "SUBMIT" at bounding box center [402, 295] width 33 height 16
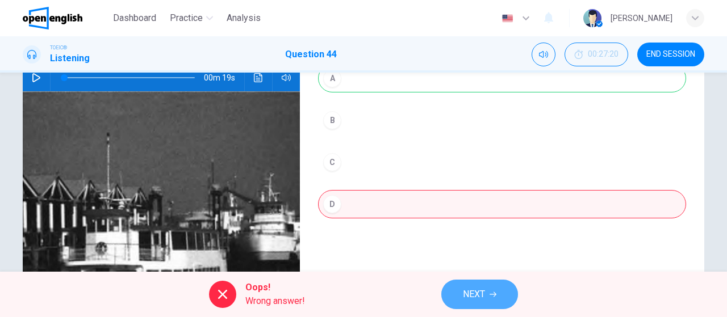
click at [494, 295] on icon "button" at bounding box center [492, 294] width 7 height 5
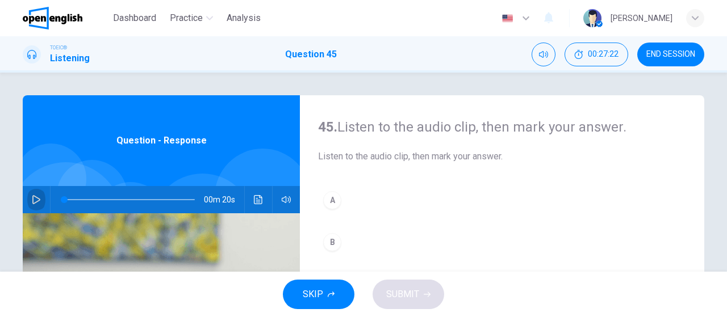
click at [32, 200] on icon "button" at bounding box center [36, 199] width 9 height 9
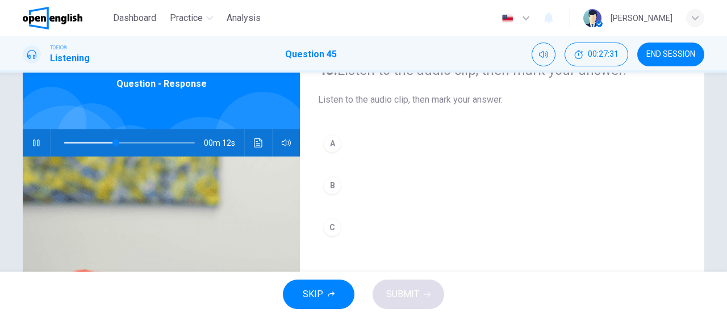
scroll to position [56, 0]
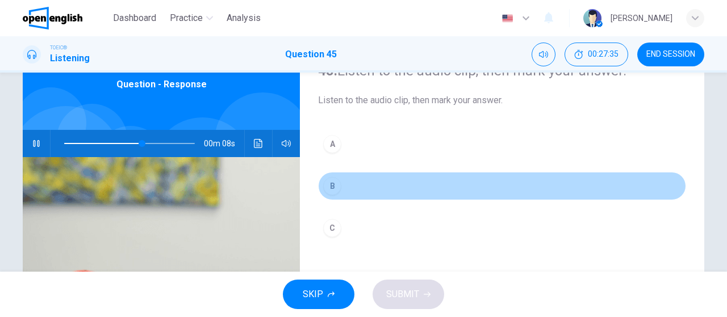
click at [431, 186] on button "B" at bounding box center [502, 186] width 368 height 28
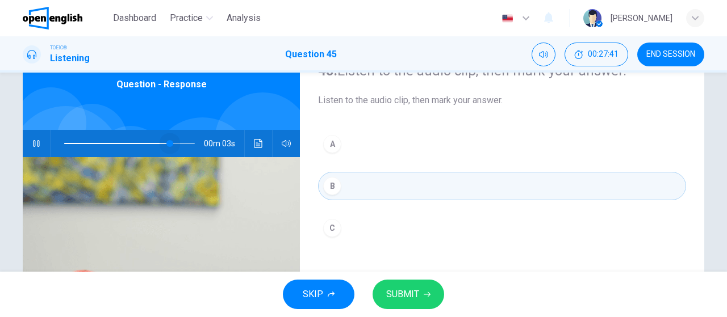
click at [168, 144] on span at bounding box center [169, 143] width 7 height 7
drag, startPoint x: 168, startPoint y: 144, endPoint x: 40, endPoint y: 146, distance: 127.2
click at [40, 146] on div "00m 20s" at bounding box center [161, 143] width 277 height 27
click at [418, 160] on div "A B C" at bounding box center [502, 197] width 368 height 135
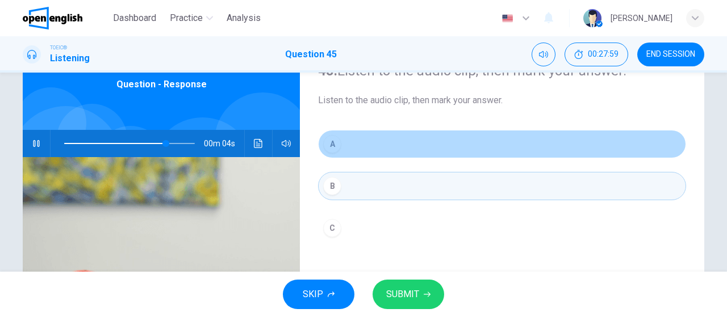
click at [440, 148] on button "A" at bounding box center [502, 144] width 368 height 28
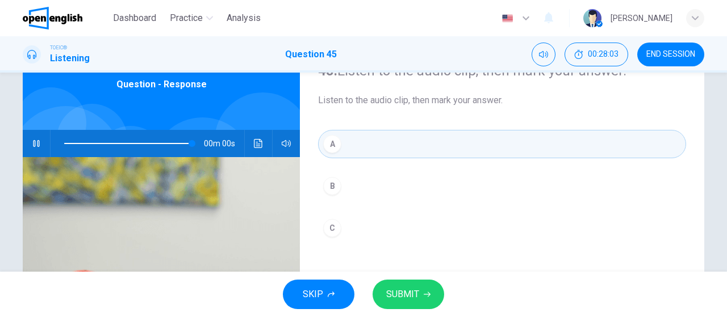
type input "*"
click at [419, 288] on button "SUBMIT" at bounding box center [408, 295] width 72 height 30
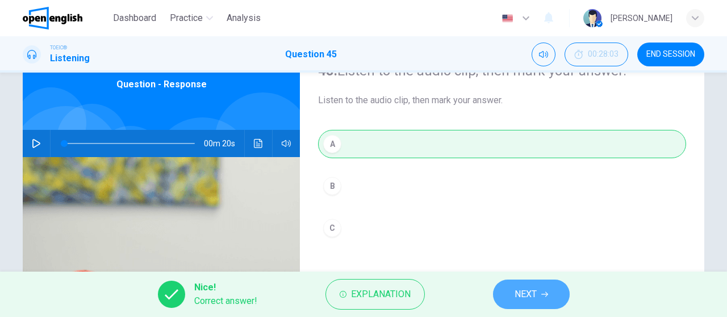
click at [517, 290] on span "NEXT" at bounding box center [525, 295] width 22 height 16
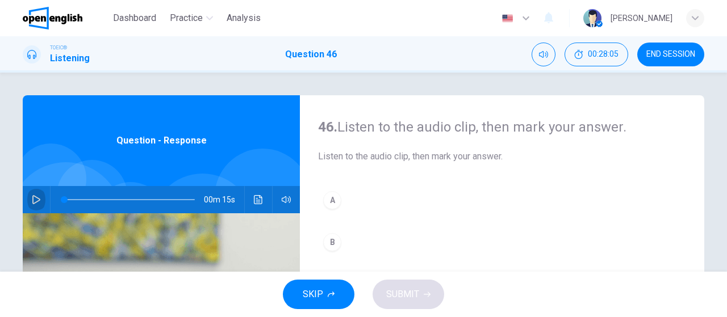
click at [32, 200] on icon "button" at bounding box center [36, 199] width 9 height 9
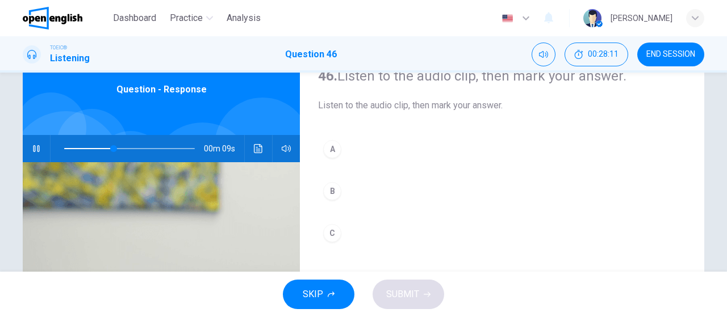
scroll to position [48, 0]
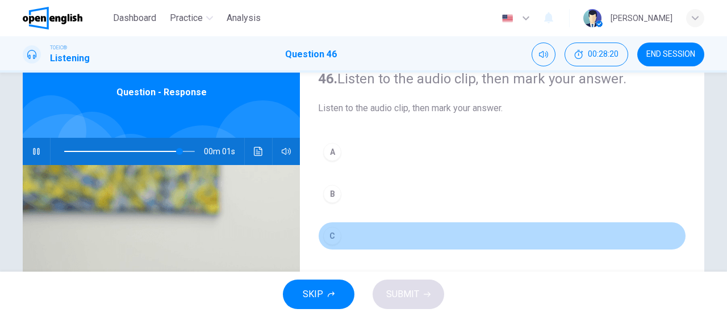
click at [395, 238] on button "C" at bounding box center [502, 236] width 368 height 28
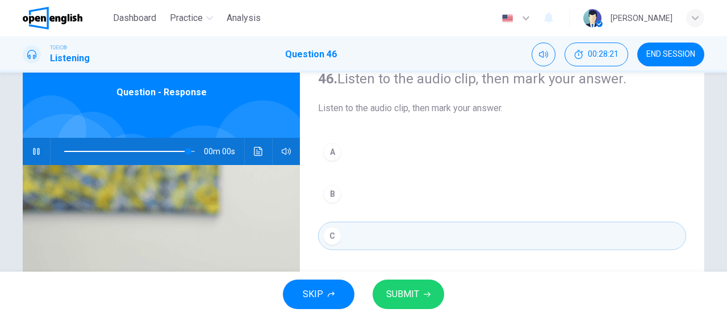
type input "*"
click at [401, 294] on span "SUBMIT" at bounding box center [402, 295] width 33 height 16
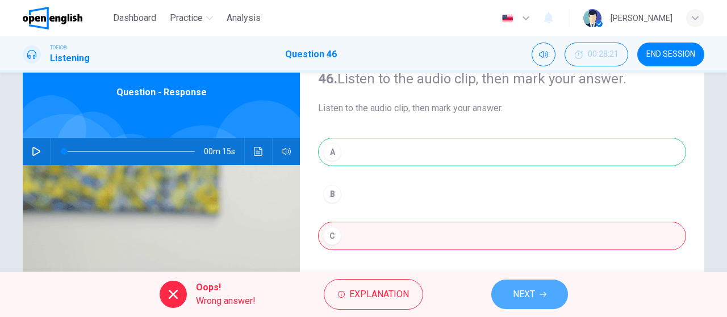
click at [511, 283] on button "NEXT" at bounding box center [529, 295] width 77 height 30
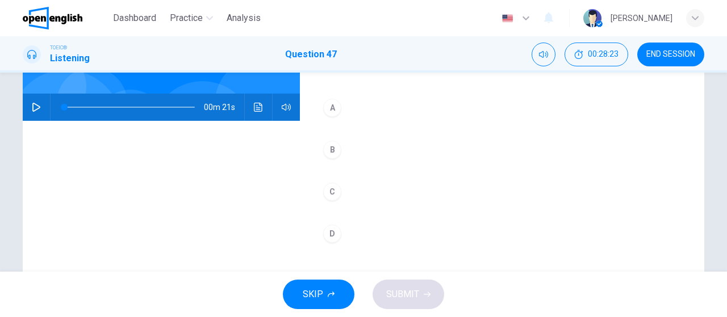
scroll to position [0, 0]
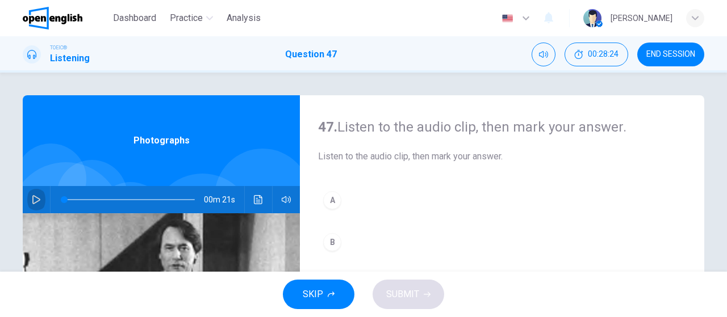
click at [36, 198] on icon "button" at bounding box center [36, 199] width 9 height 9
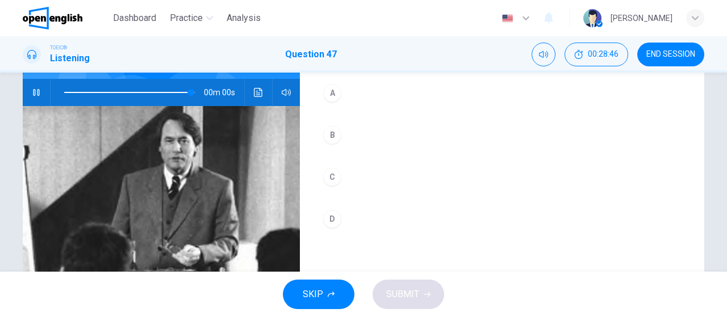
scroll to position [83, 0]
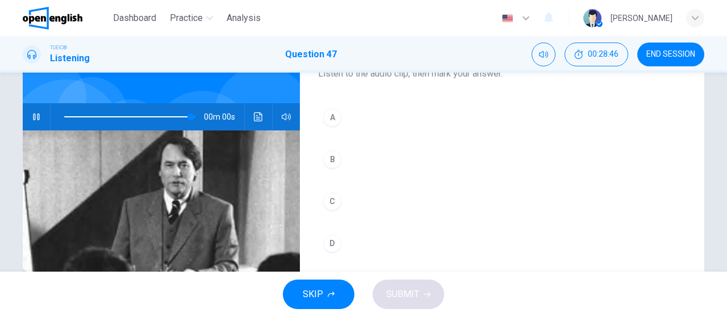
type input "*"
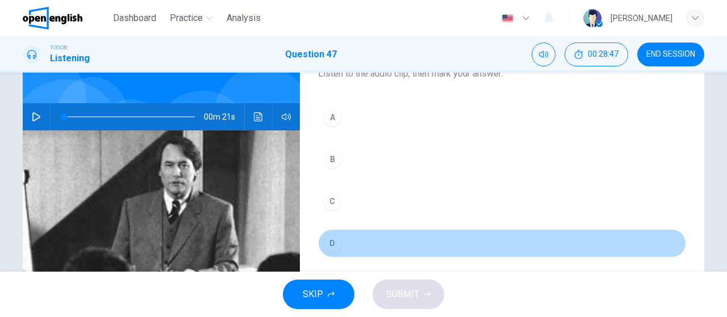
click at [405, 237] on button "D" at bounding box center [502, 243] width 368 height 28
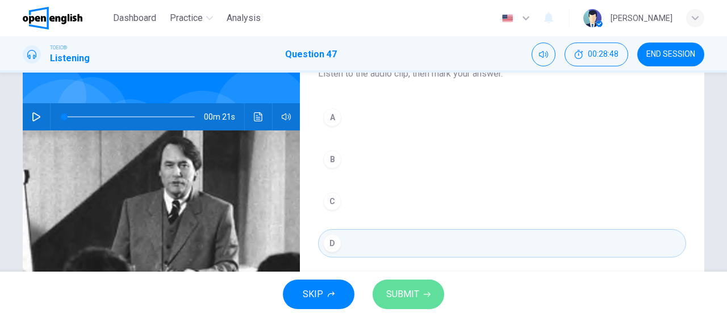
click at [406, 287] on span "SUBMIT" at bounding box center [402, 295] width 33 height 16
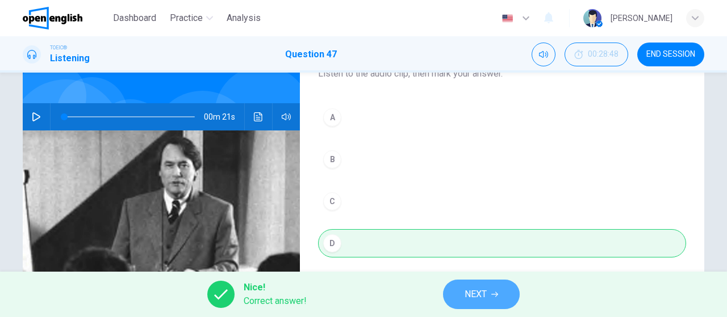
click at [468, 299] on span "NEXT" at bounding box center [475, 295] width 22 height 16
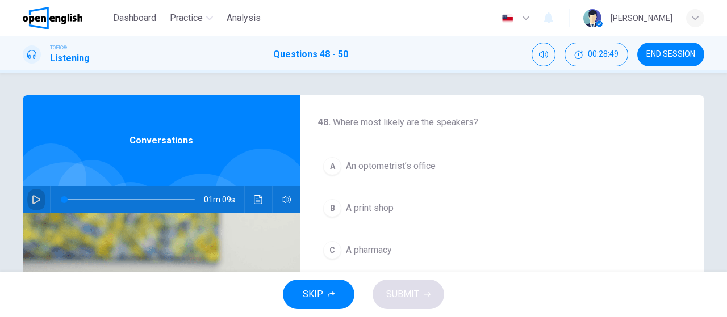
click at [32, 199] on icon "button" at bounding box center [36, 199] width 9 height 9
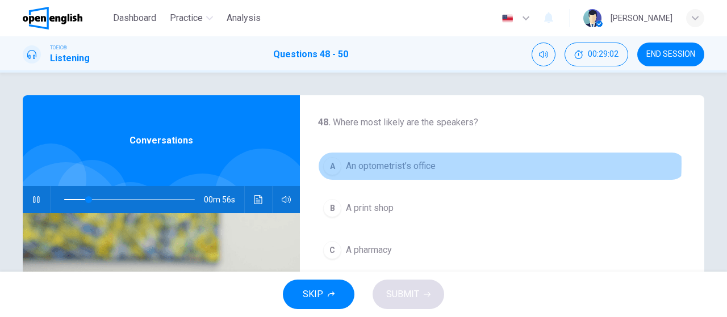
click at [472, 164] on button "A An optometrist’s office" at bounding box center [502, 166] width 368 height 28
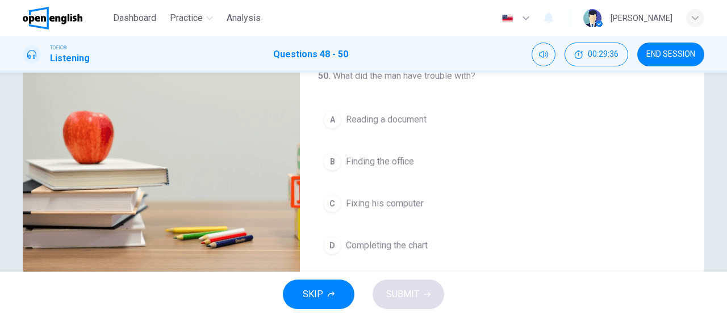
scroll to position [254, 0]
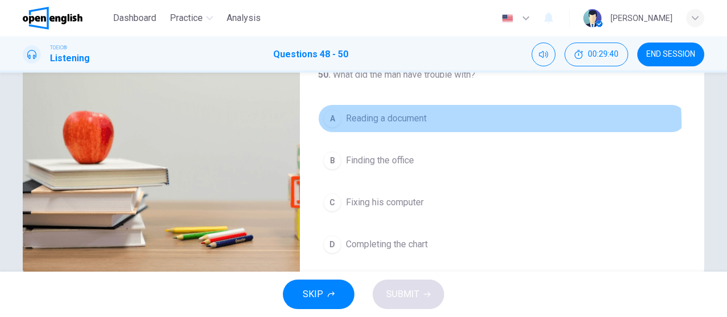
click at [418, 120] on span "Reading a document" at bounding box center [386, 119] width 81 height 14
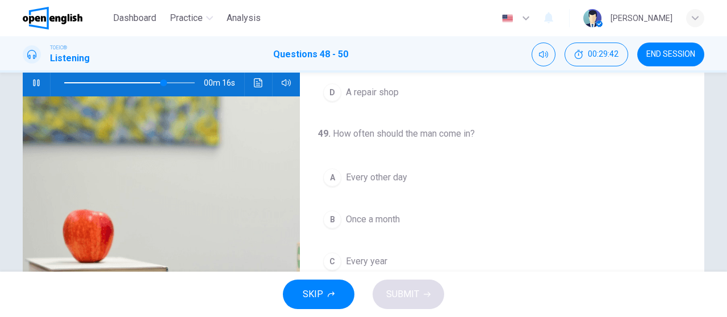
scroll to position [103, 0]
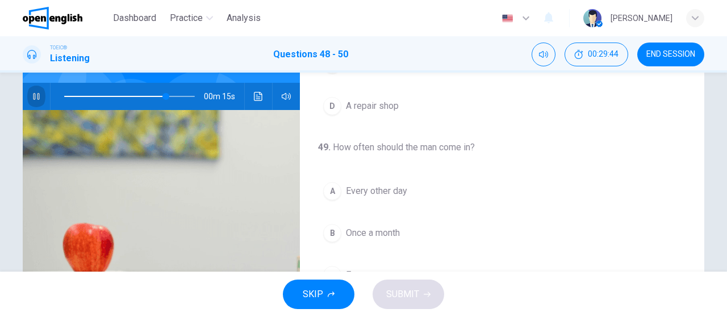
click at [34, 97] on icon "button" at bounding box center [36, 96] width 9 height 9
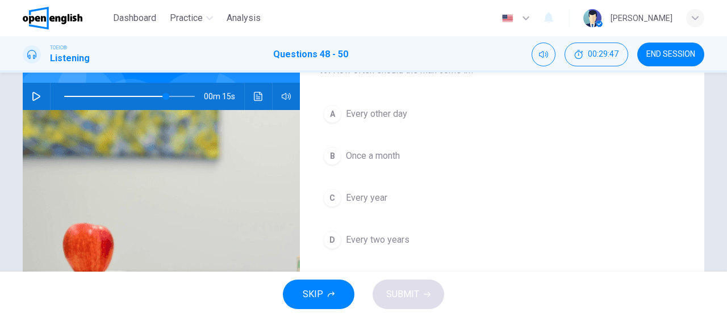
scroll to position [161, 0]
click at [37, 94] on icon "button" at bounding box center [36, 96] width 9 height 9
drag, startPoint x: 164, startPoint y: 98, endPoint x: 48, endPoint y: 93, distance: 116.0
click at [51, 93] on div at bounding box center [127, 96] width 153 height 27
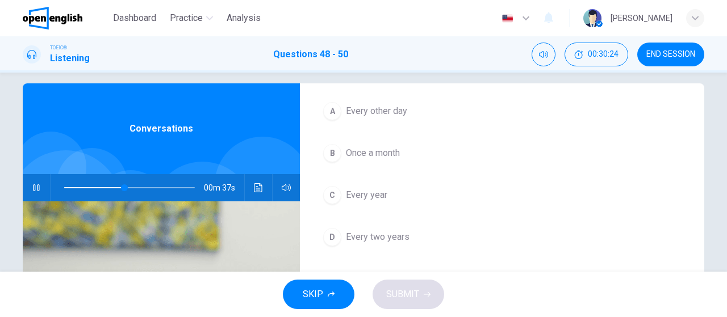
scroll to position [254, 0]
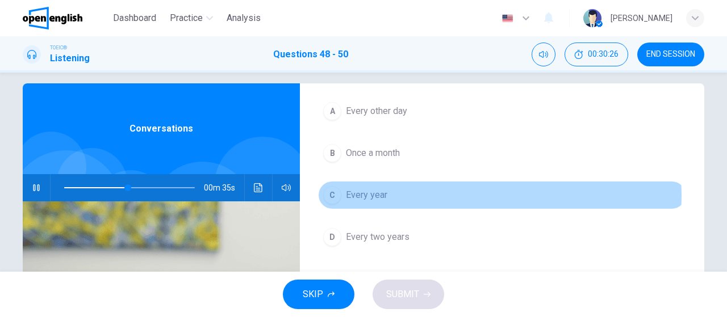
click at [463, 193] on button "C Every year" at bounding box center [502, 195] width 368 height 28
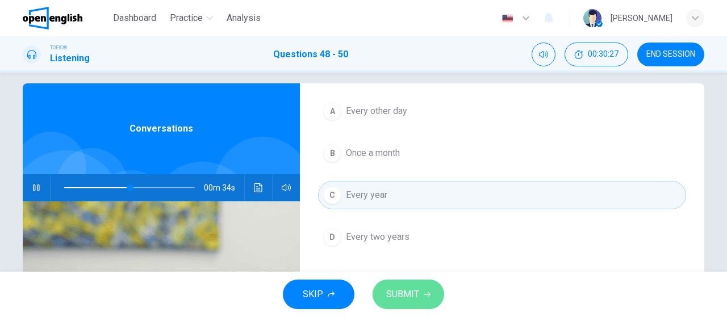
click at [415, 297] on span "SUBMIT" at bounding box center [402, 295] width 33 height 16
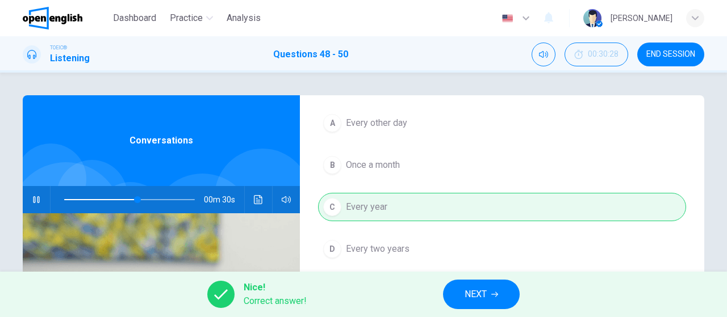
scroll to position [0, 0]
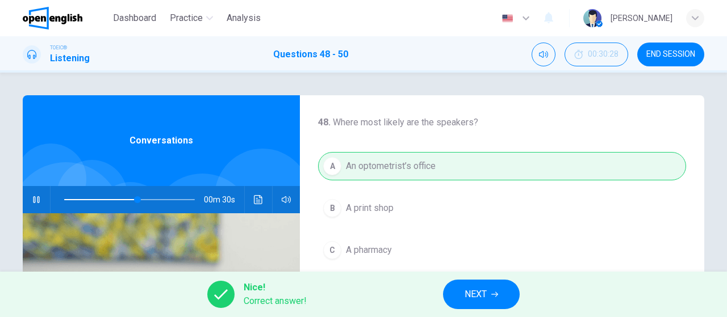
type input "**"
click at [494, 294] on icon "button" at bounding box center [494, 294] width 7 height 7
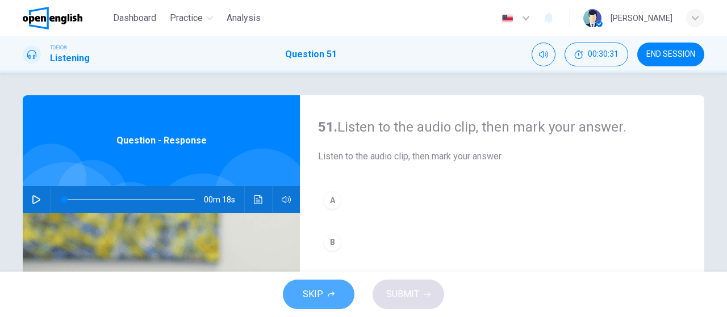
click at [348, 292] on button "SKIP" at bounding box center [319, 295] width 72 height 30
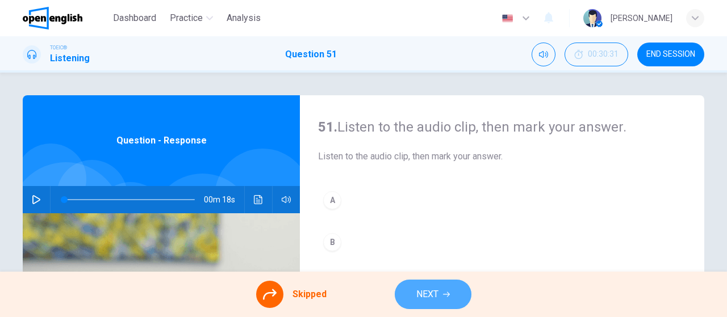
click at [444, 297] on icon "button" at bounding box center [446, 294] width 7 height 7
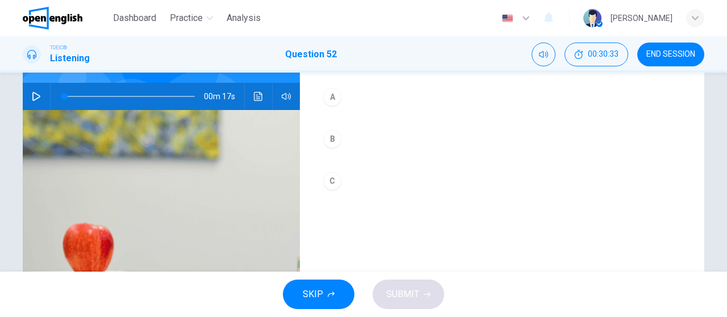
scroll to position [241, 0]
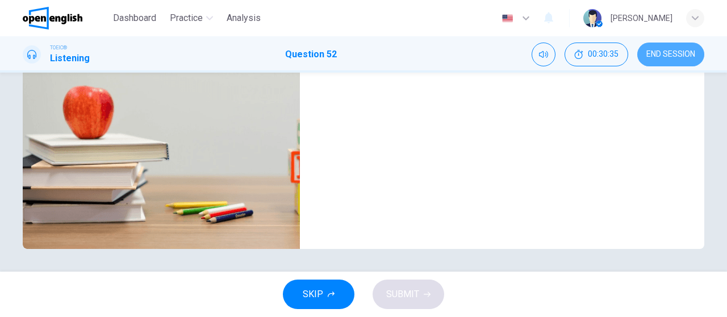
click at [683, 60] on button "END SESSION" at bounding box center [670, 55] width 67 height 24
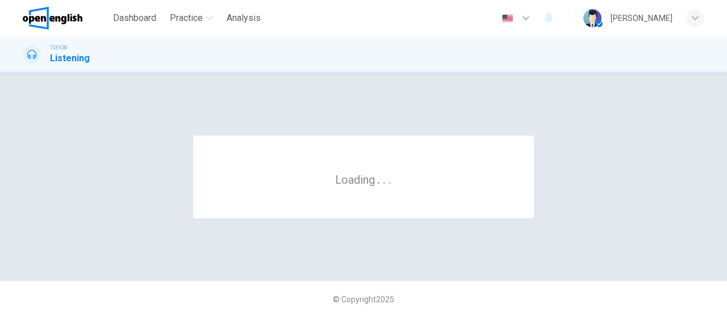
scroll to position [0, 0]
